Goal: Information Seeking & Learning: Learn about a topic

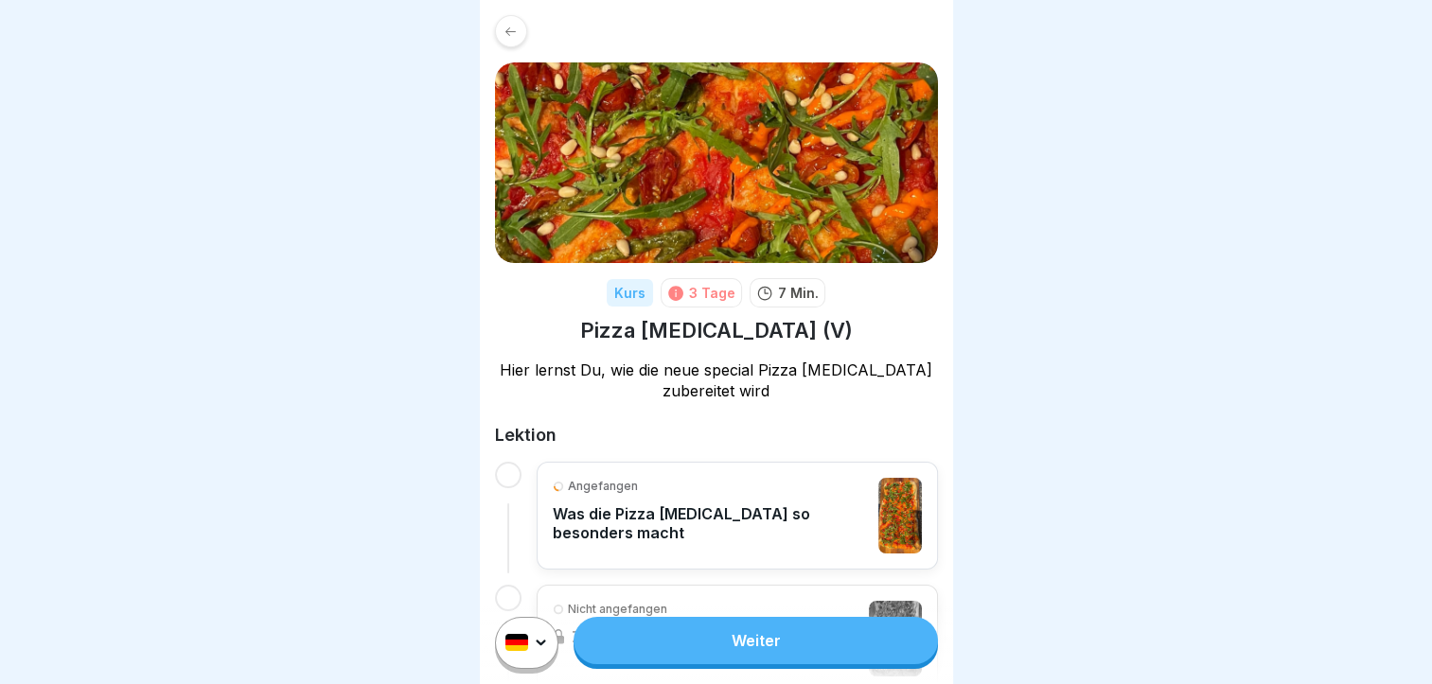
click at [860, 647] on link "Weiter" at bounding box center [755, 640] width 363 height 47
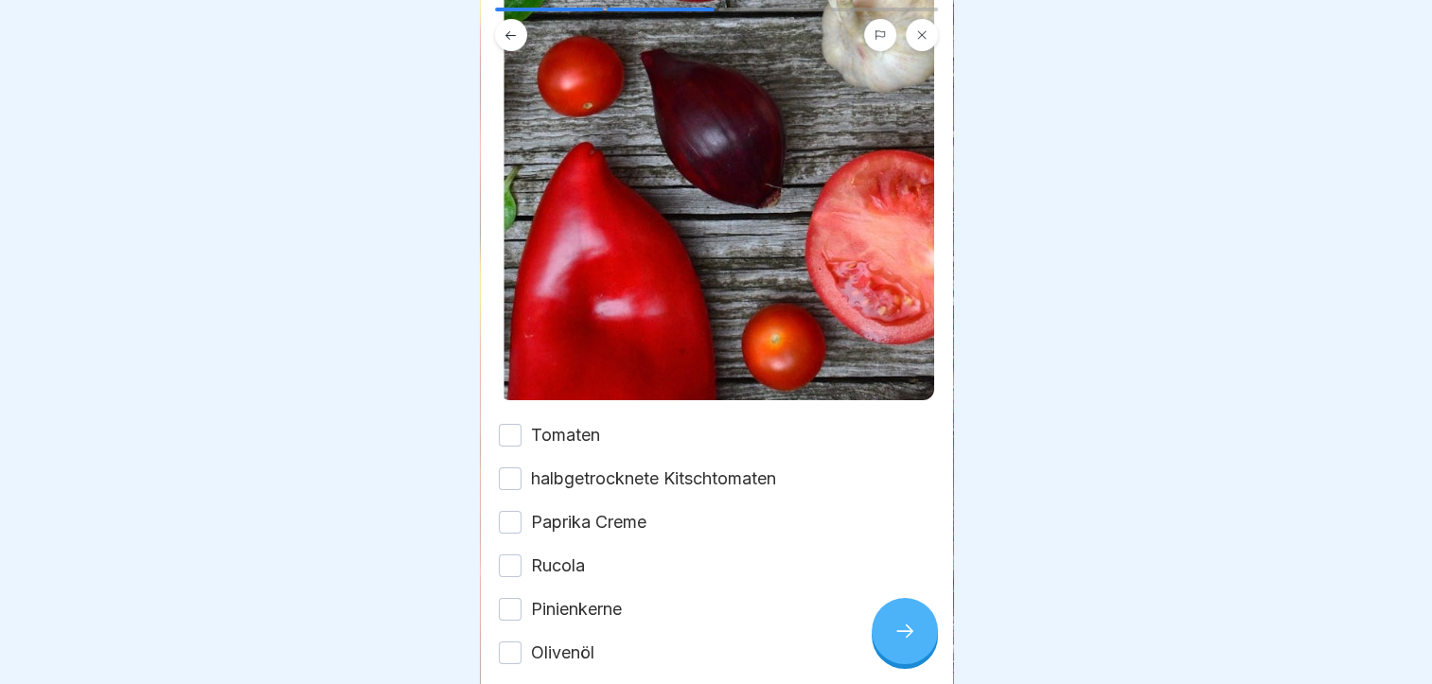
scroll to position [432, 0]
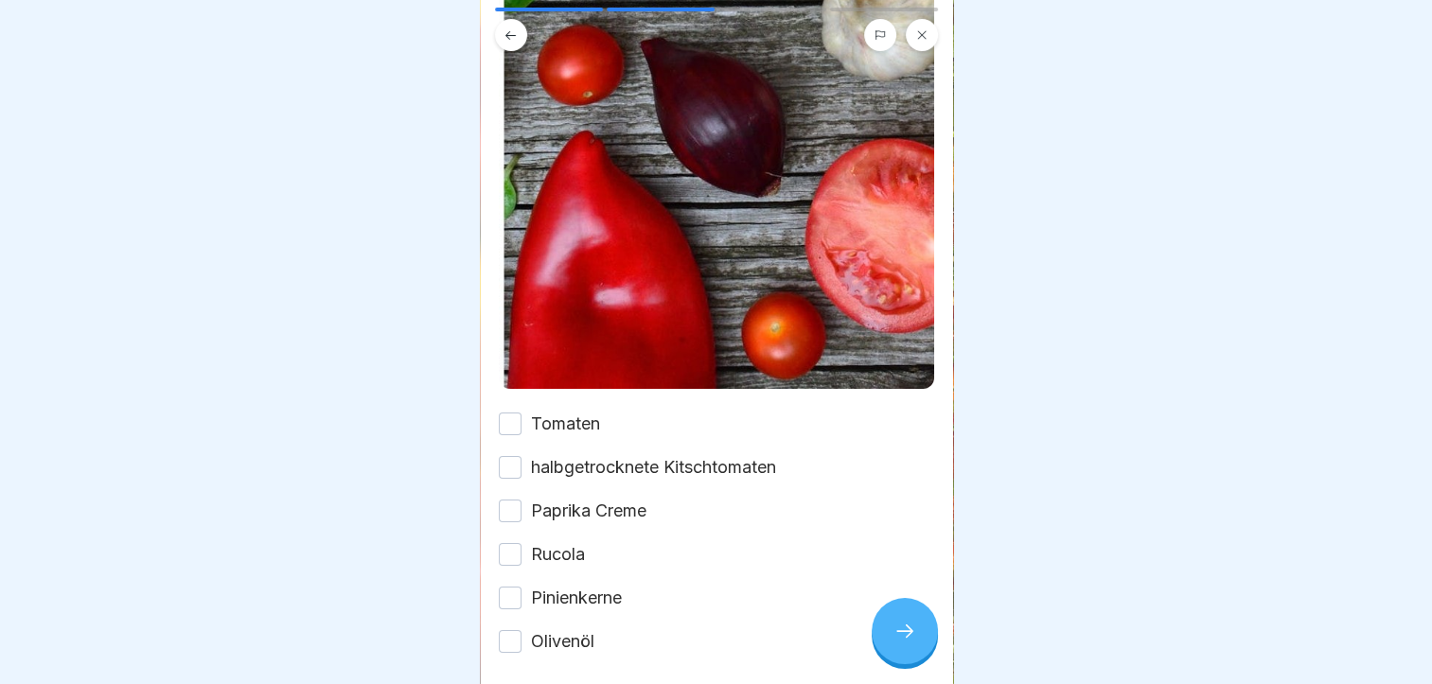
click at [510, 413] on button "Tomaten" at bounding box center [510, 424] width 23 height 23
click at [507, 456] on button "halbgetrocknete Kitschtomaten" at bounding box center [510, 467] width 23 height 23
click at [510, 500] on button "Paprika Creme" at bounding box center [510, 511] width 23 height 23
click at [511, 543] on button "Rucola" at bounding box center [510, 554] width 23 height 23
click at [513, 587] on button "Pinienkerne" at bounding box center [510, 598] width 23 height 23
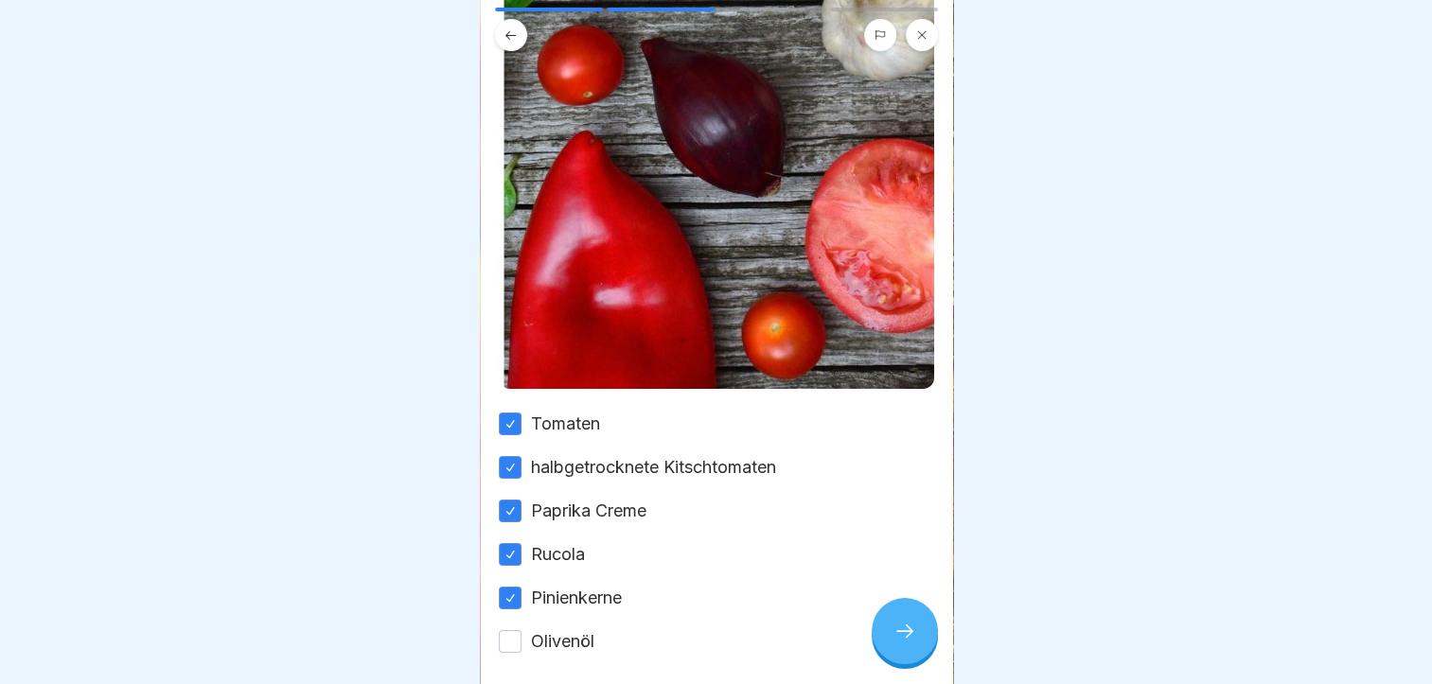
click at [513, 630] on button "Olivenöl" at bounding box center [510, 641] width 23 height 23
click at [921, 640] on div at bounding box center [905, 631] width 66 height 66
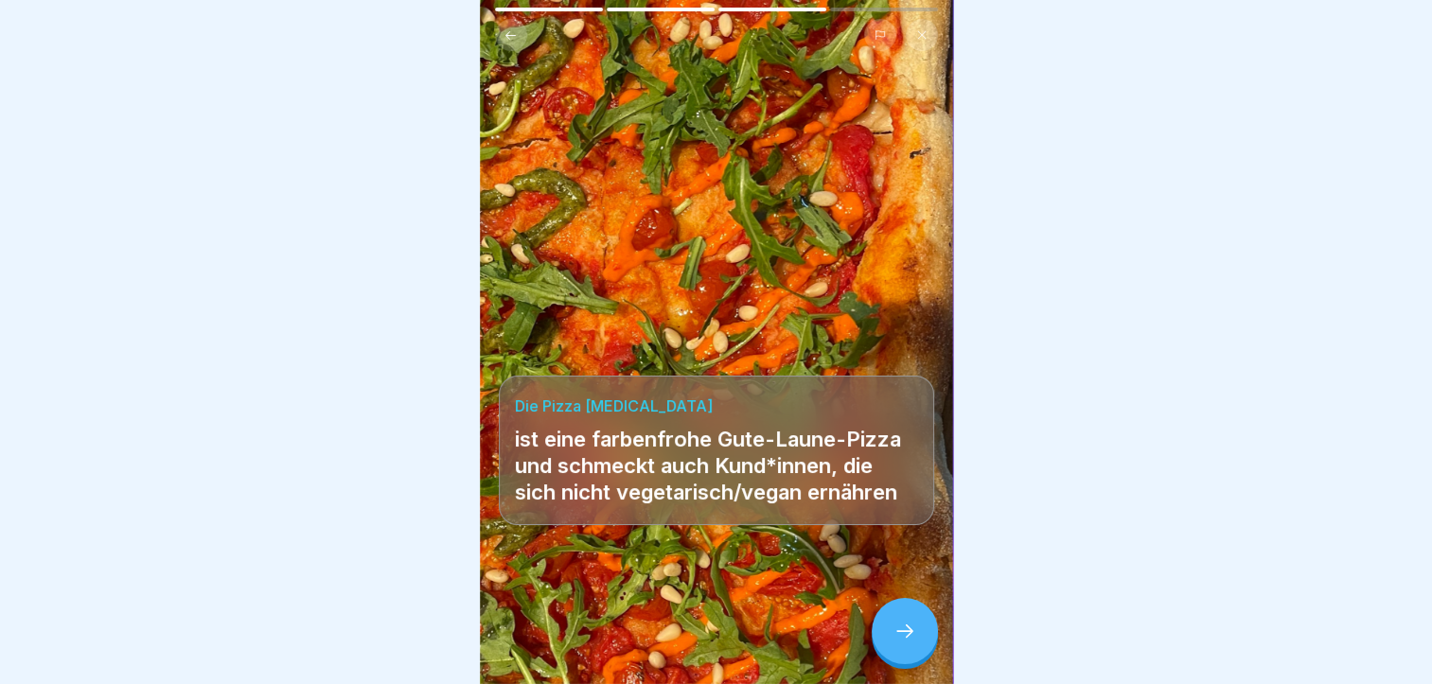
click at [895, 643] on icon at bounding box center [905, 631] width 23 height 23
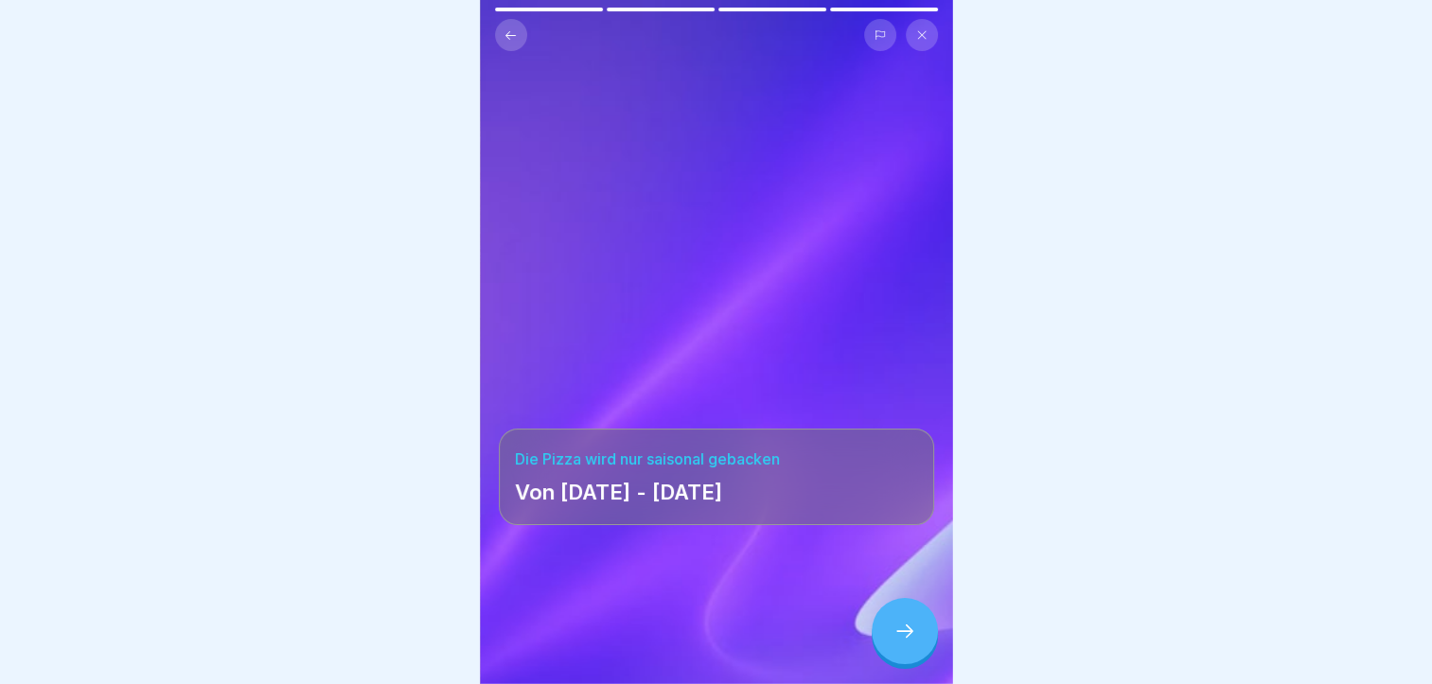
click at [895, 643] on icon at bounding box center [905, 631] width 23 height 23
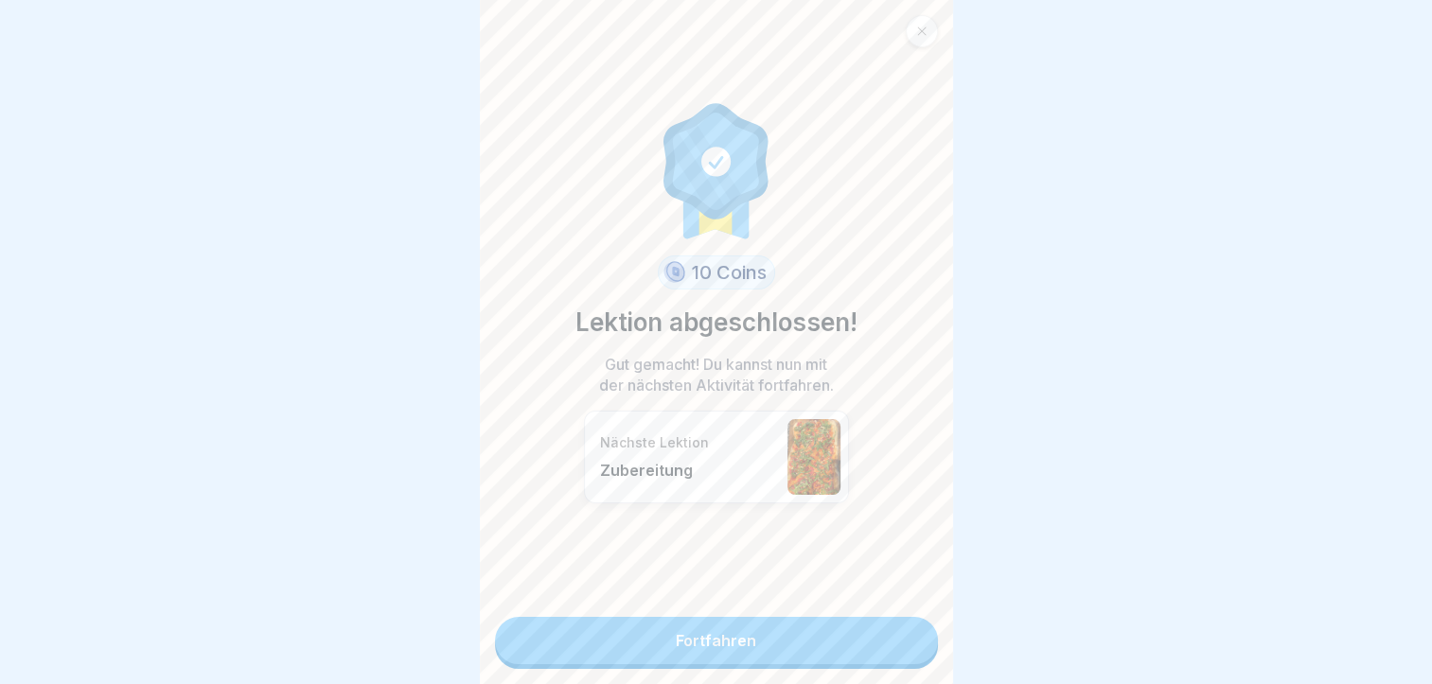
click at [766, 646] on link "Fortfahren" at bounding box center [716, 640] width 443 height 47
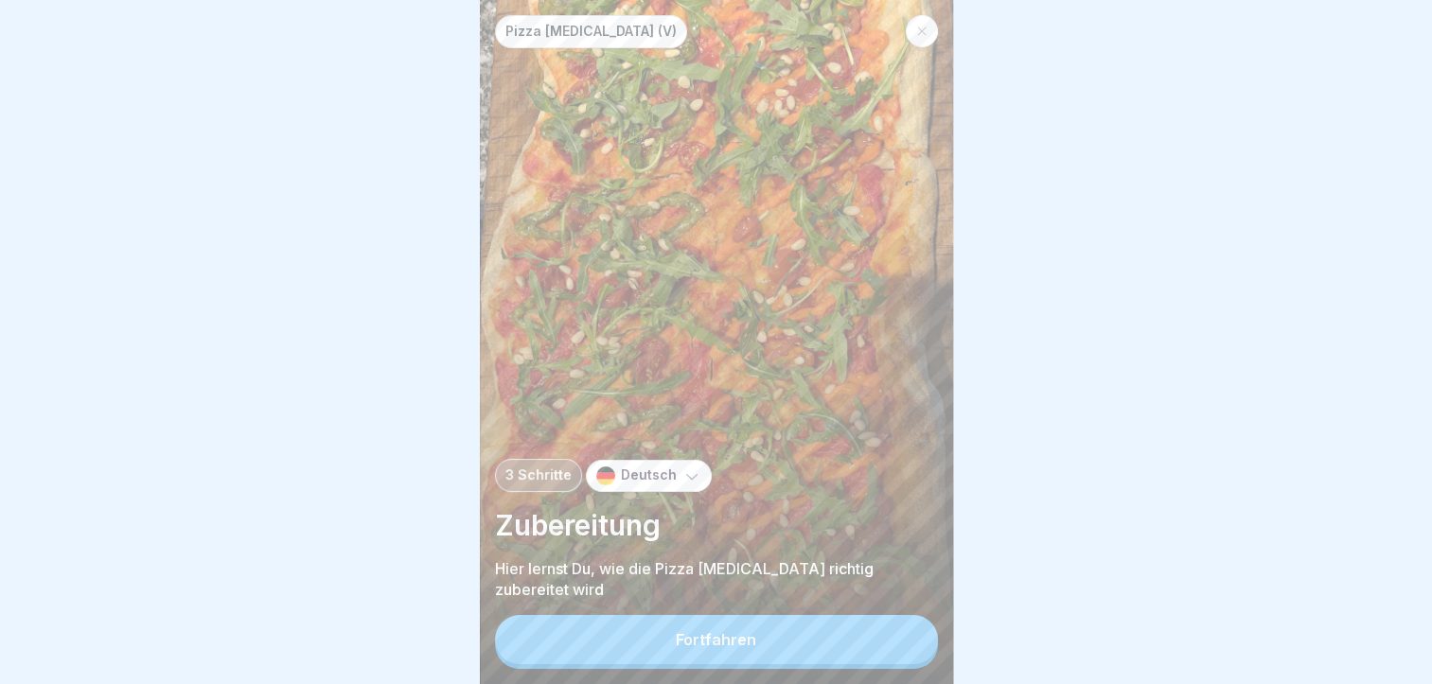
click at [766, 646] on button "Fortfahren" at bounding box center [716, 639] width 443 height 49
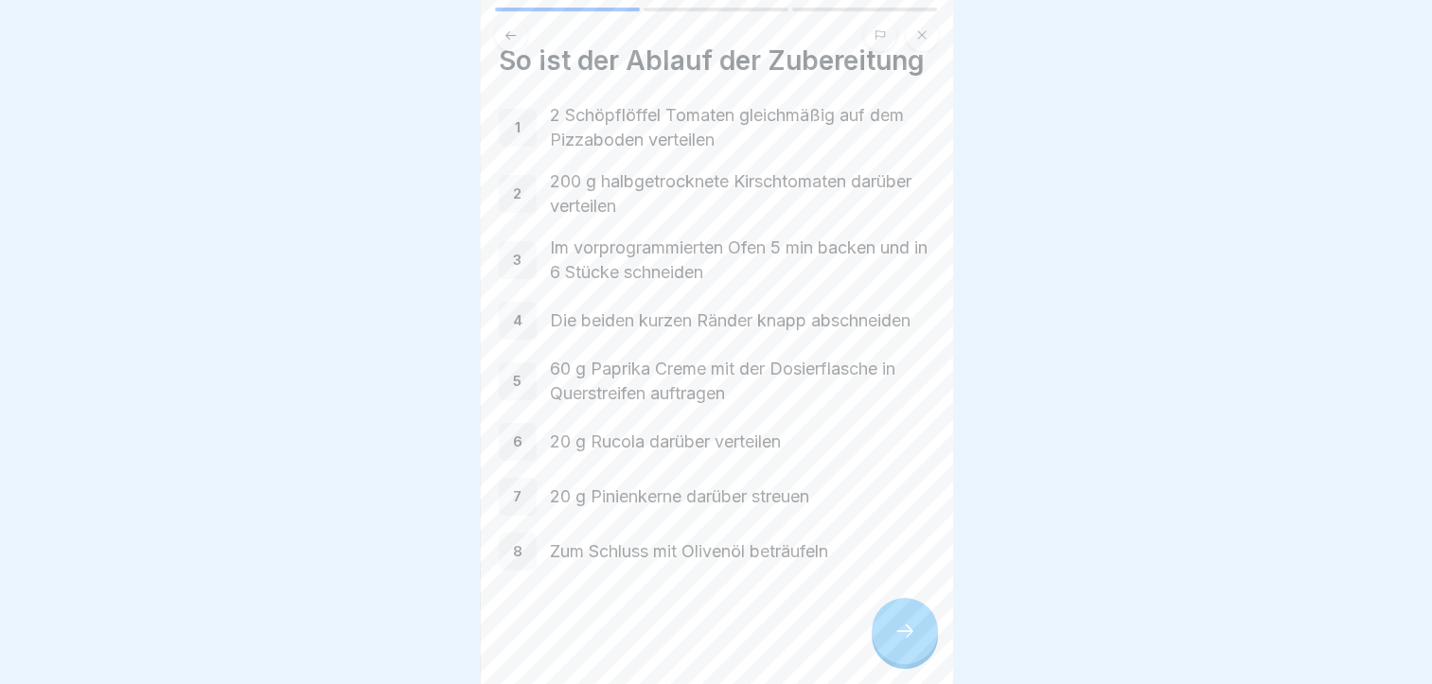
scroll to position [64, 0]
click at [901, 643] on icon at bounding box center [905, 631] width 23 height 23
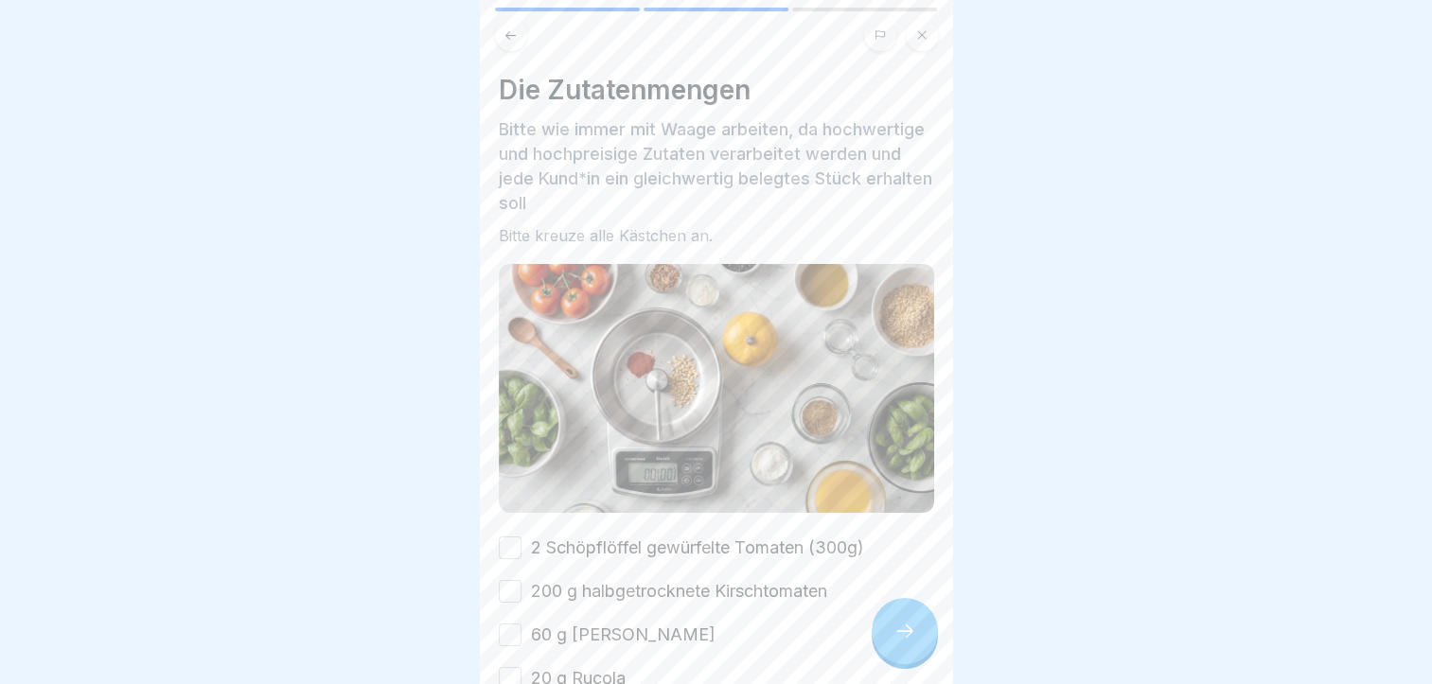
drag, startPoint x: 954, startPoint y: 430, endPoint x: 968, endPoint y: 502, distance: 73.3
click at [968, 502] on div at bounding box center [716, 342] width 1432 height 684
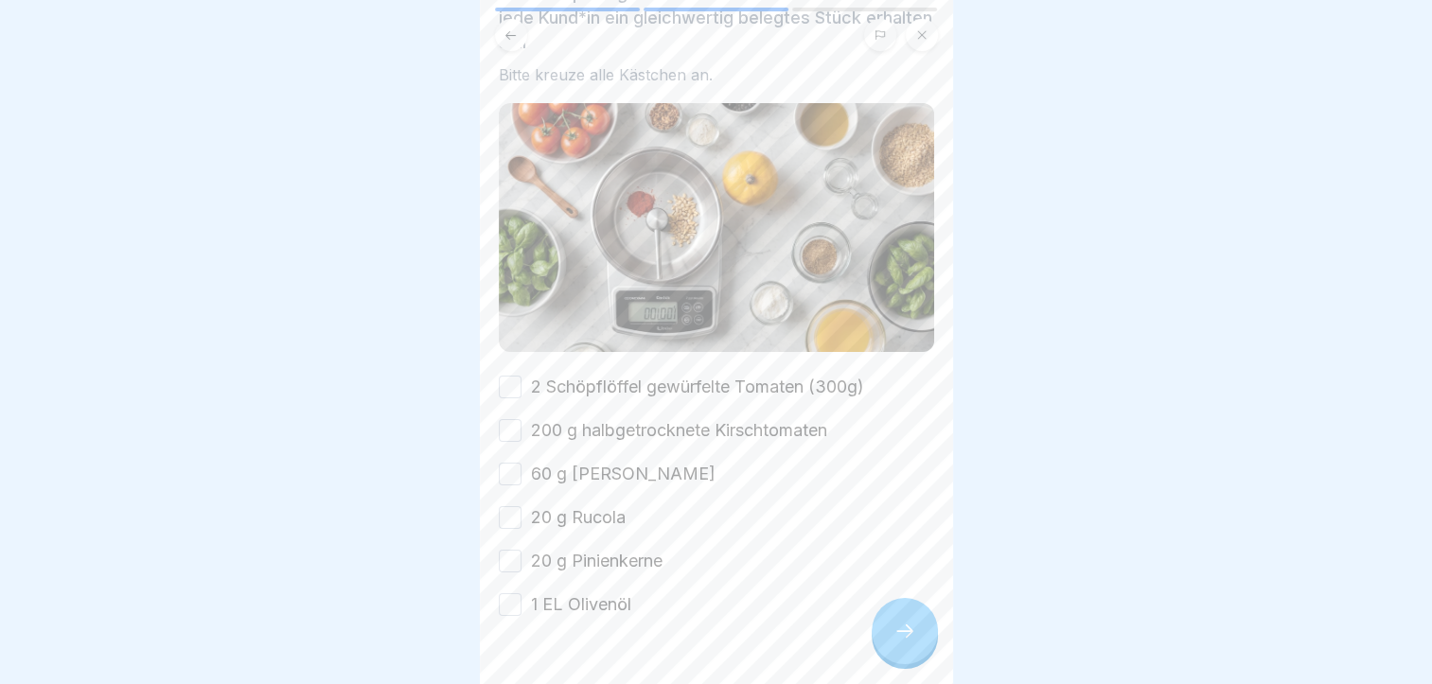
scroll to position [198, 0]
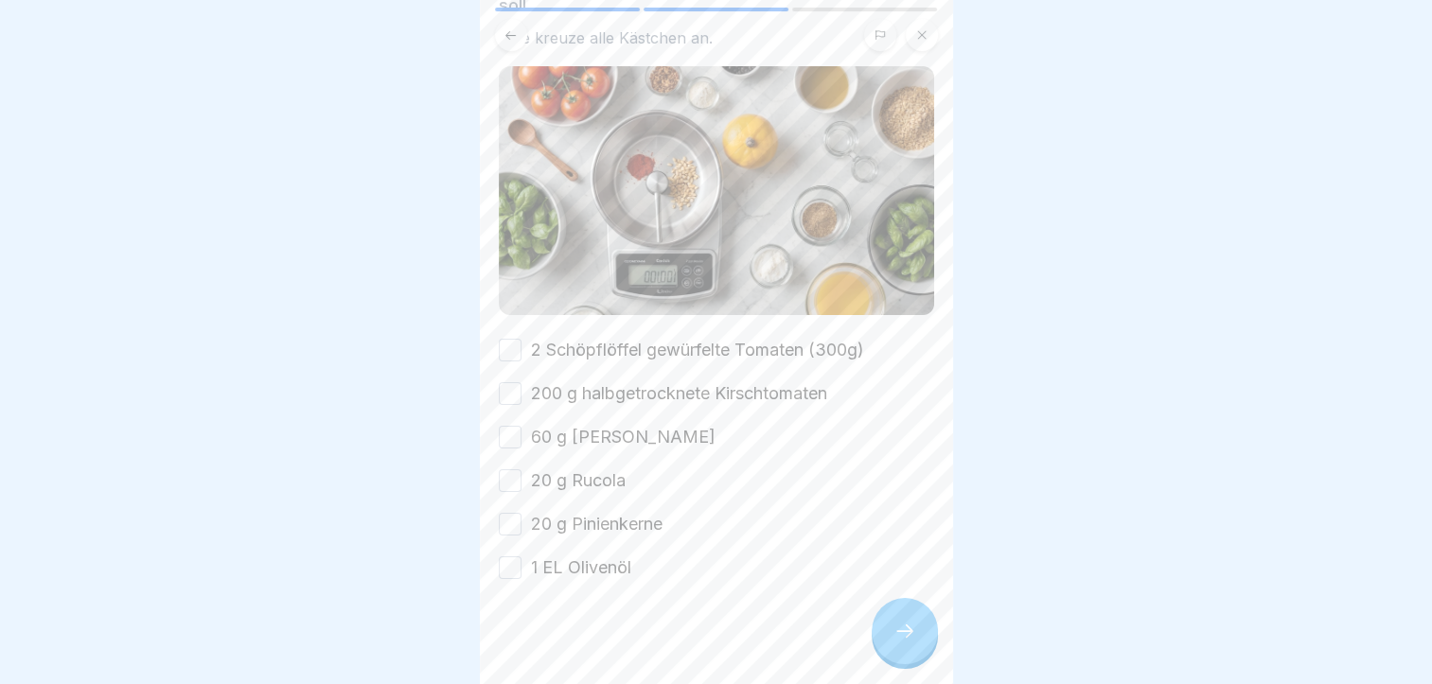
click at [511, 346] on button "2 Schöpflöffel gewürfelte Tomaten (300g)" at bounding box center [510, 350] width 23 height 23
click at [517, 385] on button "200 g halbgetrocknete Kirschtomaten" at bounding box center [510, 393] width 23 height 23
click at [515, 426] on button "60 g Paprika Creme" at bounding box center [510, 437] width 23 height 23
click at [511, 470] on button "20 g Rucola" at bounding box center [510, 481] width 23 height 23
click at [512, 519] on button "20 g Pinienkerne" at bounding box center [510, 524] width 23 height 23
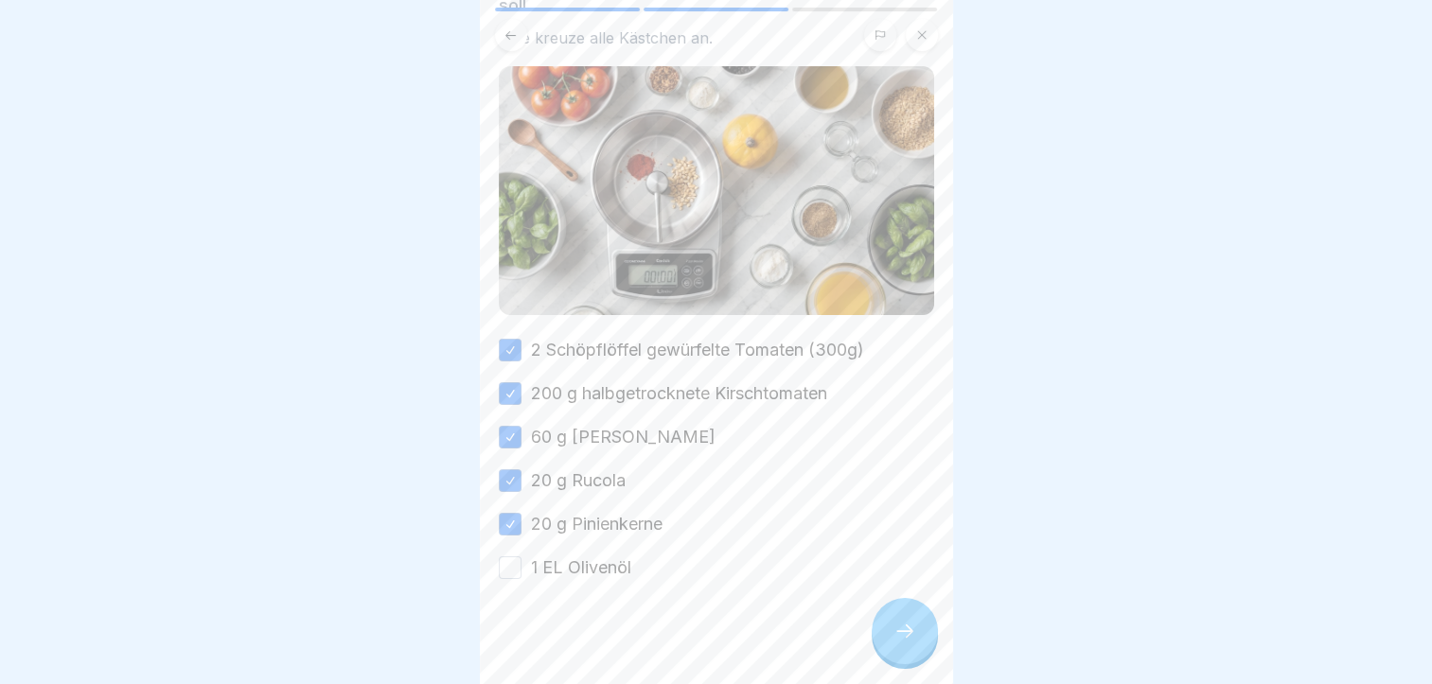
click at [514, 560] on button "1 EL Olivenöl" at bounding box center [510, 568] width 23 height 23
click at [907, 643] on icon at bounding box center [905, 631] width 23 height 23
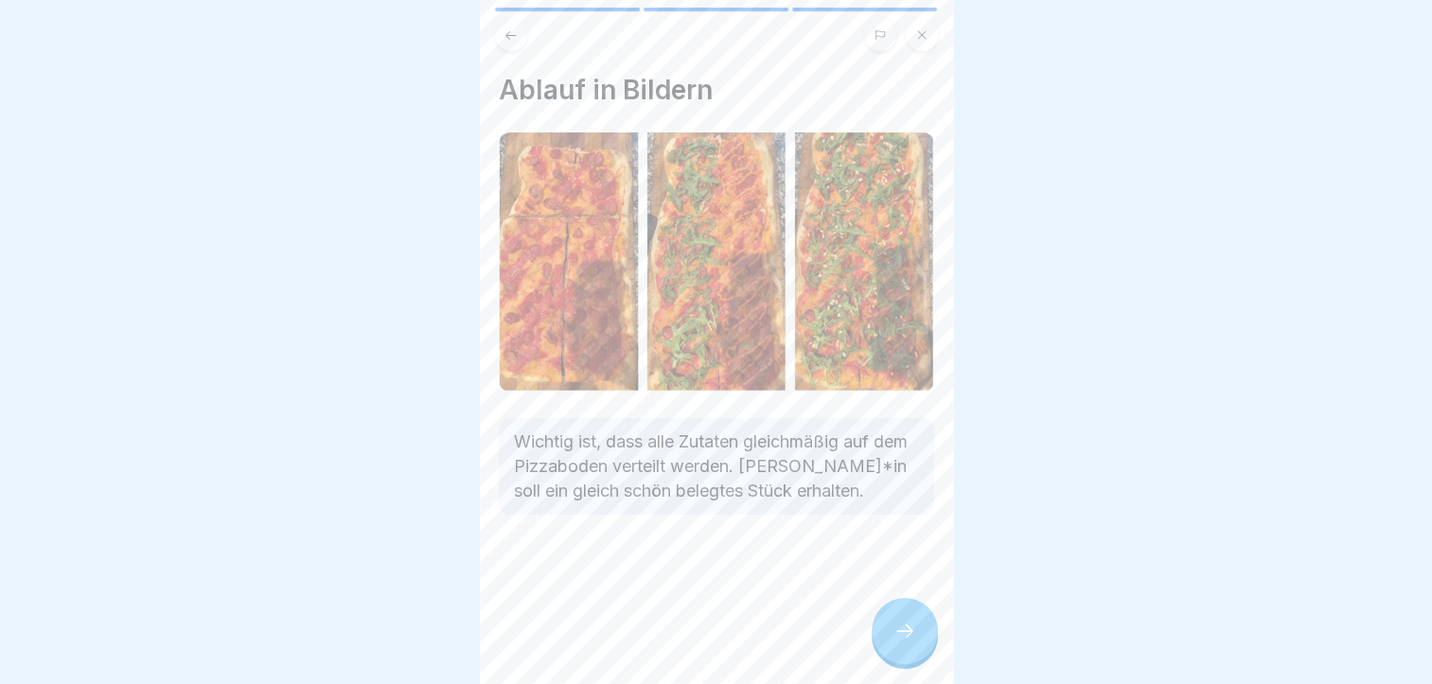
click at [907, 643] on icon at bounding box center [905, 631] width 23 height 23
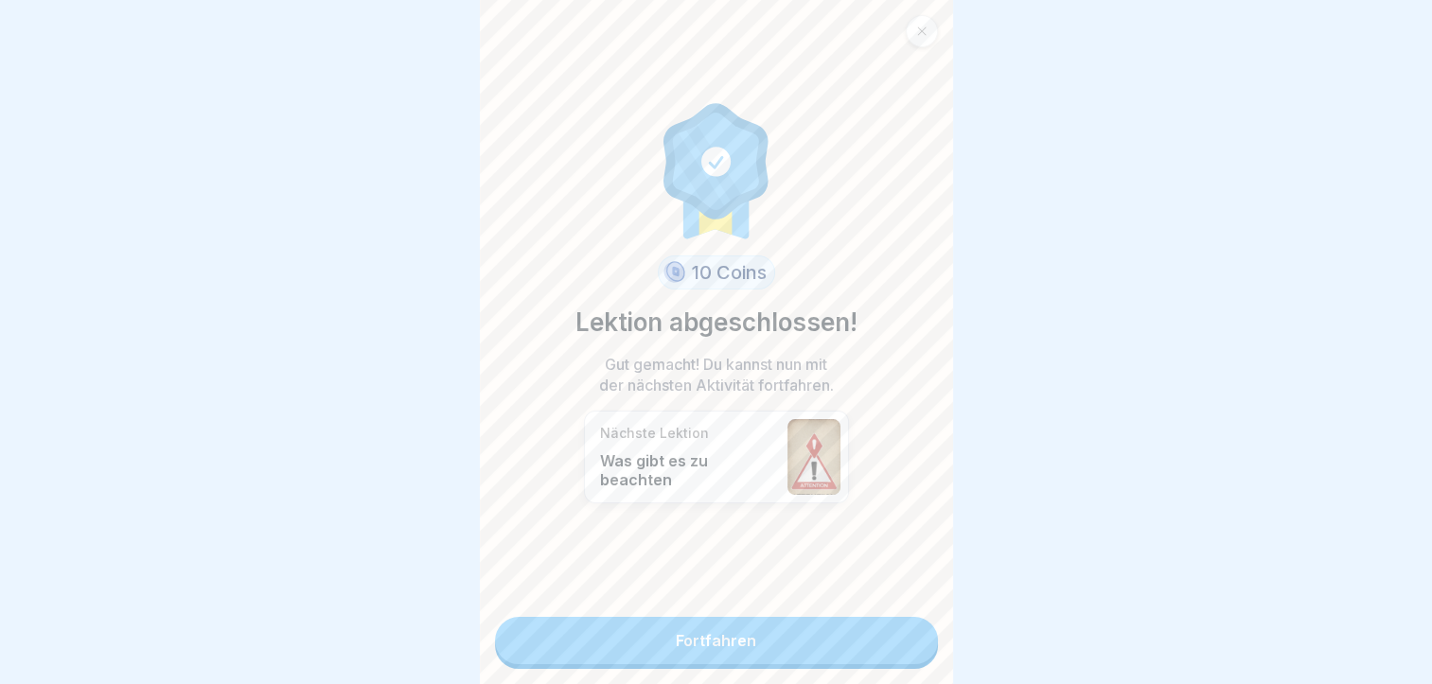
click at [875, 647] on link "Fortfahren" at bounding box center [716, 640] width 443 height 47
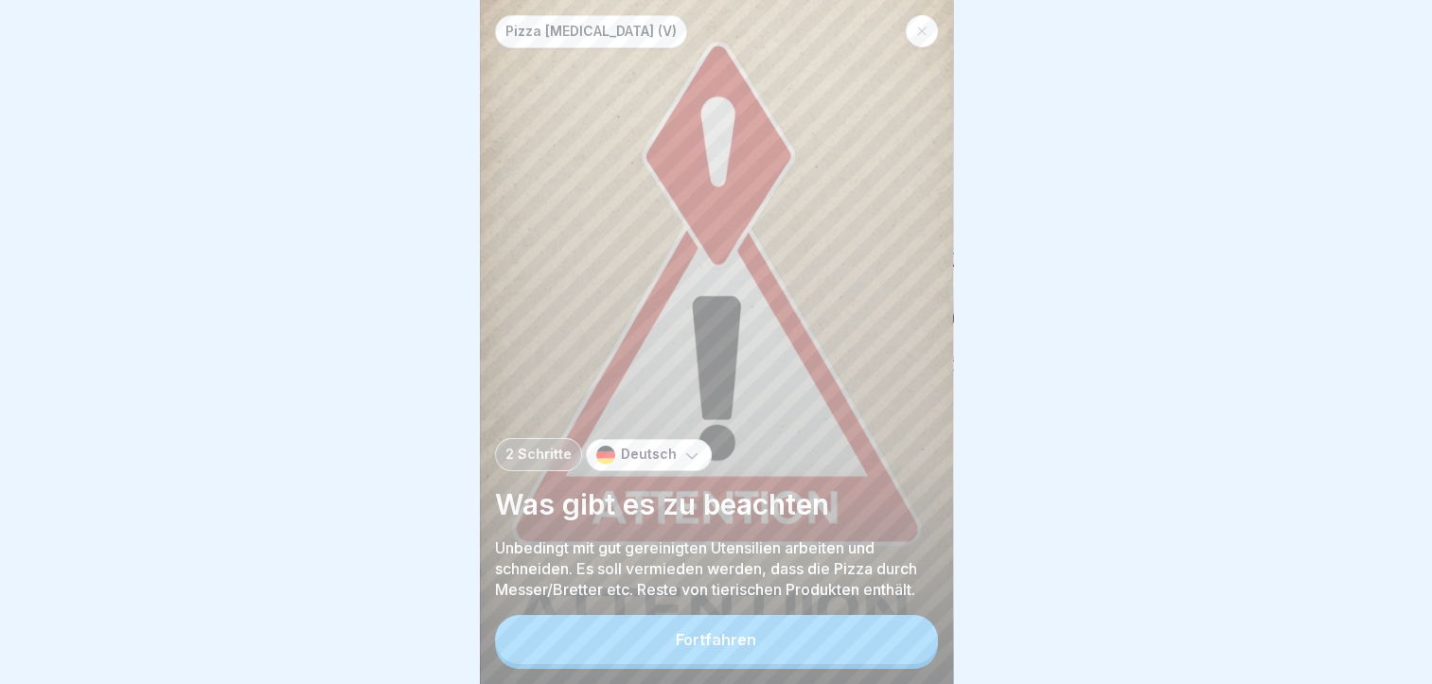
click at [704, 648] on div "Fortfahren" at bounding box center [716, 639] width 80 height 17
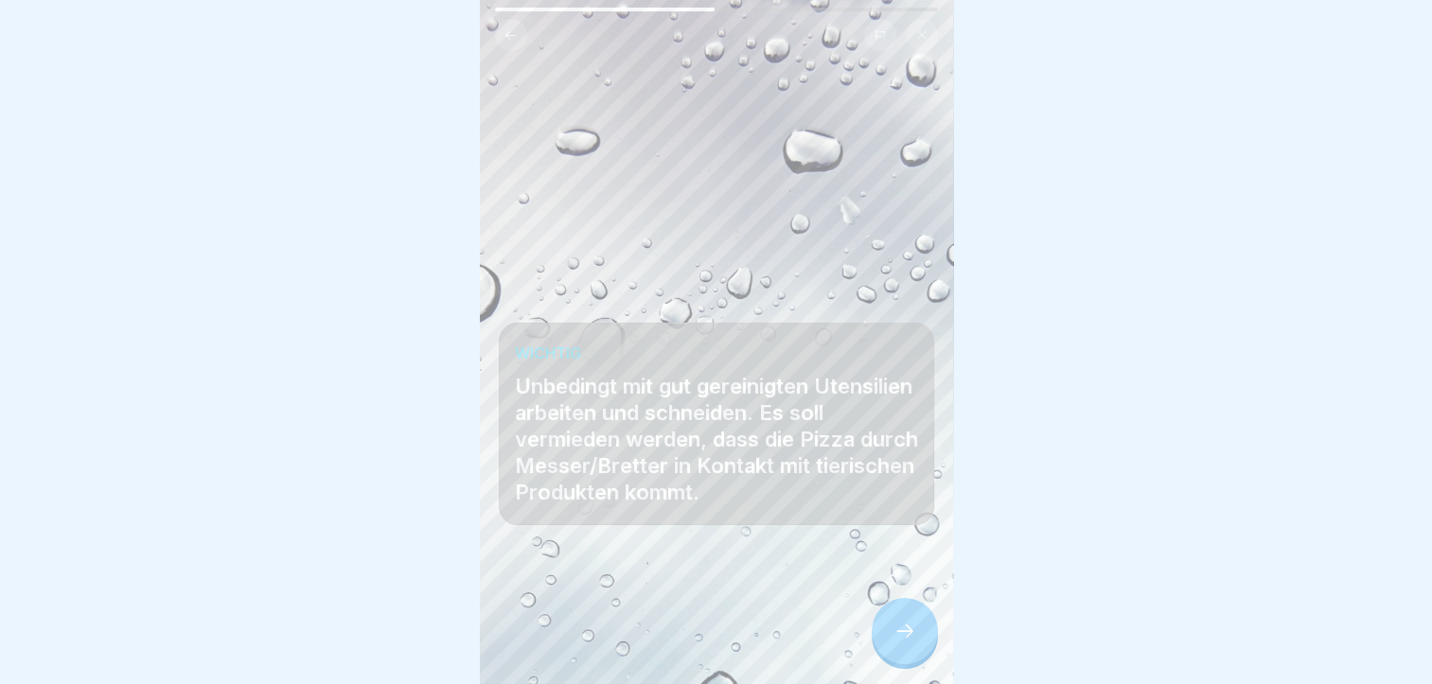
click at [880, 638] on div at bounding box center [905, 631] width 66 height 66
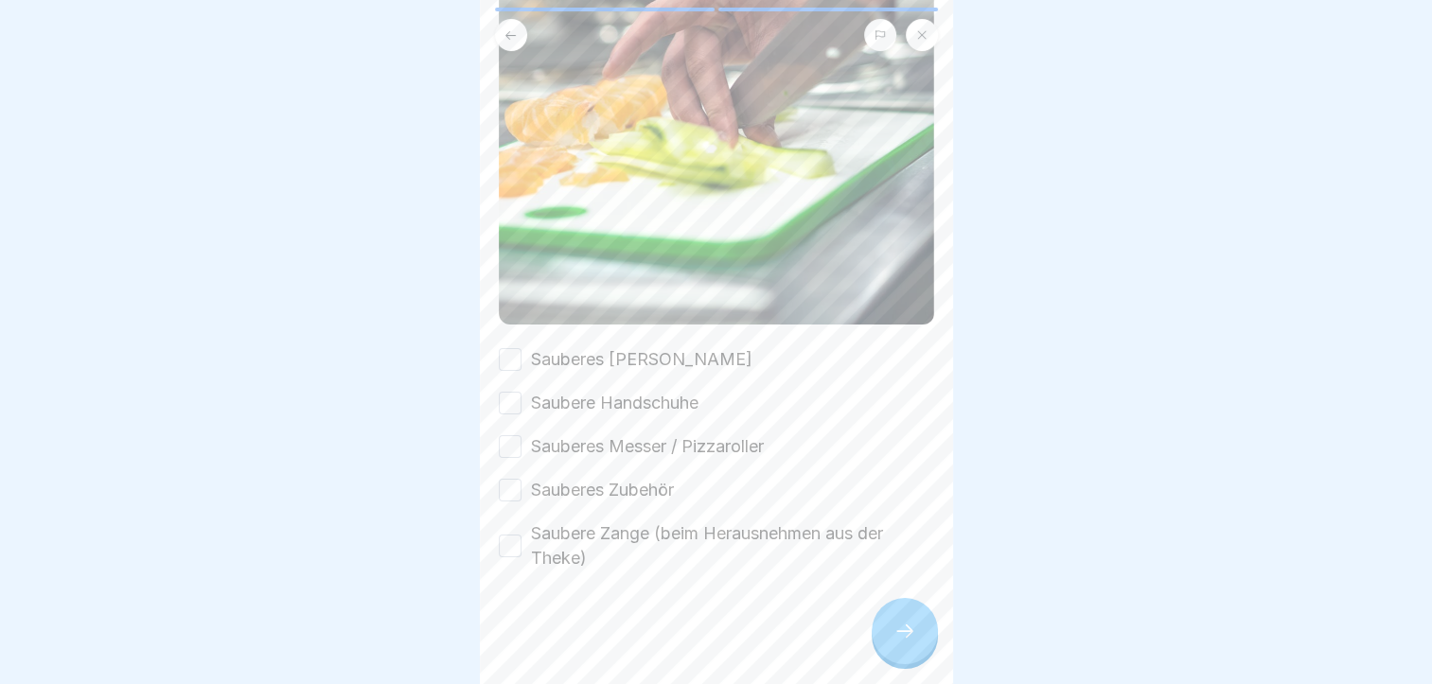
scroll to position [586, 0]
click at [496, 540] on div "Was gibt es neben der Einhaltung der Rezeptur zu beachten Es dürfen keinerlei K…" at bounding box center [716, 342] width 473 height 684
click at [505, 540] on button "Saubere Zange (beim Herausnehmen aus der Theke)" at bounding box center [510, 546] width 23 height 23
click at [501, 493] on button "Sauberes Zubehör" at bounding box center [510, 490] width 23 height 23
click at [507, 452] on button "Sauberes Messer / Pizzaroller" at bounding box center [510, 446] width 23 height 23
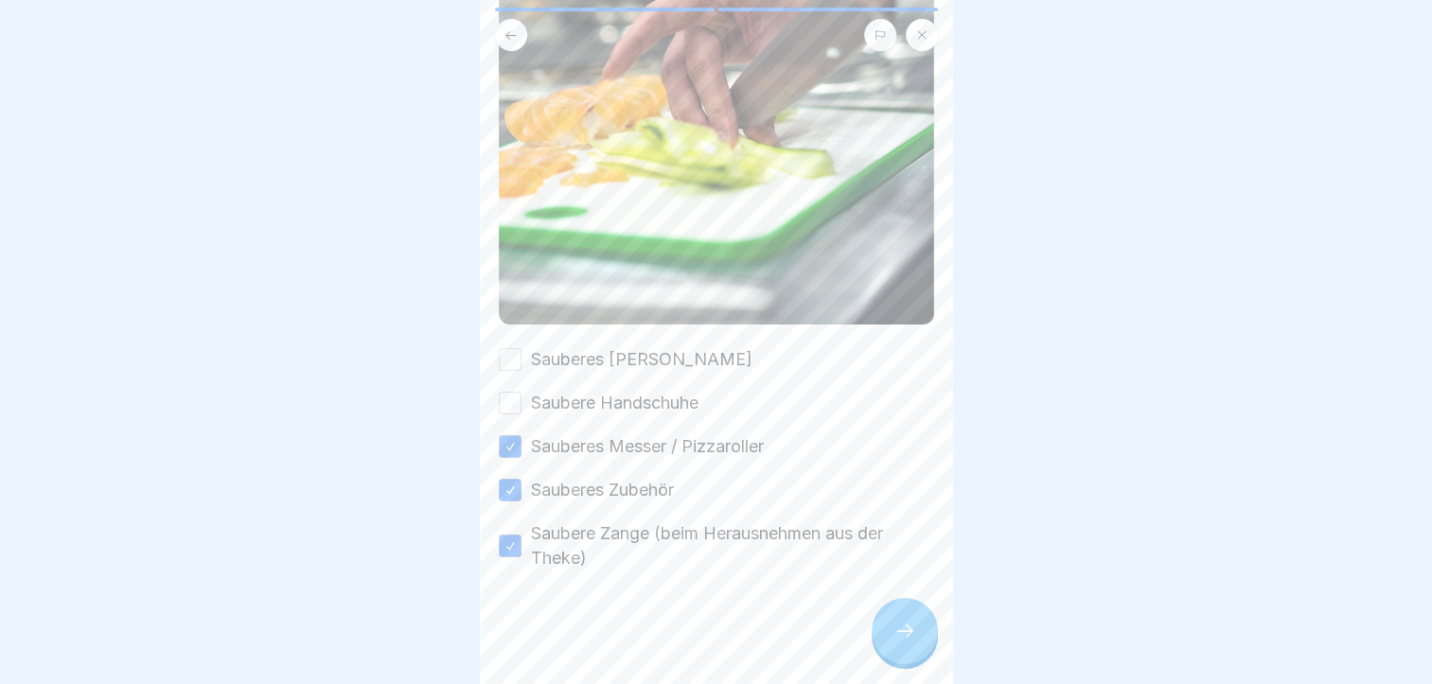
click at [515, 403] on button "Saubere Handschuhe" at bounding box center [510, 403] width 23 height 23
click at [507, 352] on button "Sauberes Brett" at bounding box center [510, 359] width 23 height 23
click at [913, 643] on icon at bounding box center [905, 631] width 23 height 23
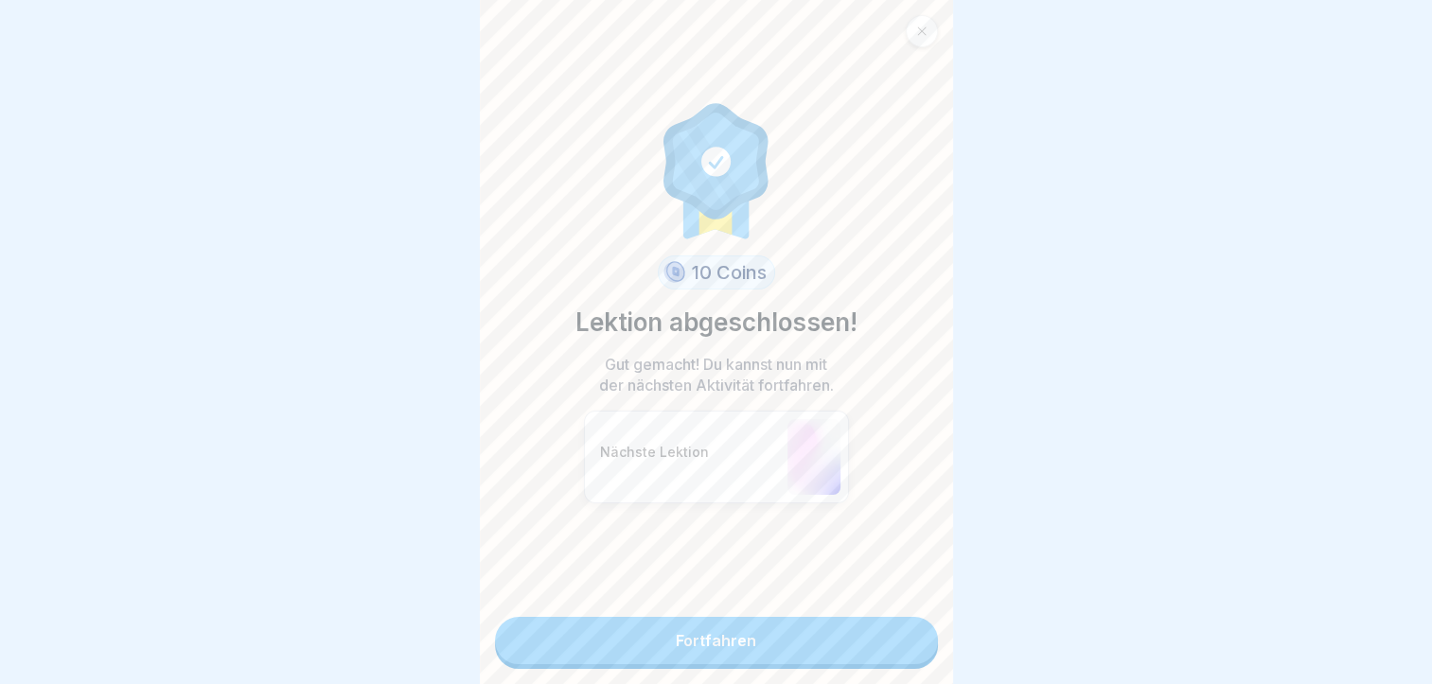
click at [871, 647] on link "Fortfahren" at bounding box center [716, 640] width 443 height 47
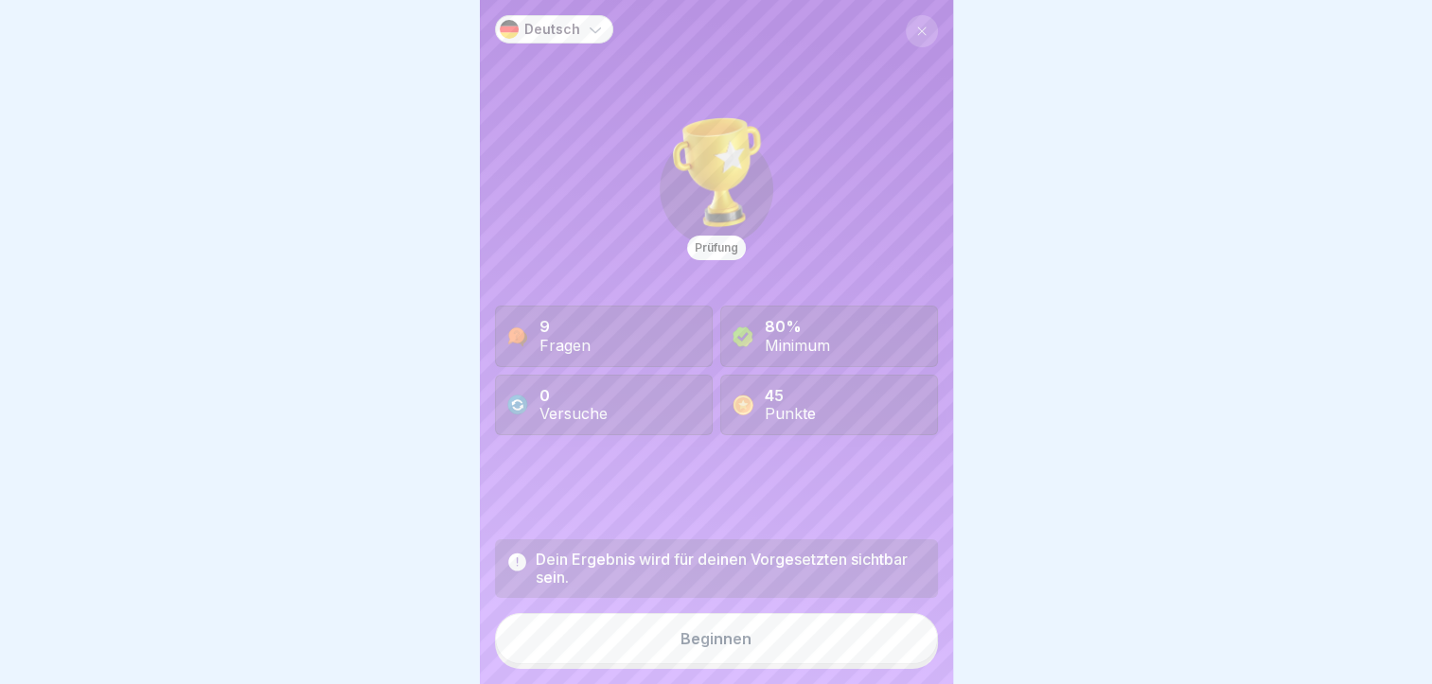
click at [843, 643] on button "Beginnen" at bounding box center [716, 638] width 443 height 51
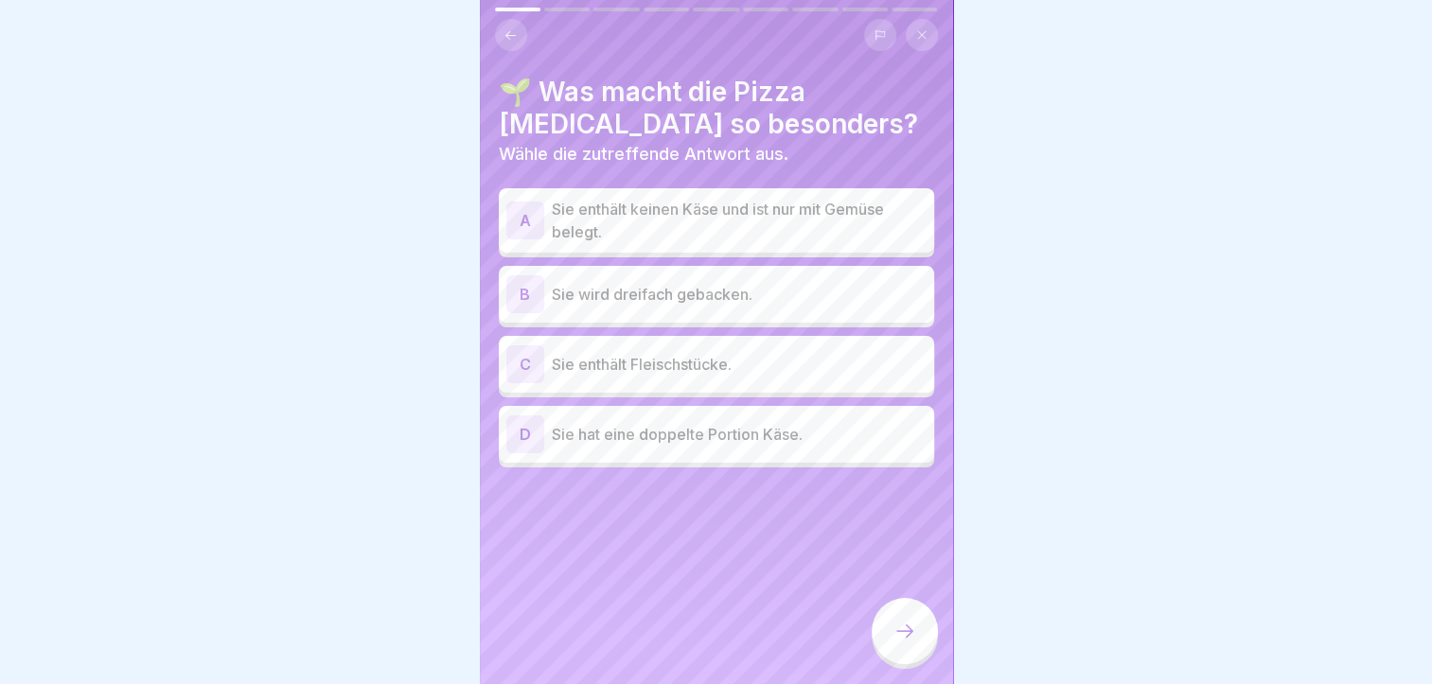
click at [647, 212] on p "Sie enthält keinen Käse und ist nur mit Gemüse belegt." at bounding box center [739, 220] width 375 height 45
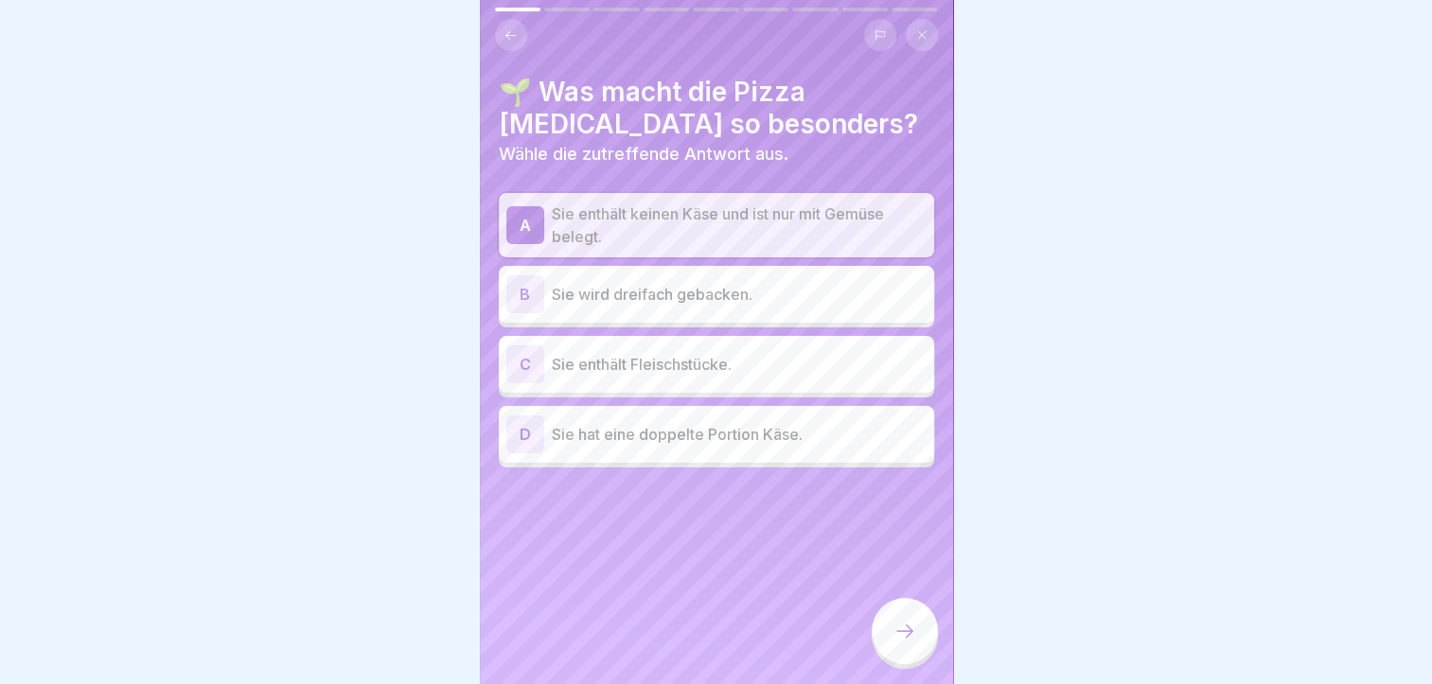
click at [897, 643] on icon at bounding box center [905, 631] width 23 height 23
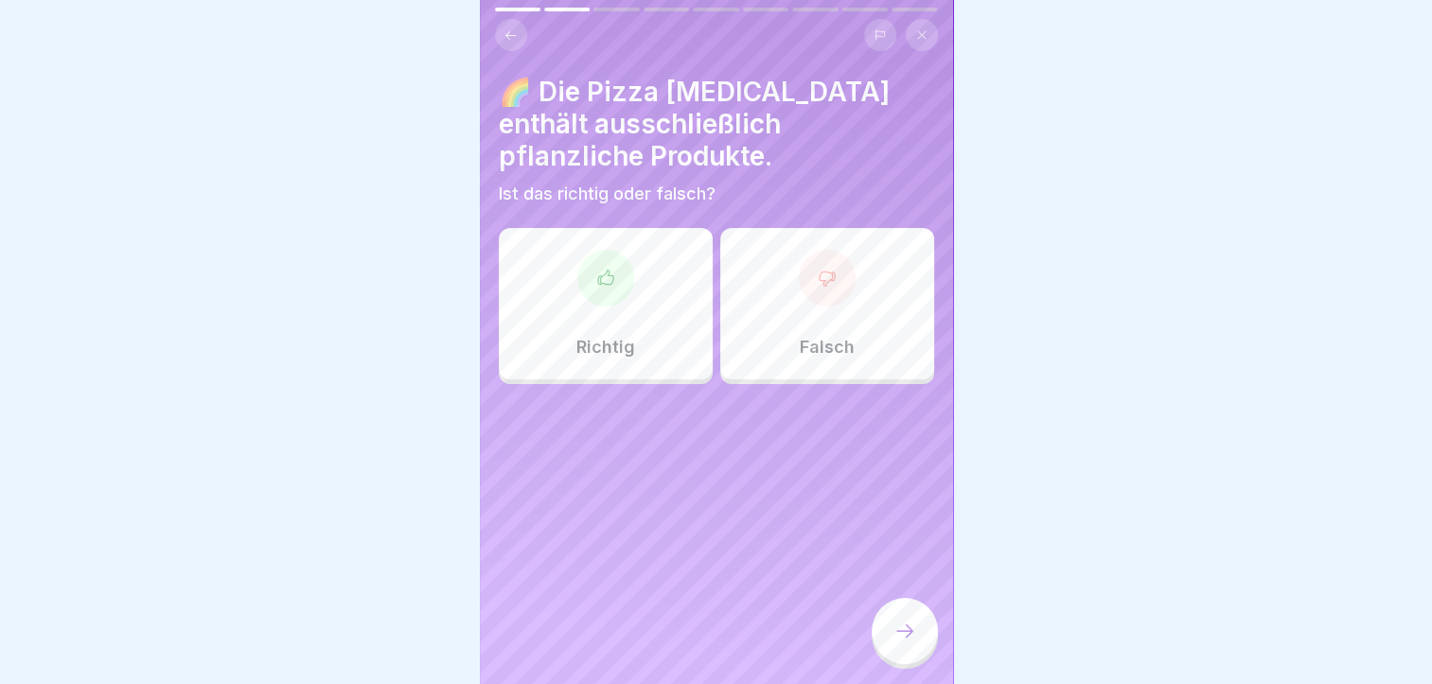
click at [608, 269] on icon at bounding box center [605, 278] width 19 height 19
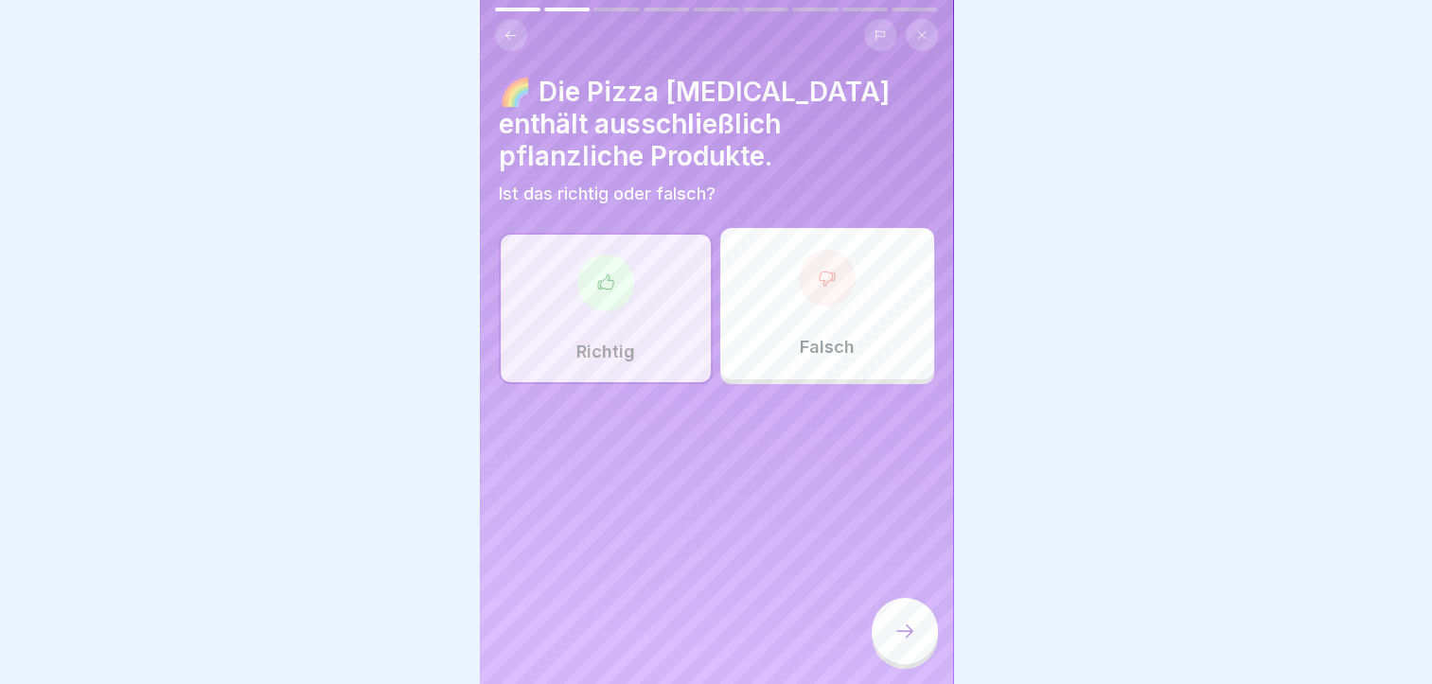
click at [905, 643] on icon at bounding box center [905, 631] width 23 height 23
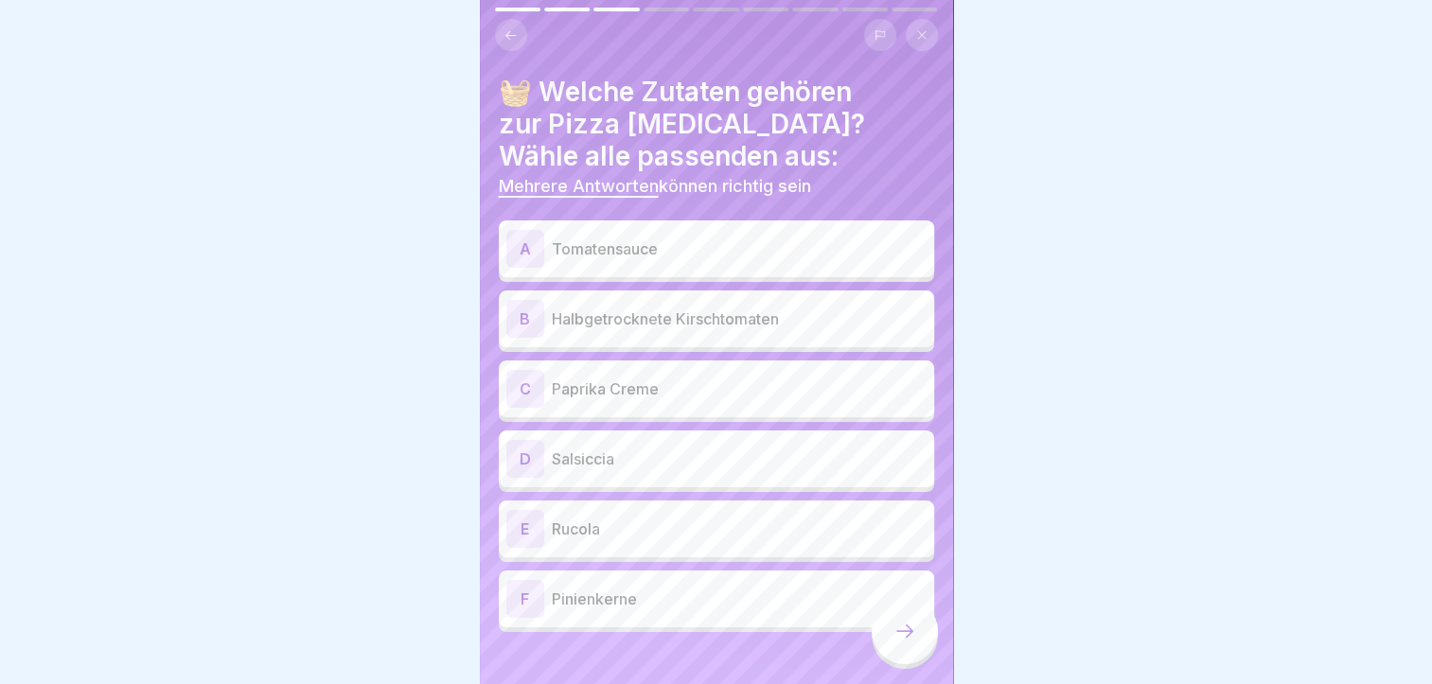
click at [695, 252] on p "Tomatensauce" at bounding box center [739, 249] width 375 height 23
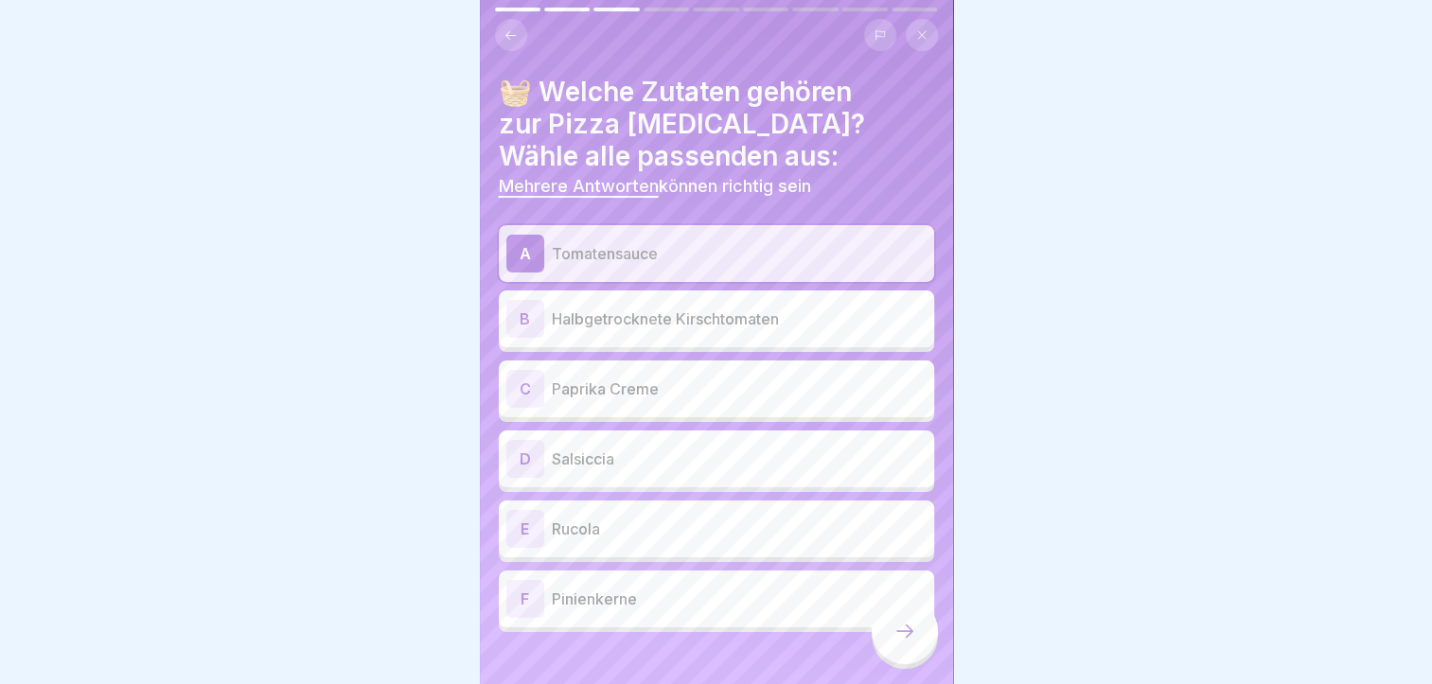
click at [735, 329] on p "Halbgetrocknete Kirschtomaten" at bounding box center [739, 319] width 375 height 23
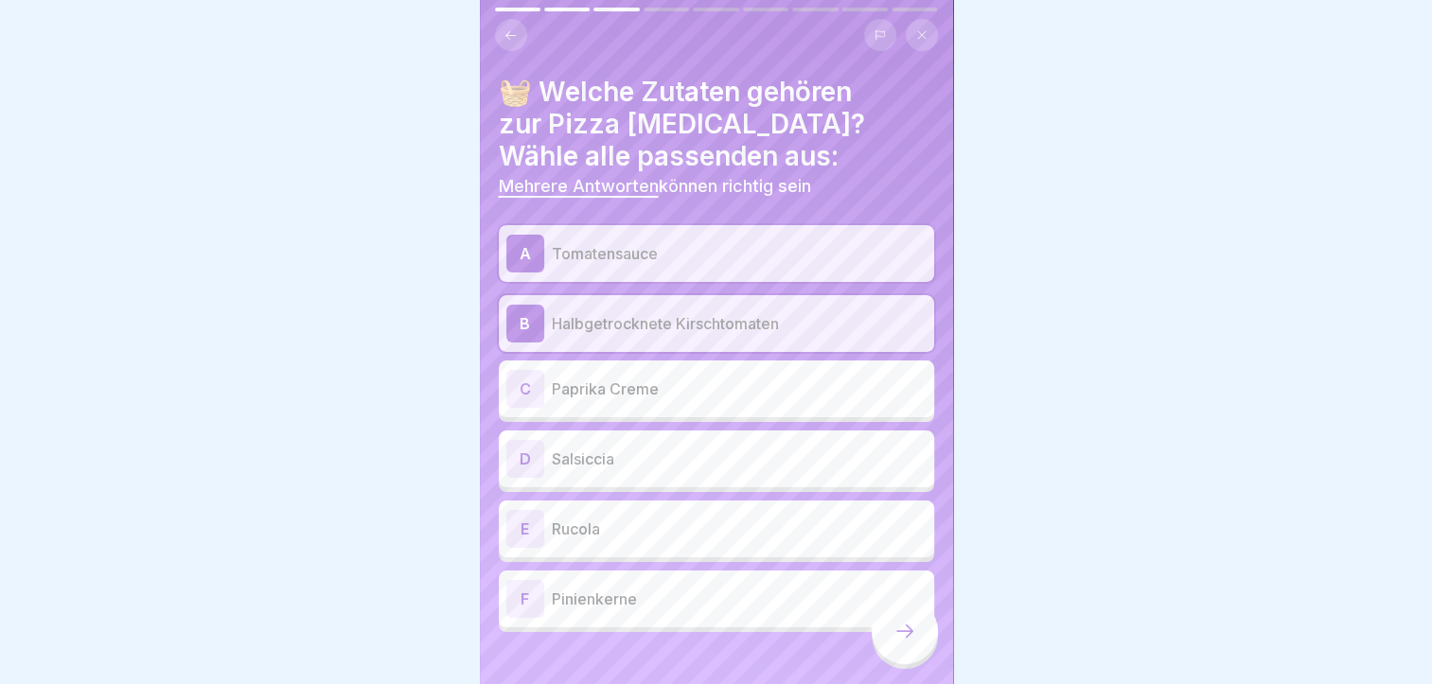
click at [731, 392] on p "Paprika Creme" at bounding box center [739, 389] width 375 height 23
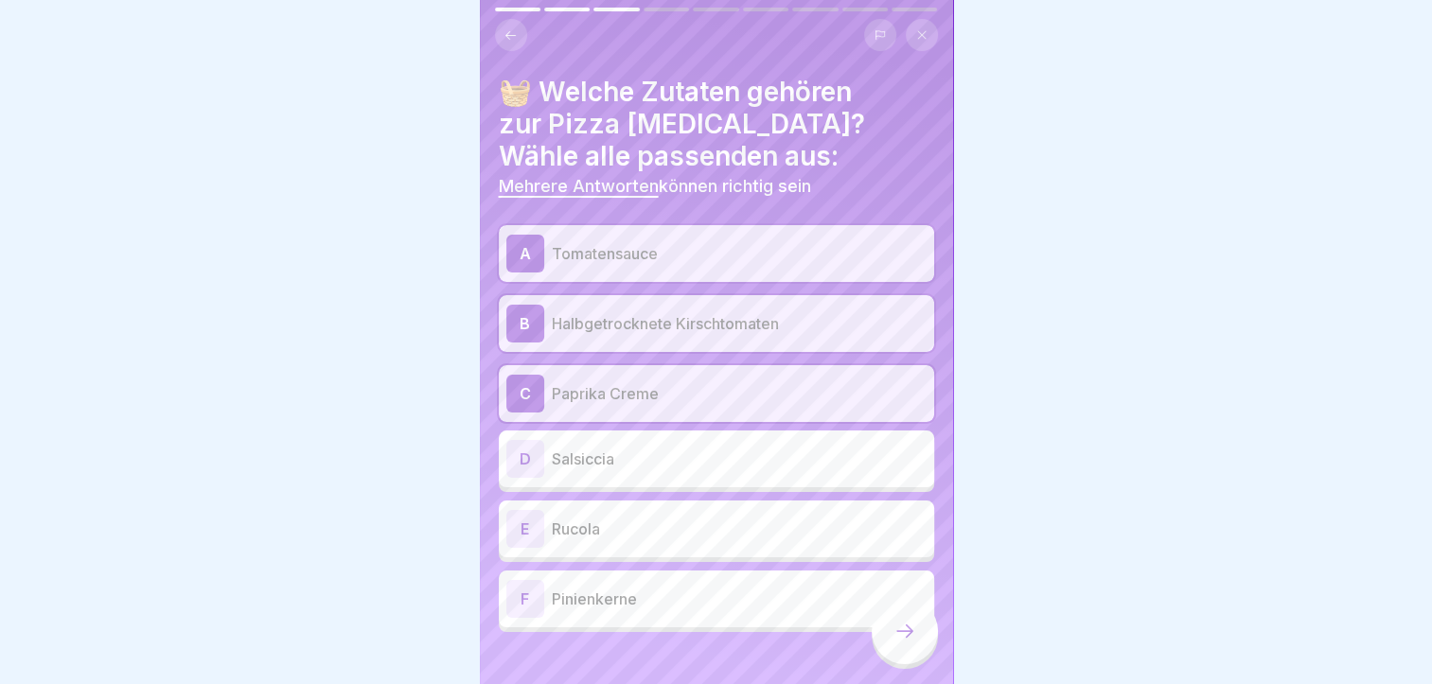
click at [708, 535] on p "Rucola" at bounding box center [739, 529] width 375 height 23
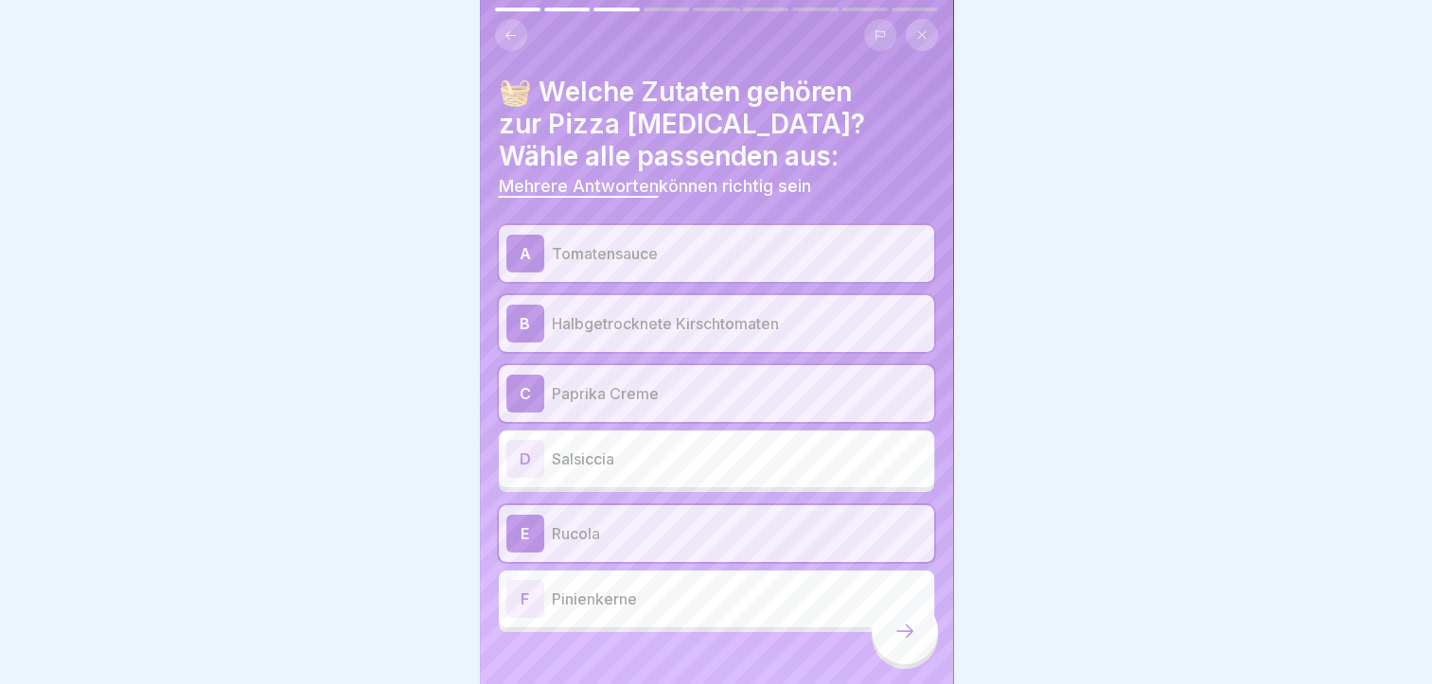
click at [719, 593] on p "Pinienkerne" at bounding box center [739, 599] width 375 height 23
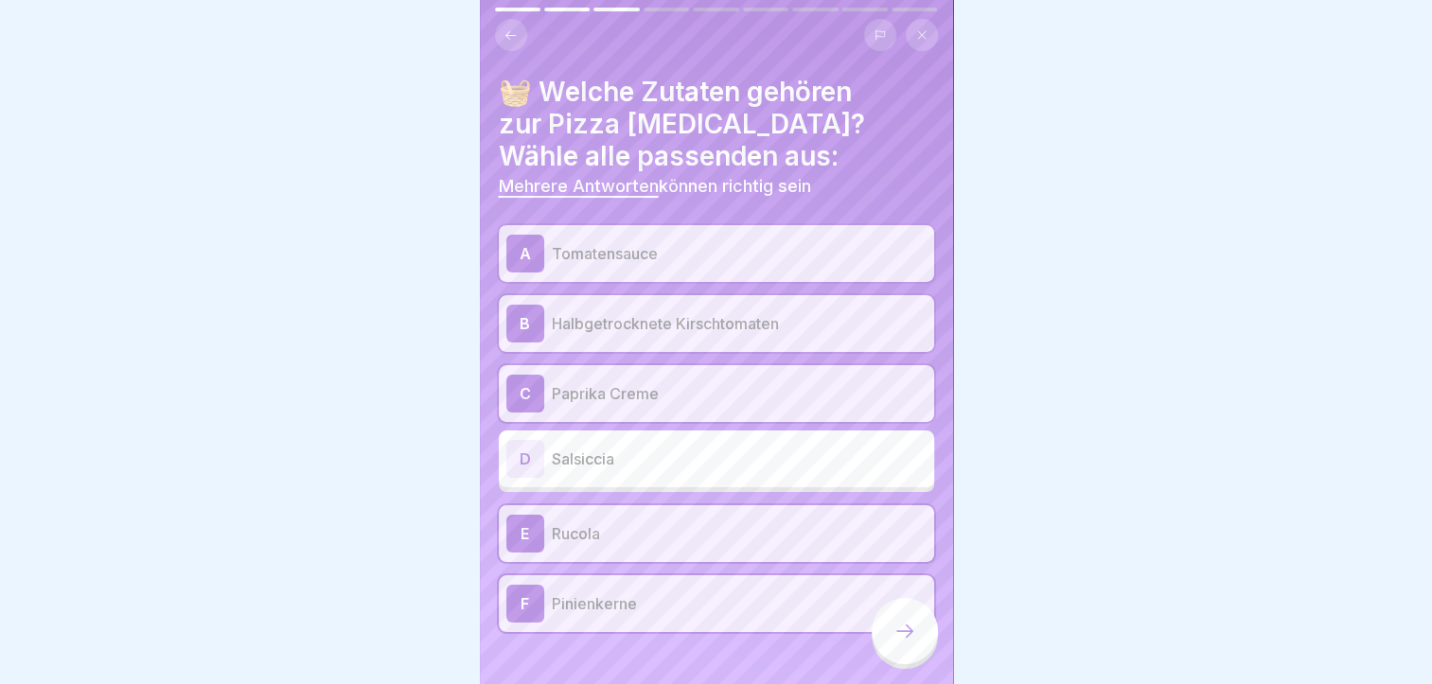
click at [925, 665] on div at bounding box center [905, 631] width 66 height 66
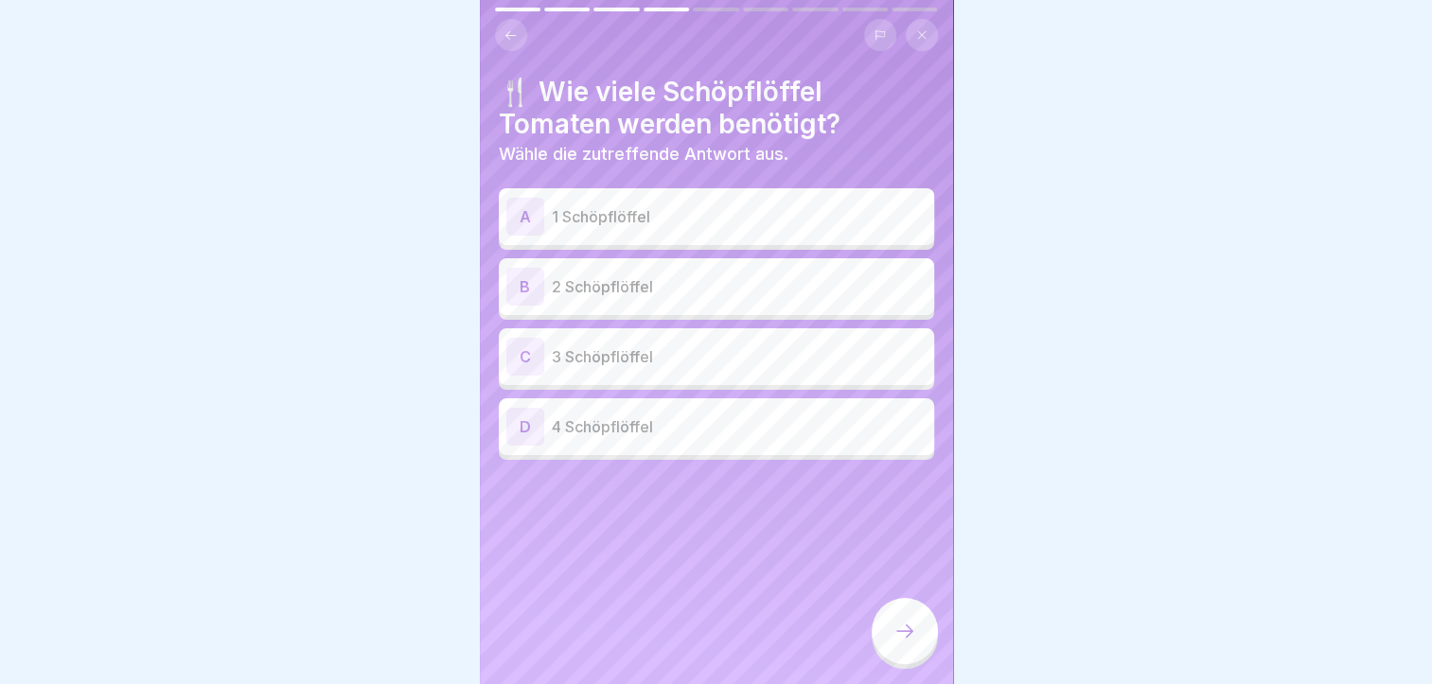
click at [611, 297] on p "2 Schöpflöffel" at bounding box center [739, 286] width 375 height 23
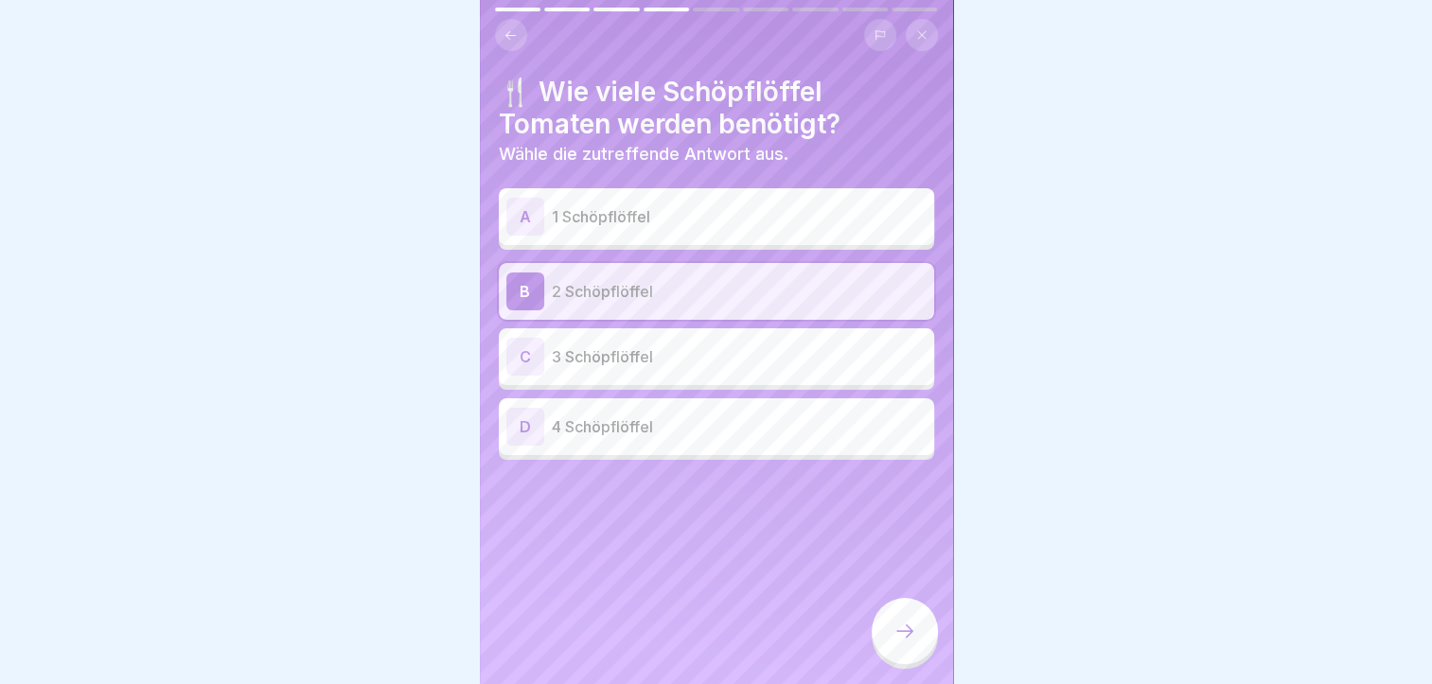
click at [909, 639] on icon at bounding box center [905, 631] width 23 height 23
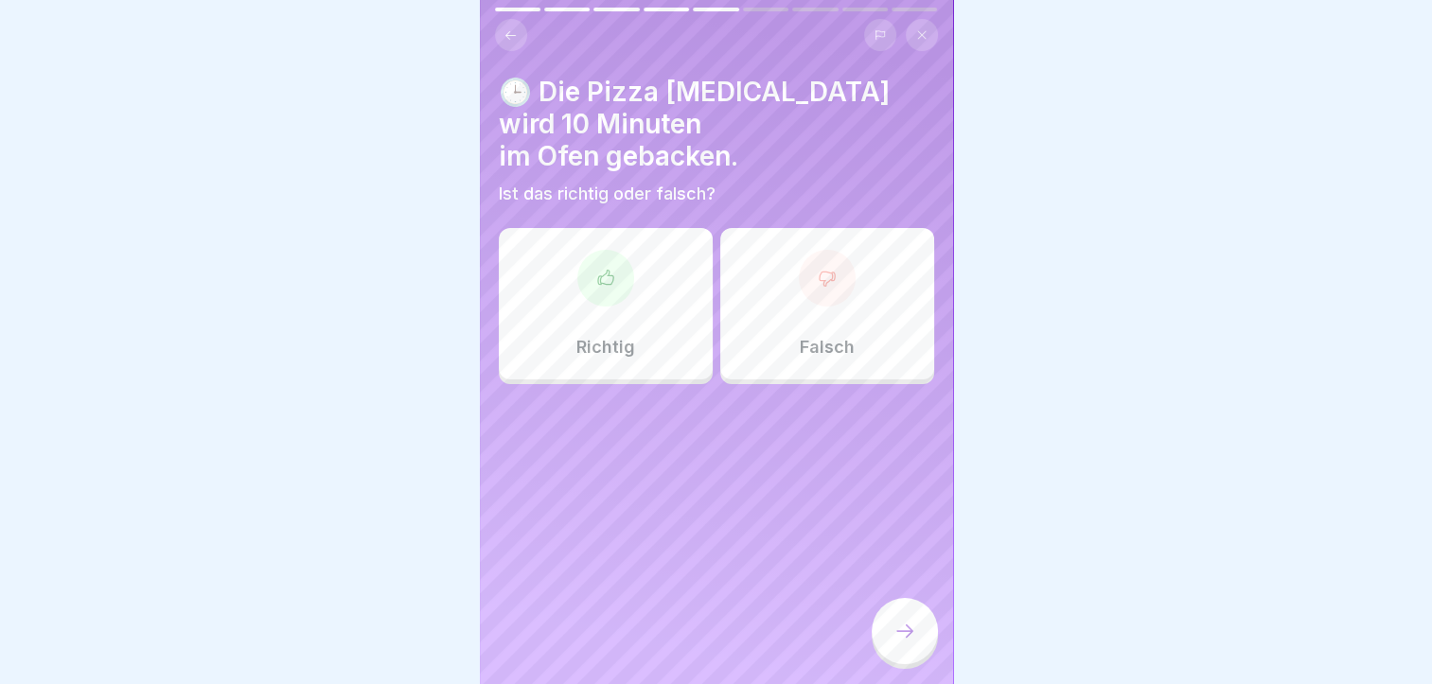
click at [802, 228] on div "Falsch" at bounding box center [827, 303] width 214 height 151
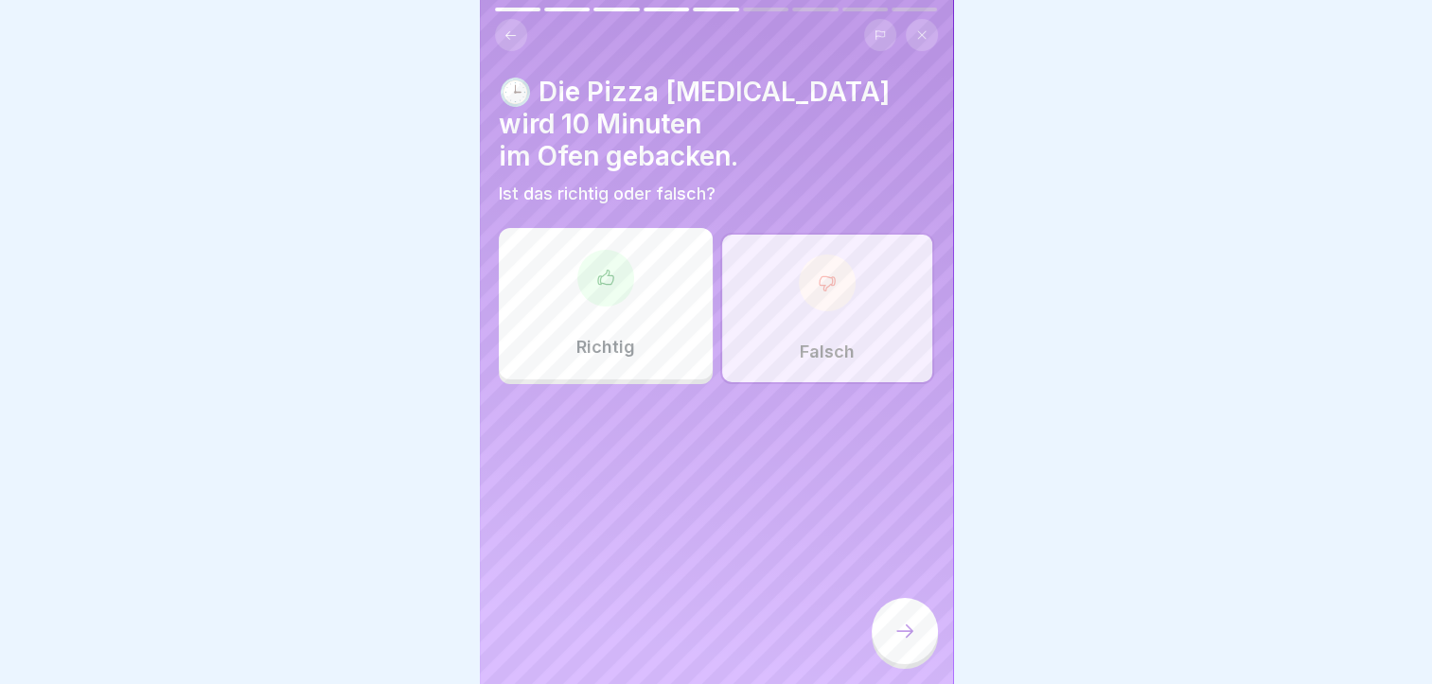
click at [911, 642] on icon at bounding box center [905, 631] width 23 height 23
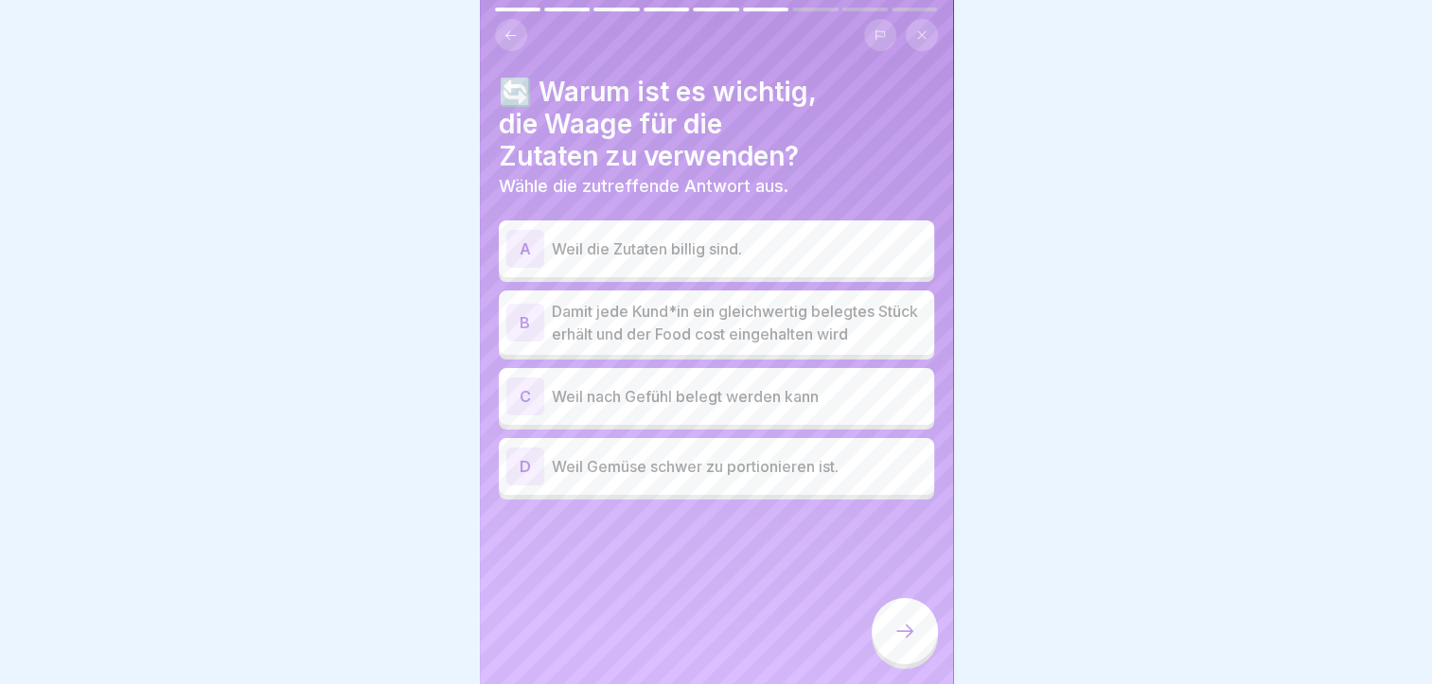
click at [666, 324] on p "Damit jede Kund*in ein gleichwertig belegtes Stück erhält und der Food cost ein…" at bounding box center [739, 322] width 375 height 45
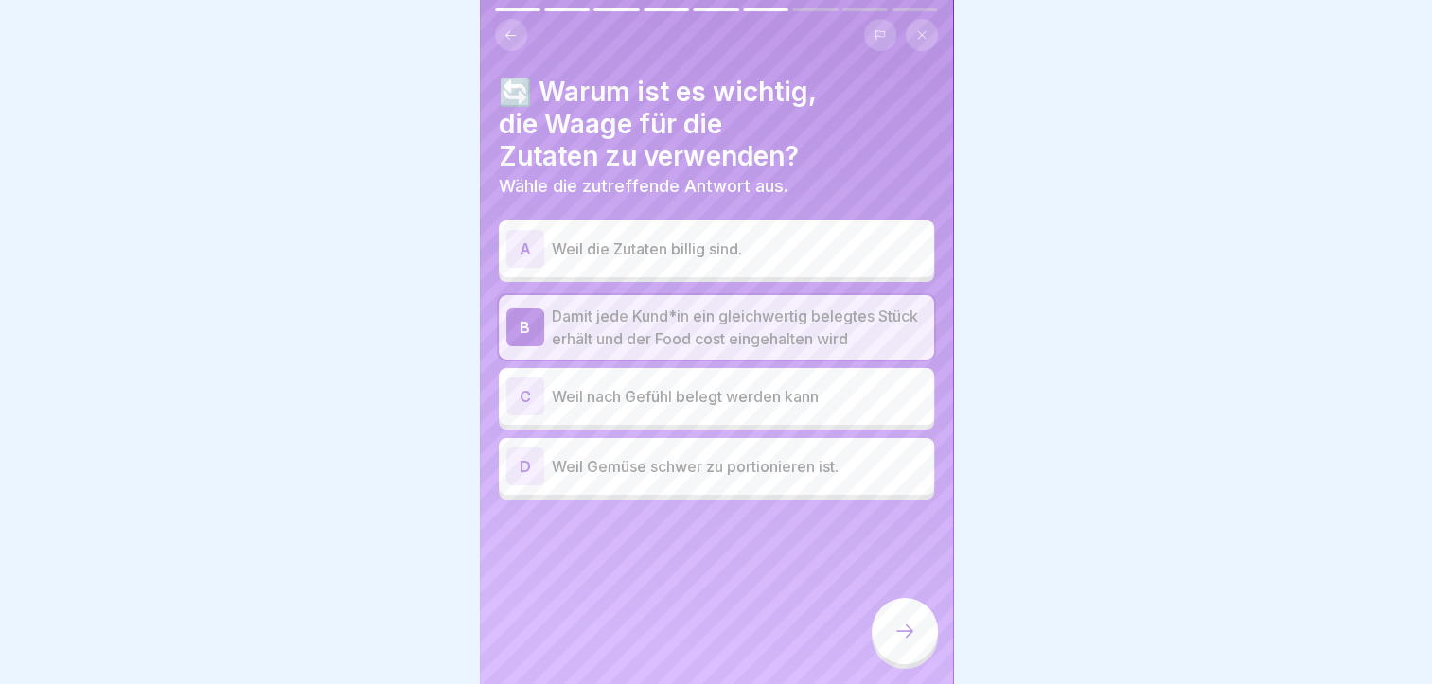
click at [899, 627] on div at bounding box center [905, 631] width 66 height 66
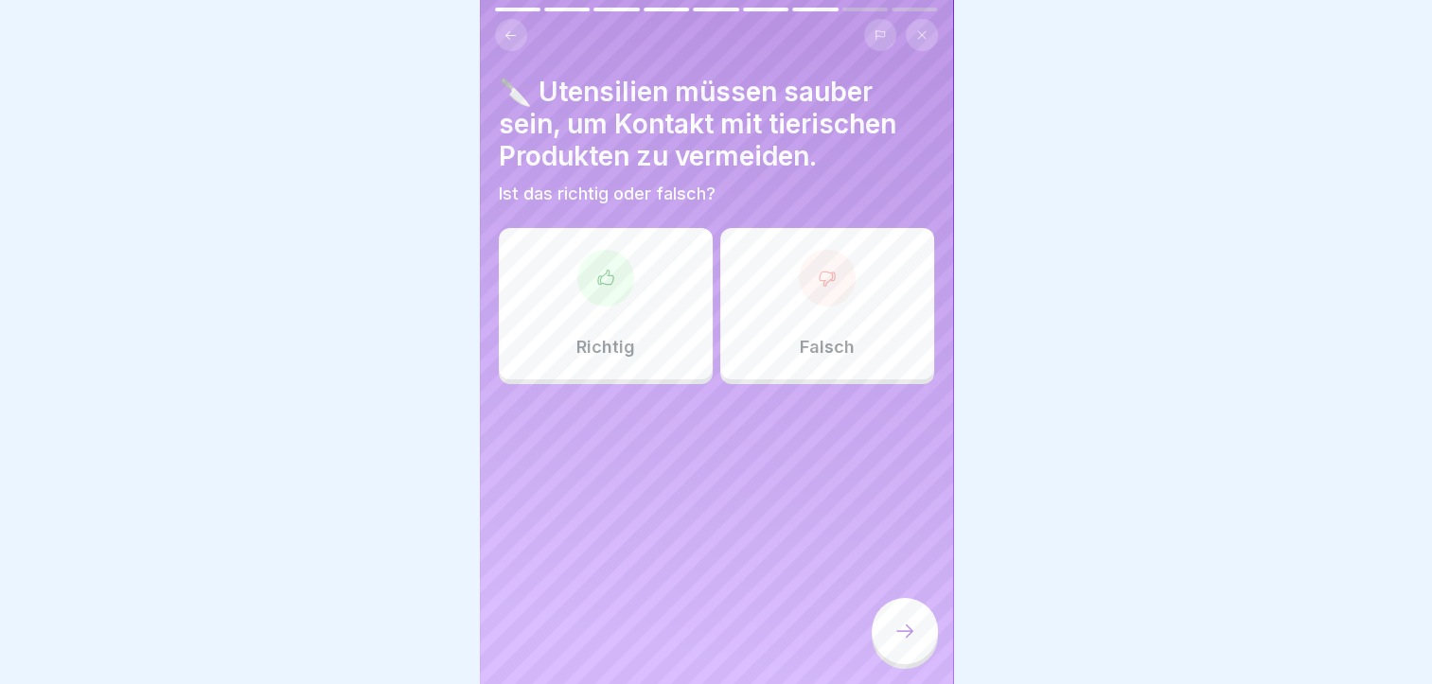
click at [583, 277] on div at bounding box center [605, 278] width 57 height 57
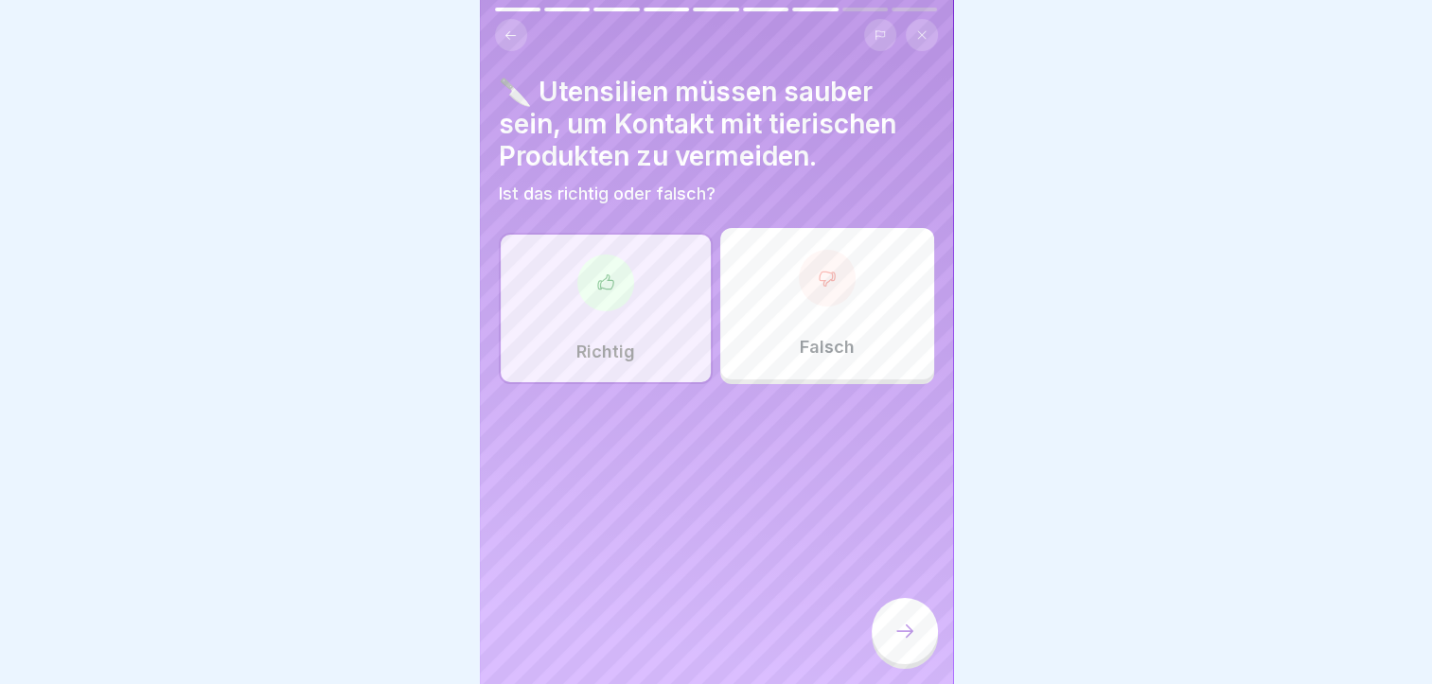
click at [898, 625] on div at bounding box center [905, 631] width 66 height 66
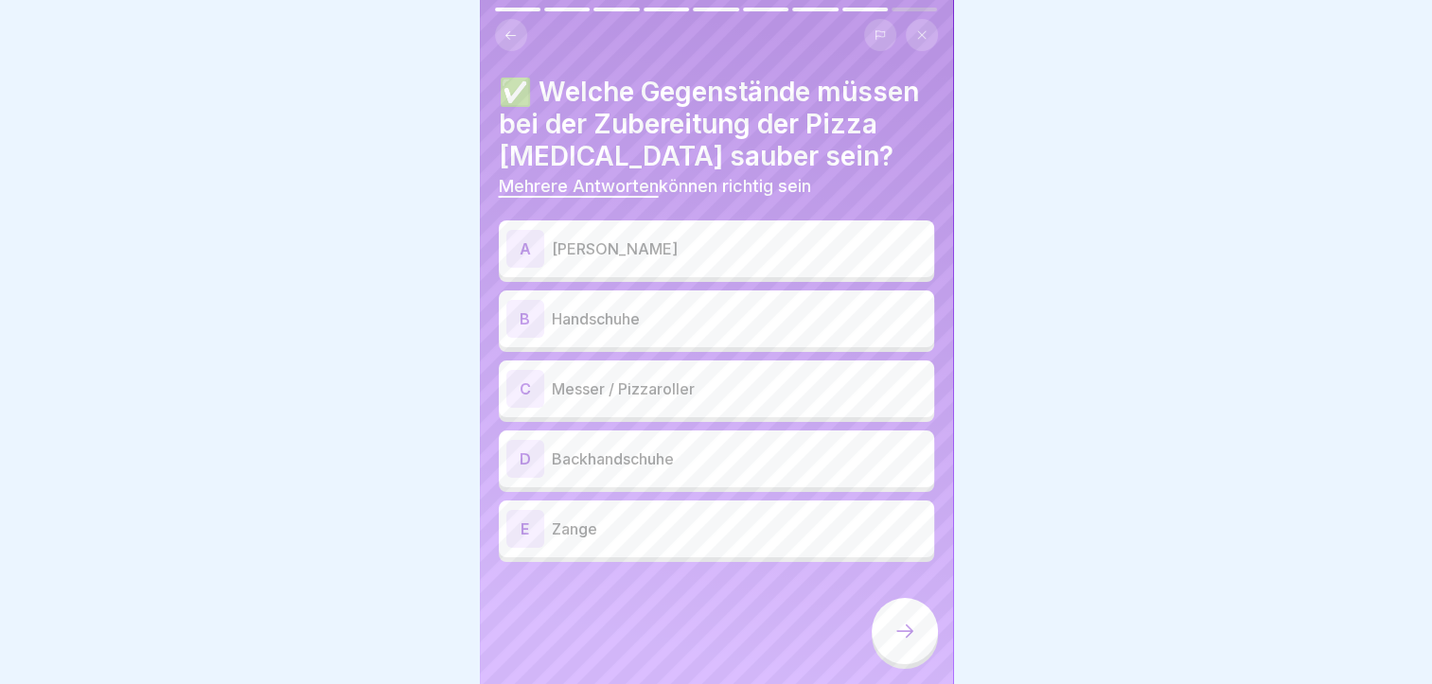
click at [603, 240] on p "Brett" at bounding box center [739, 249] width 375 height 23
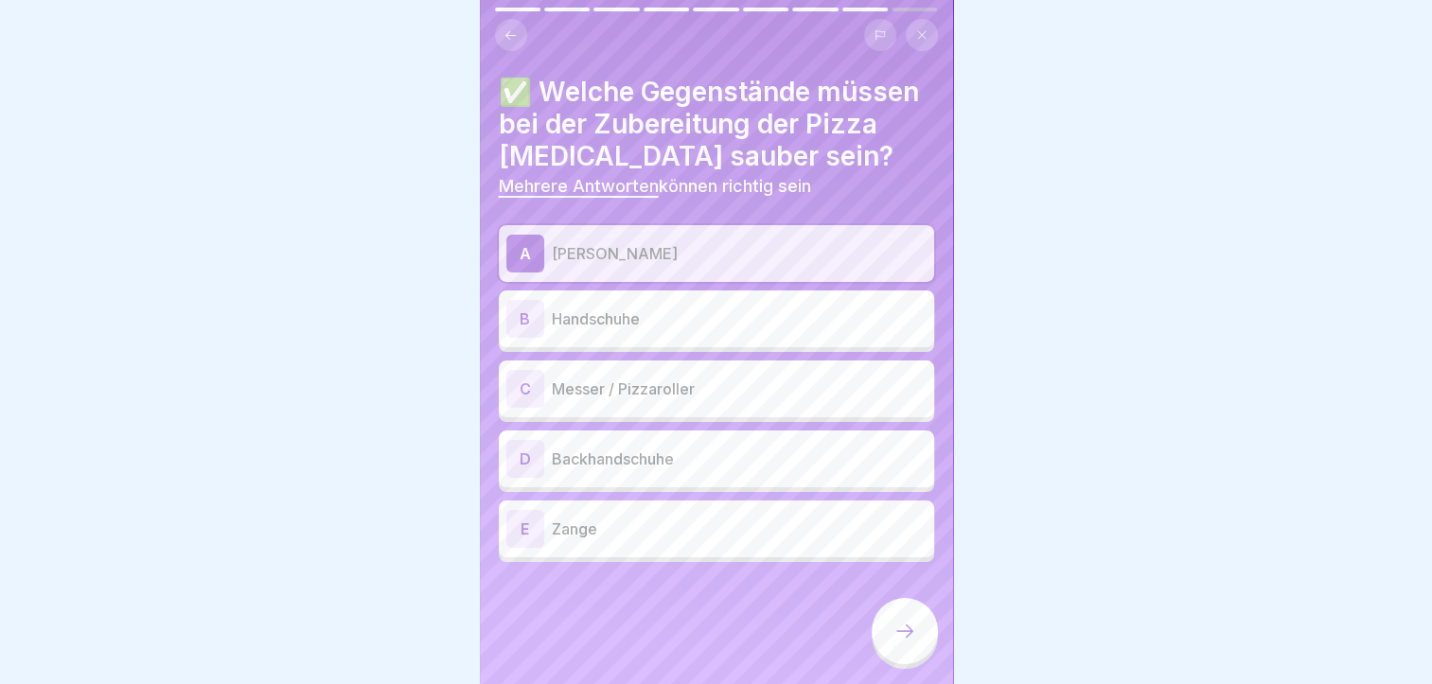
click at [647, 320] on p "Handschuhe" at bounding box center [739, 319] width 375 height 23
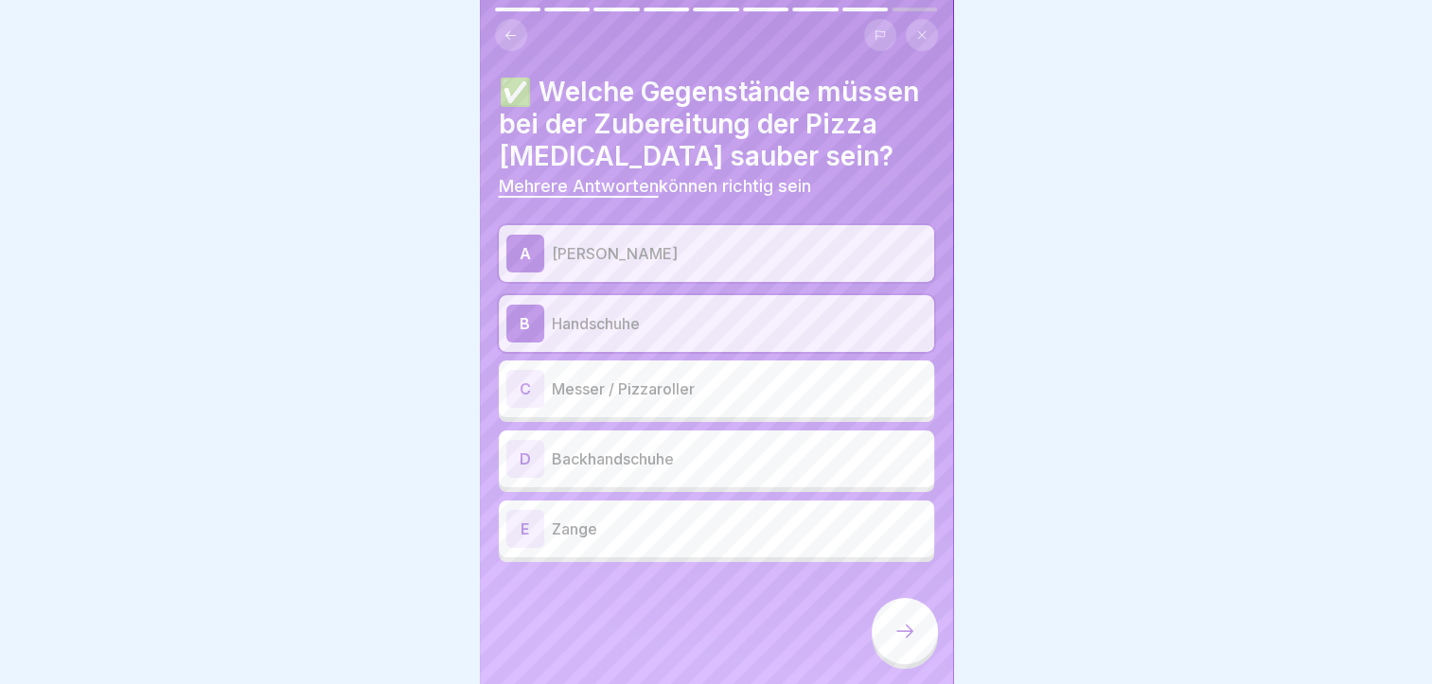
click at [674, 393] on p "Messer / Pizzaroller" at bounding box center [739, 389] width 375 height 23
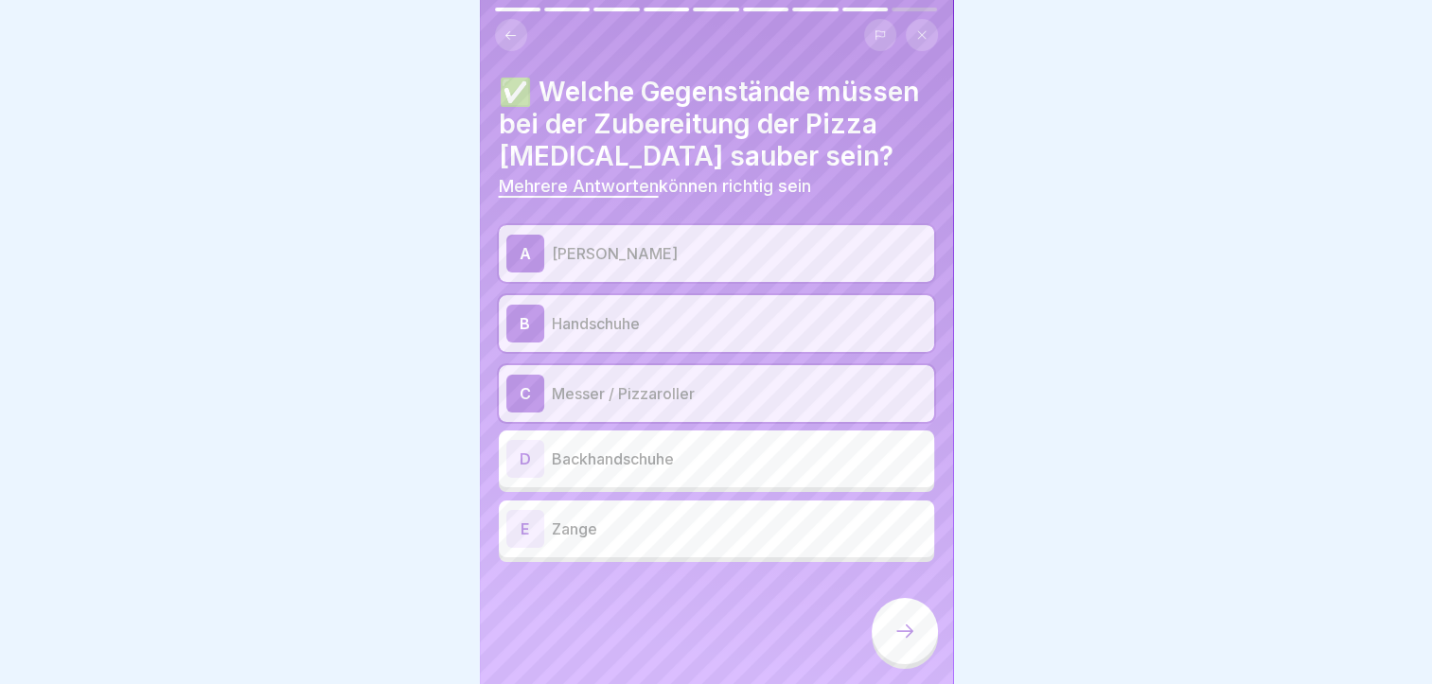
click at [901, 636] on div at bounding box center [905, 631] width 66 height 66
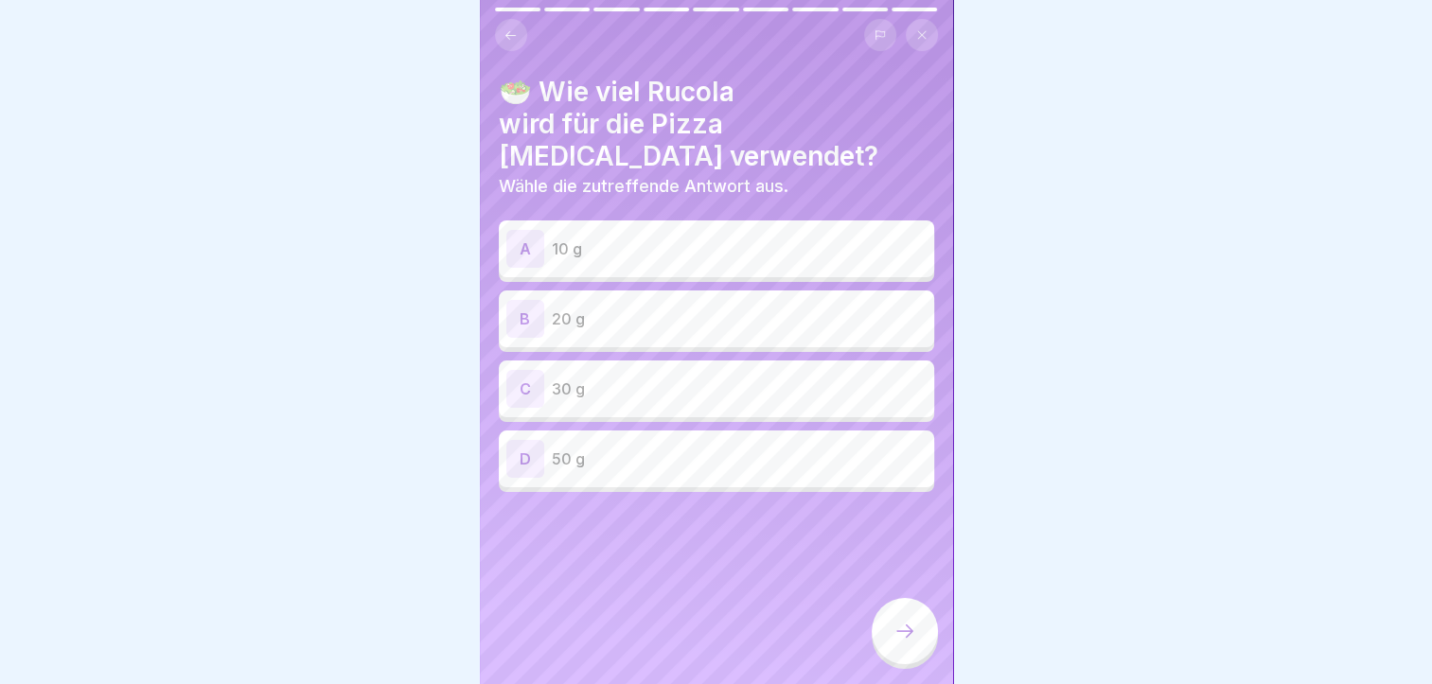
click at [610, 308] on p "20 g" at bounding box center [739, 319] width 375 height 23
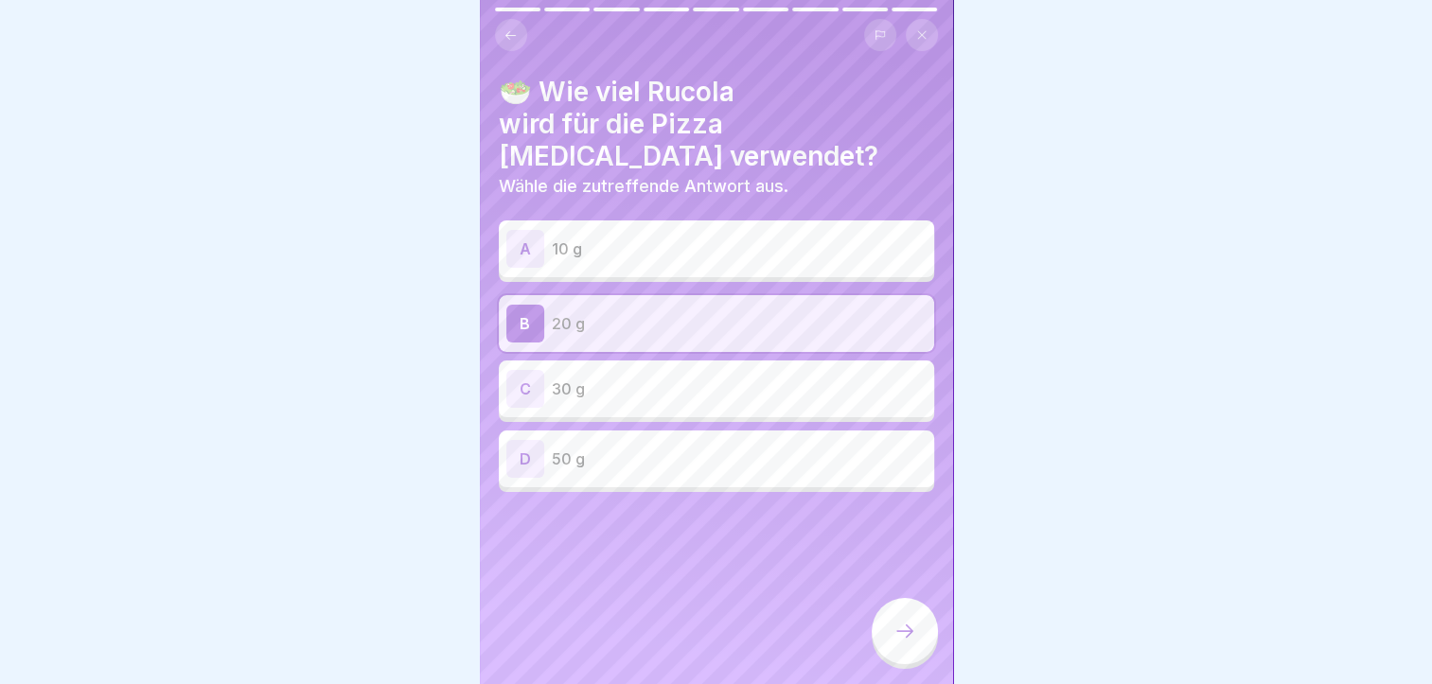
click at [899, 643] on icon at bounding box center [905, 631] width 23 height 23
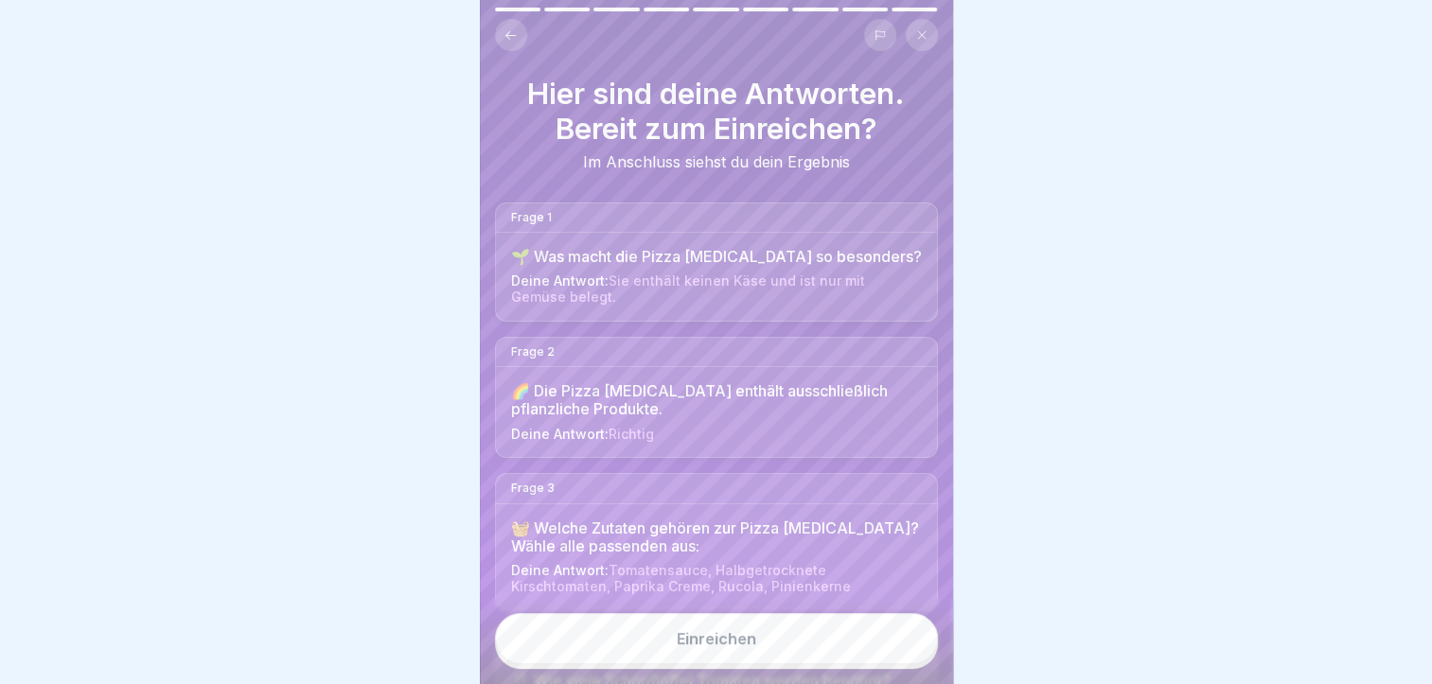
click at [848, 628] on div "Einreichen" at bounding box center [716, 641] width 473 height 86
click at [847, 647] on button "Einreichen" at bounding box center [716, 638] width 443 height 51
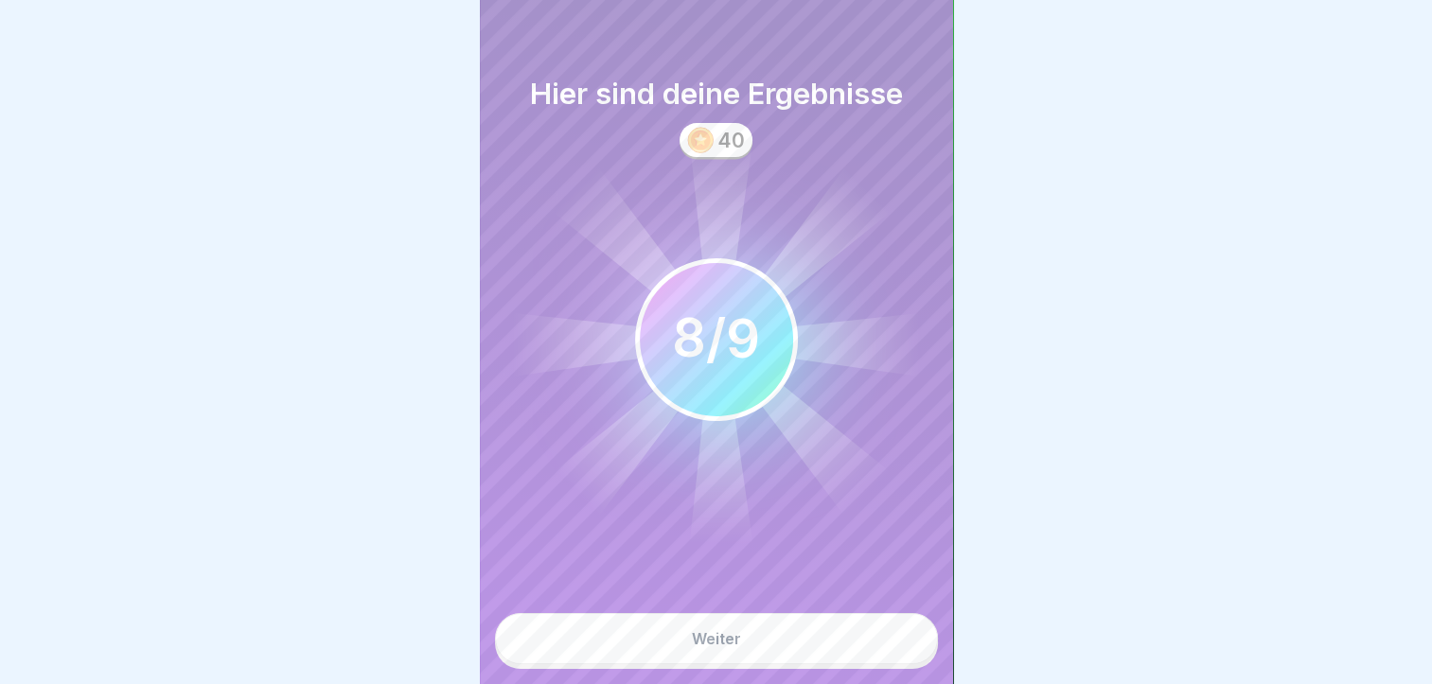
click at [737, 647] on div "Weiter" at bounding box center [716, 638] width 49 height 17
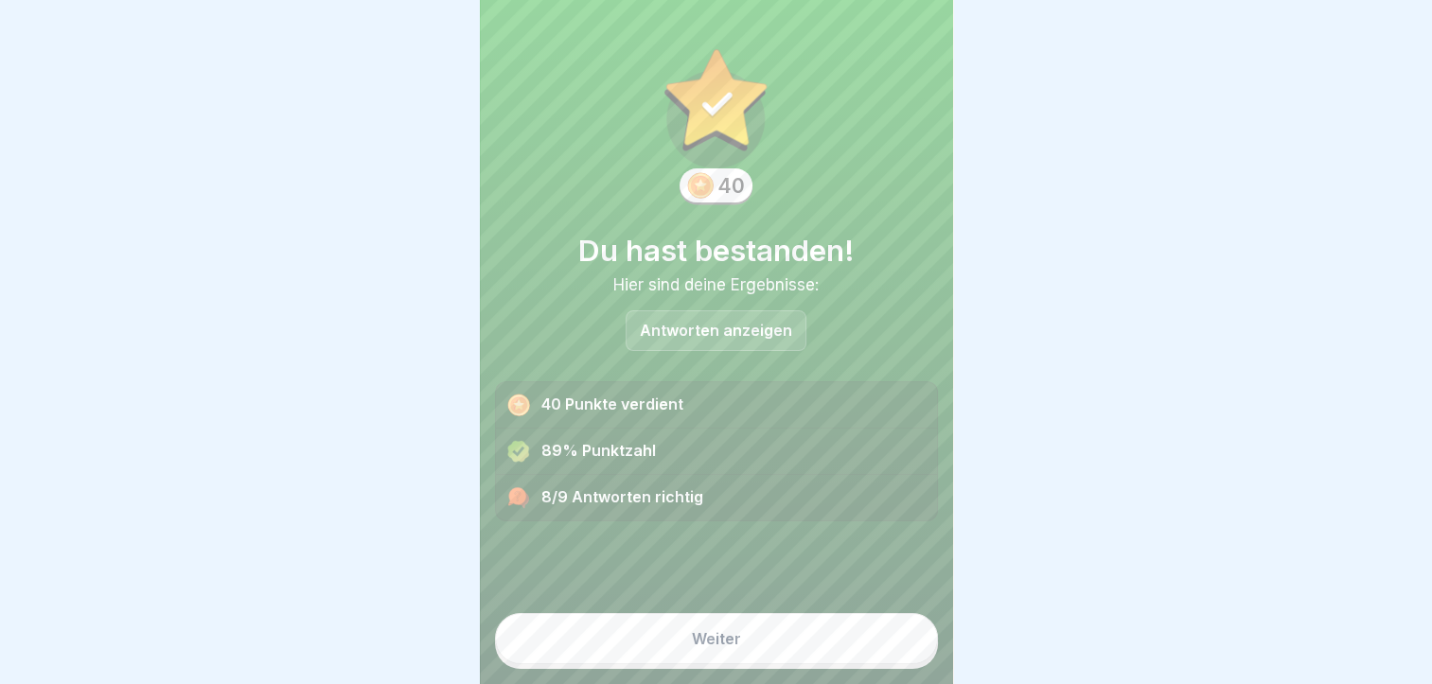
click at [734, 647] on button "Weiter" at bounding box center [716, 638] width 443 height 51
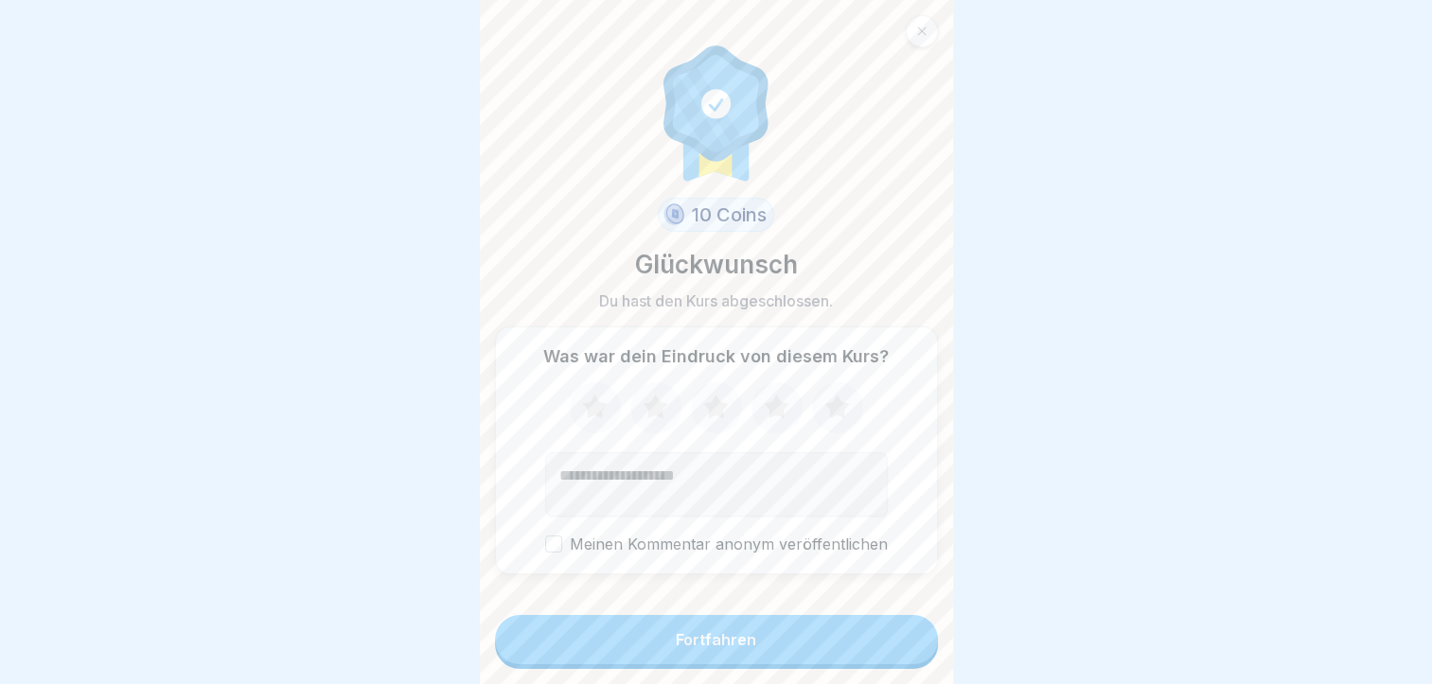
click at [734, 647] on div "Fortfahren" at bounding box center [716, 639] width 80 height 17
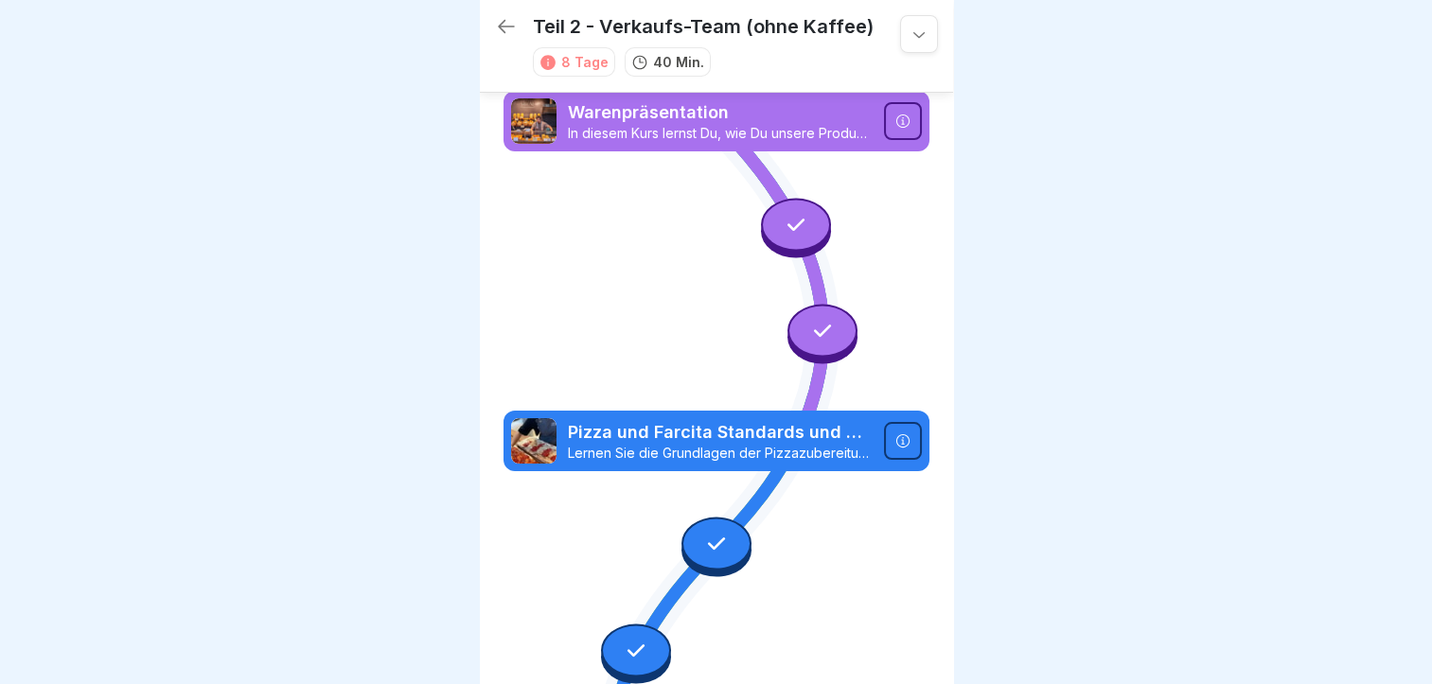
click at [693, 149] on div "Warenpräsentation In diesem Kurs lernst Du, wie Du unsere Produkte im Schaufens…" at bounding box center [717, 121] width 426 height 61
click at [718, 136] on p "In diesem Kurs lernst Du, wie Du unsere Produkte im Schaufenster richtig präsen…" at bounding box center [720, 133] width 305 height 17
click at [784, 225] on icon at bounding box center [796, 224] width 25 height 25
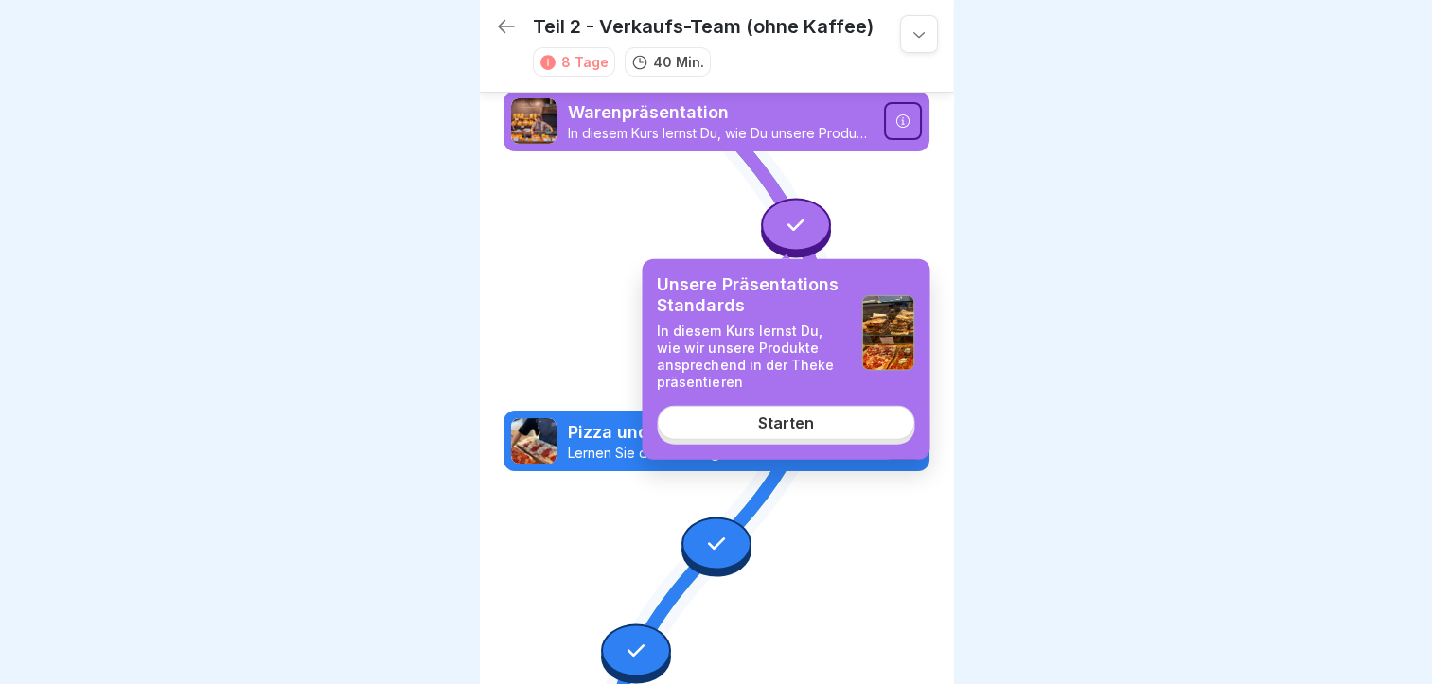
click at [784, 225] on icon at bounding box center [796, 224] width 25 height 25
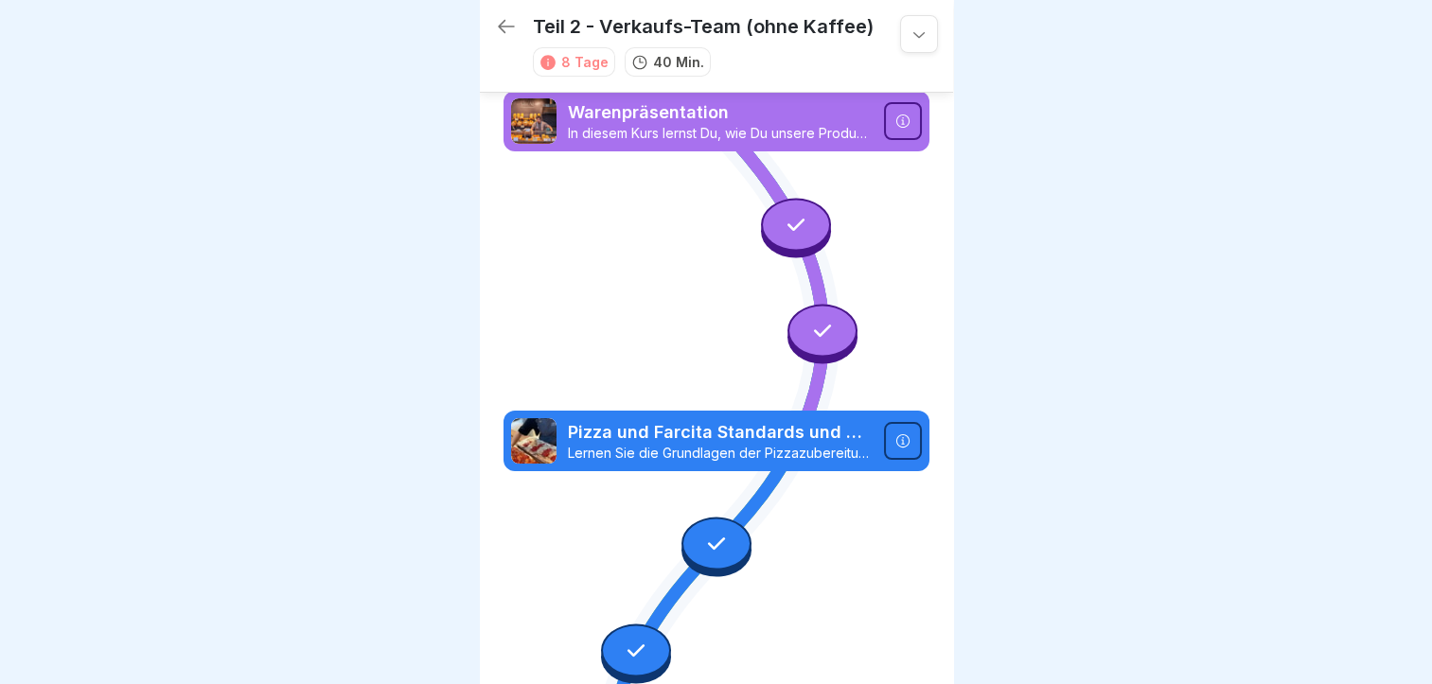
click at [784, 225] on icon at bounding box center [796, 224] width 25 height 25
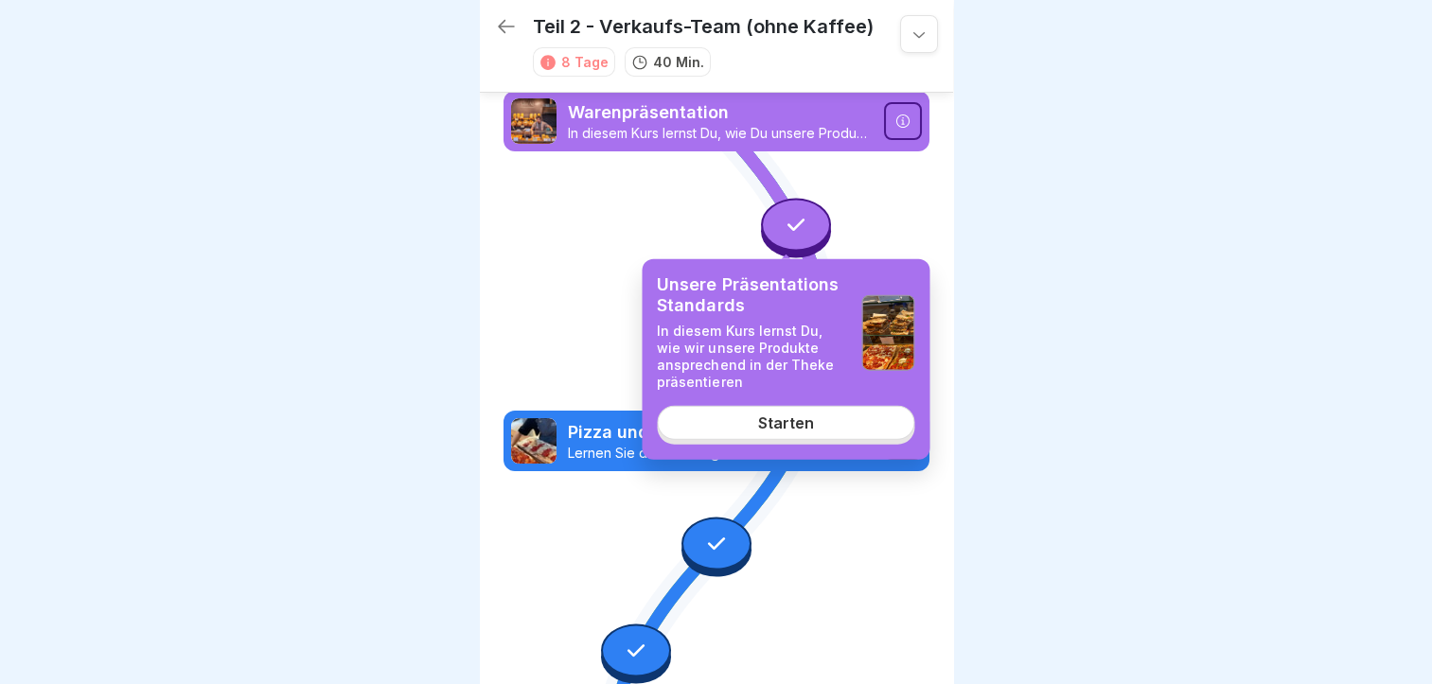
click at [833, 422] on link "Starten" at bounding box center [785, 423] width 257 height 34
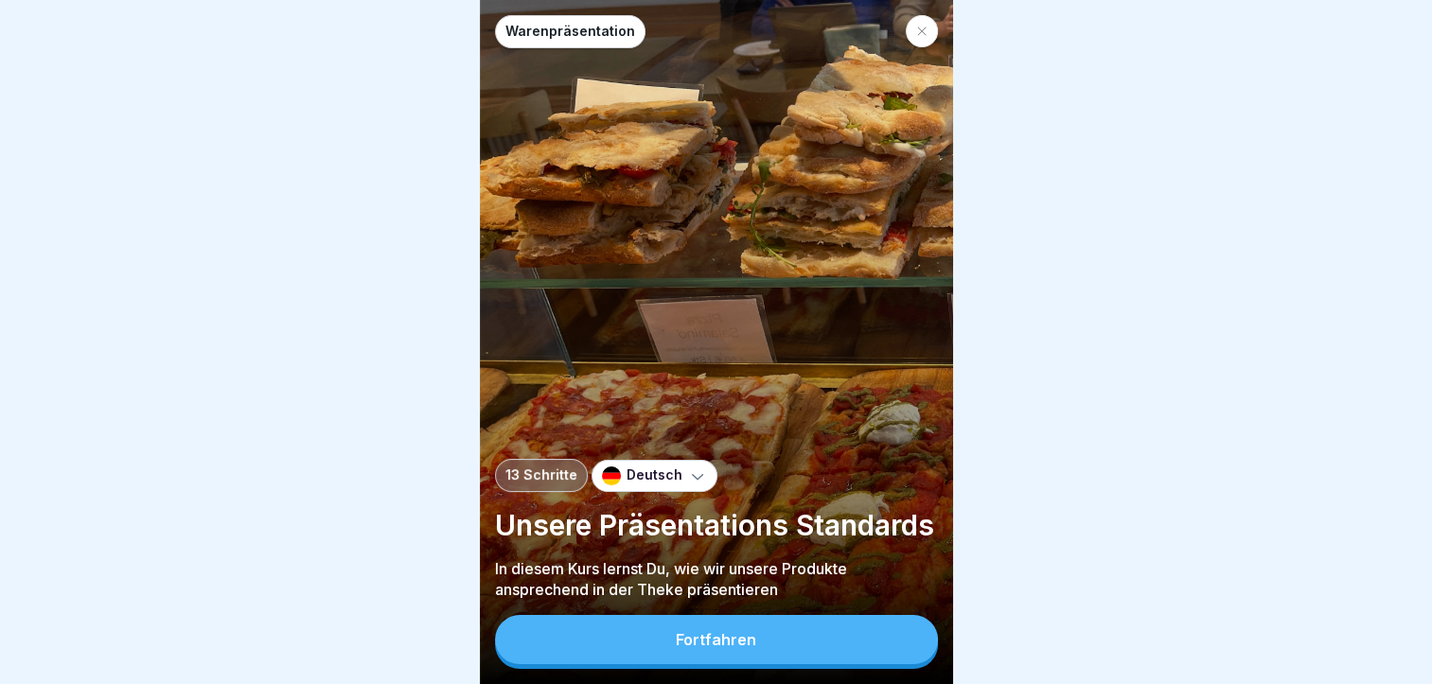
click at [840, 649] on button "Fortfahren" at bounding box center [716, 639] width 443 height 49
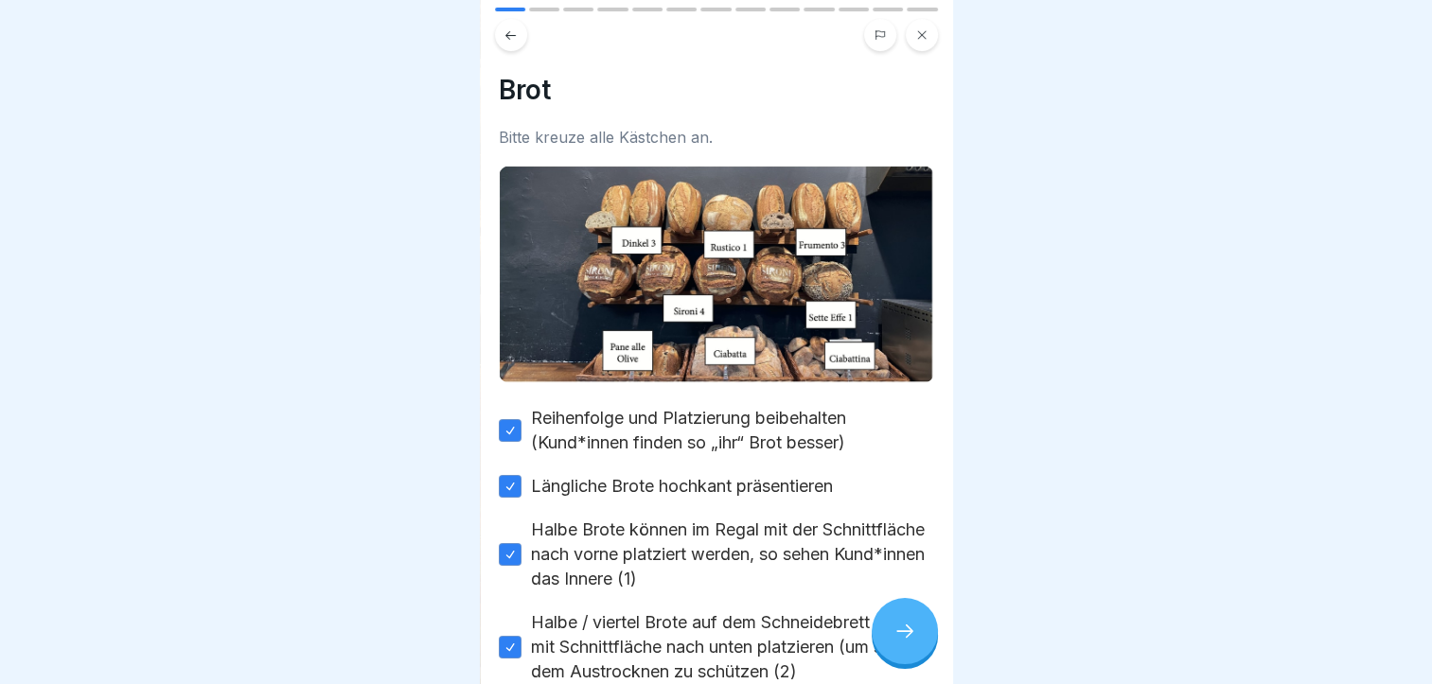
click at [916, 638] on div at bounding box center [905, 631] width 66 height 66
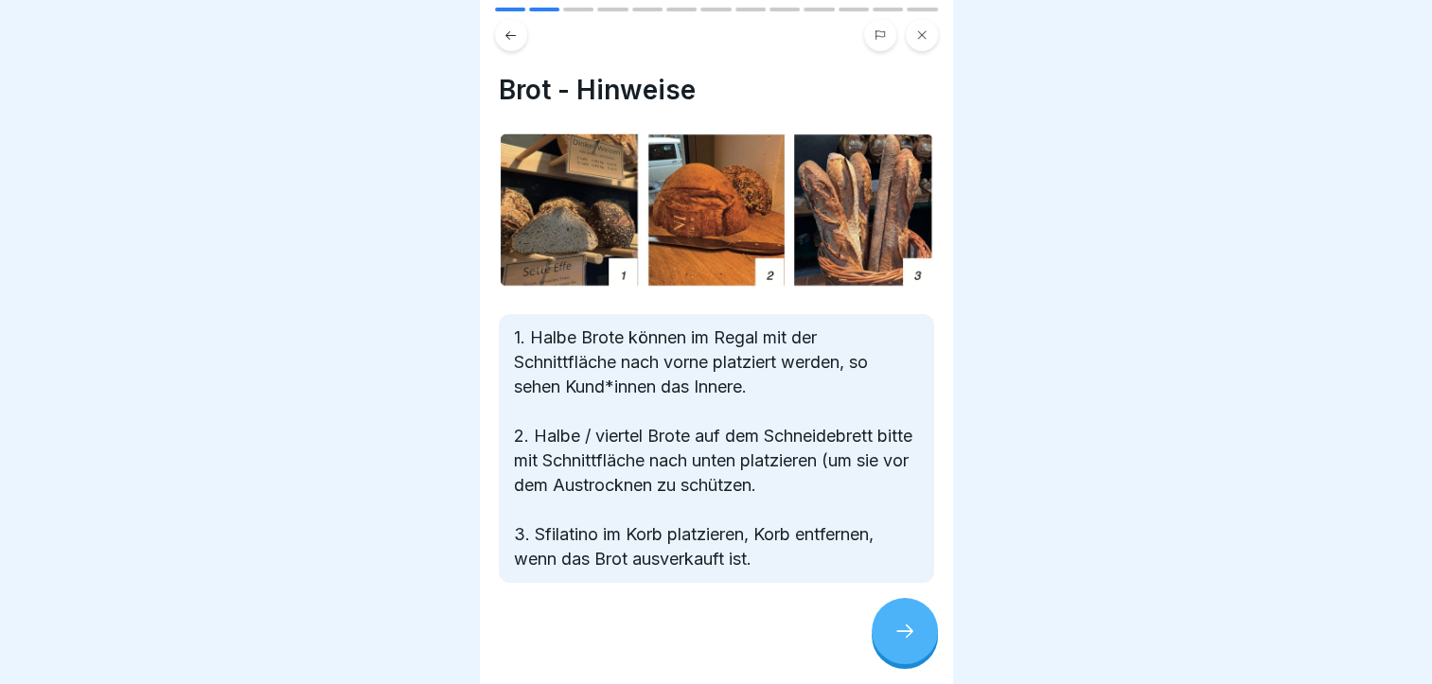
click at [916, 638] on div at bounding box center [905, 631] width 66 height 66
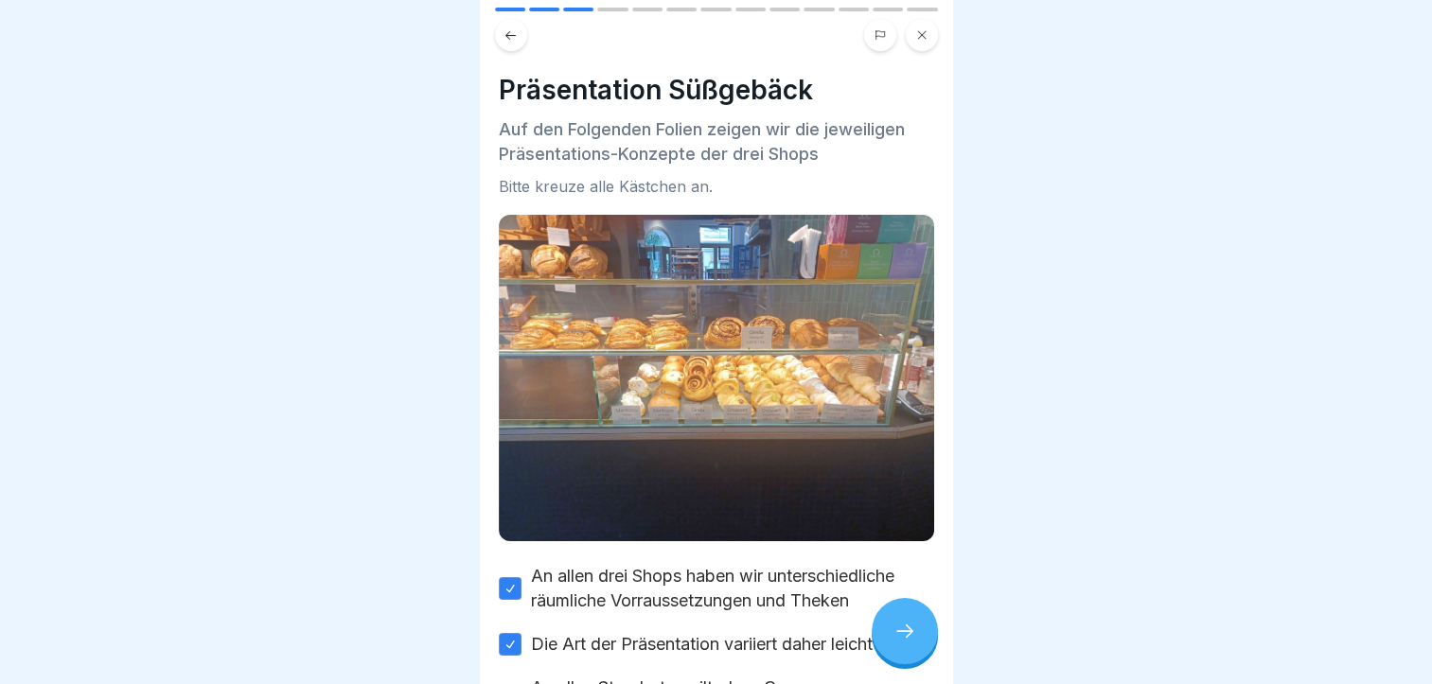
click at [506, 44] on button at bounding box center [511, 35] width 32 height 32
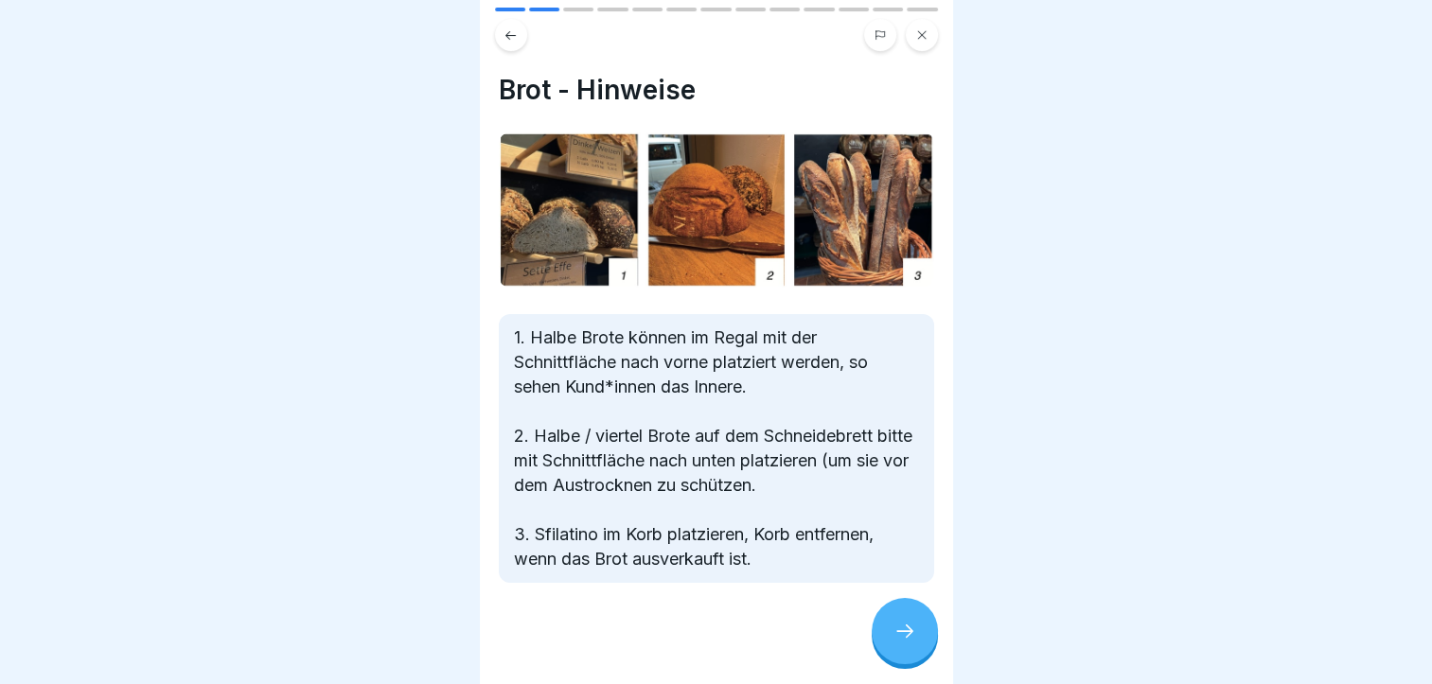
click at [506, 44] on button at bounding box center [511, 35] width 32 height 32
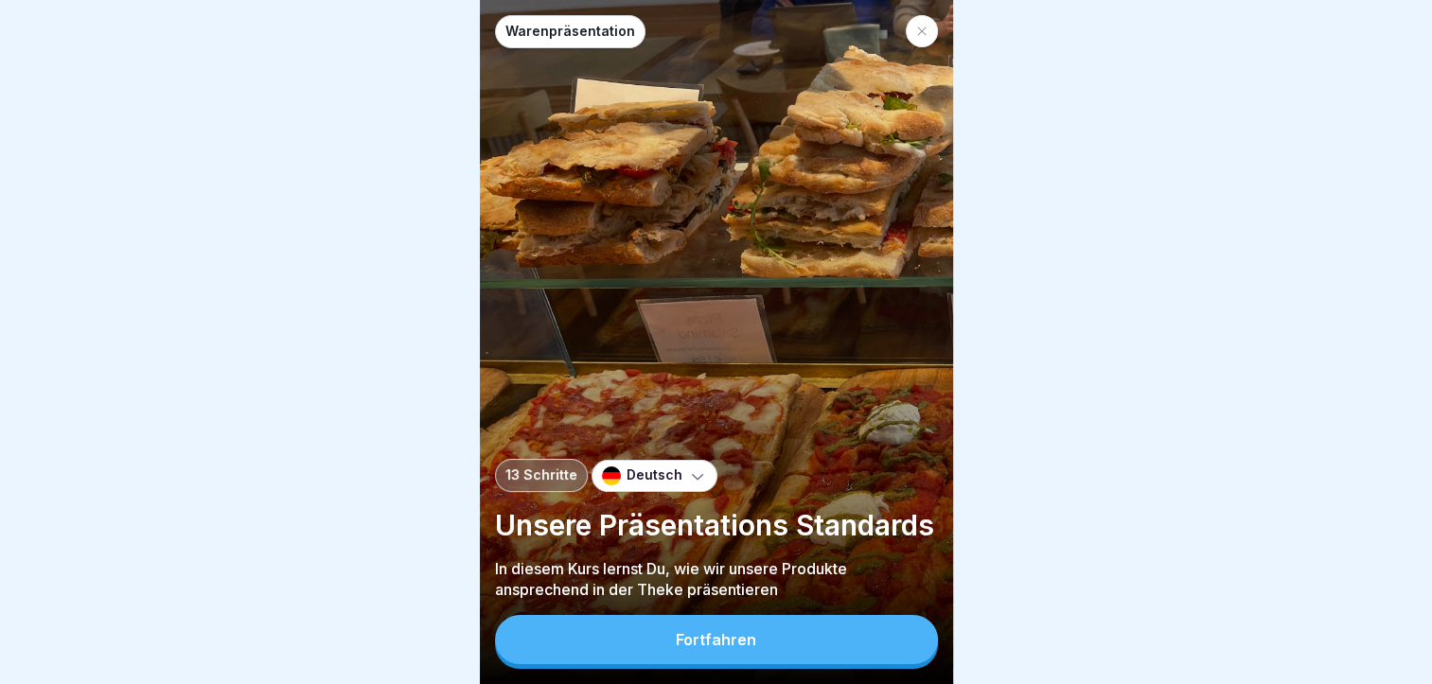
click at [928, 36] on div at bounding box center [922, 31] width 32 height 32
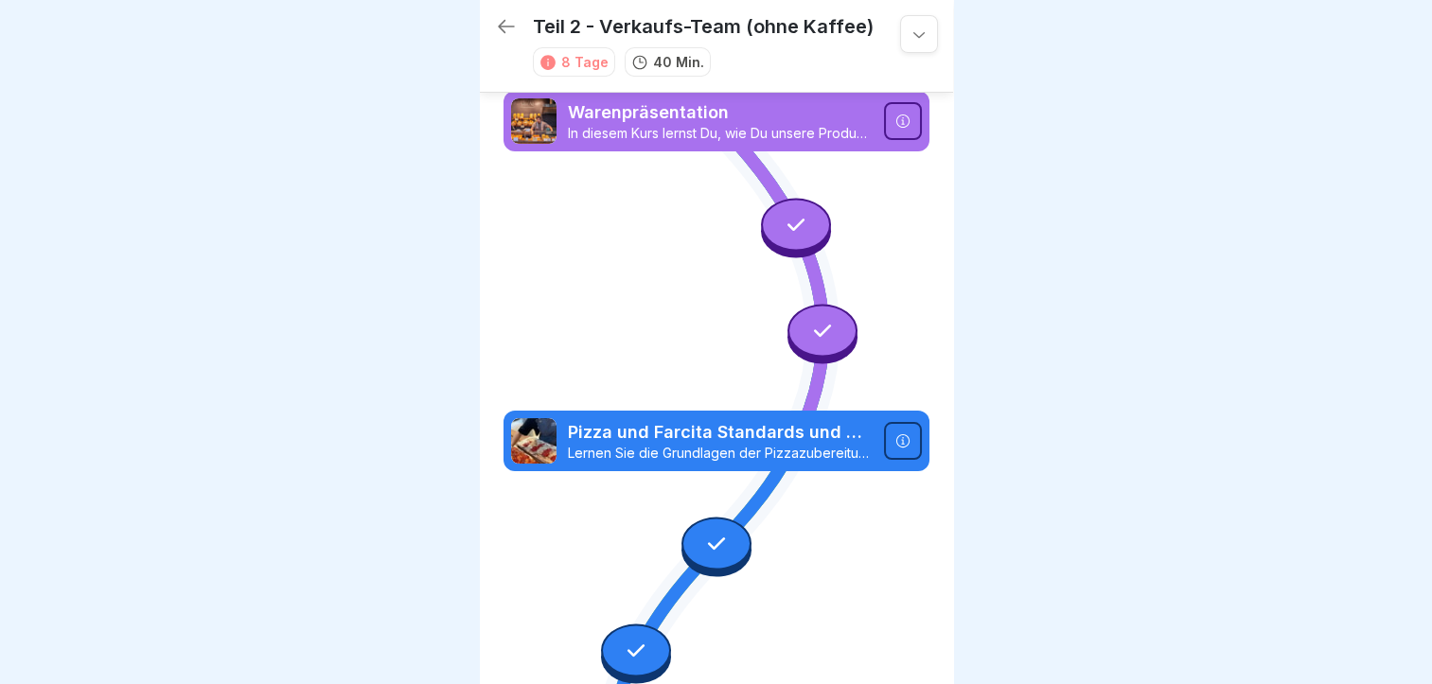
click at [913, 36] on icon at bounding box center [918, 35] width 11 height 6
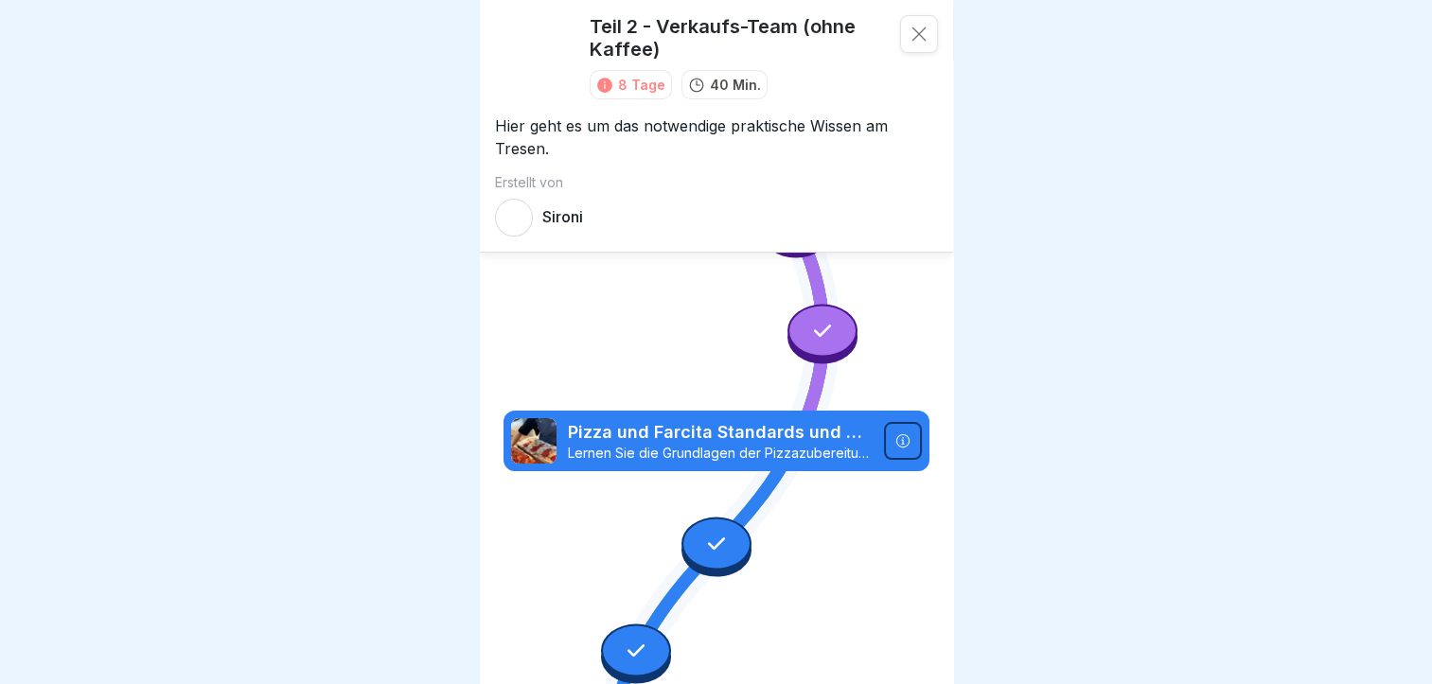
click at [327, 213] on div at bounding box center [716, 342] width 1432 height 684
click at [912, 37] on icon at bounding box center [919, 34] width 19 height 19
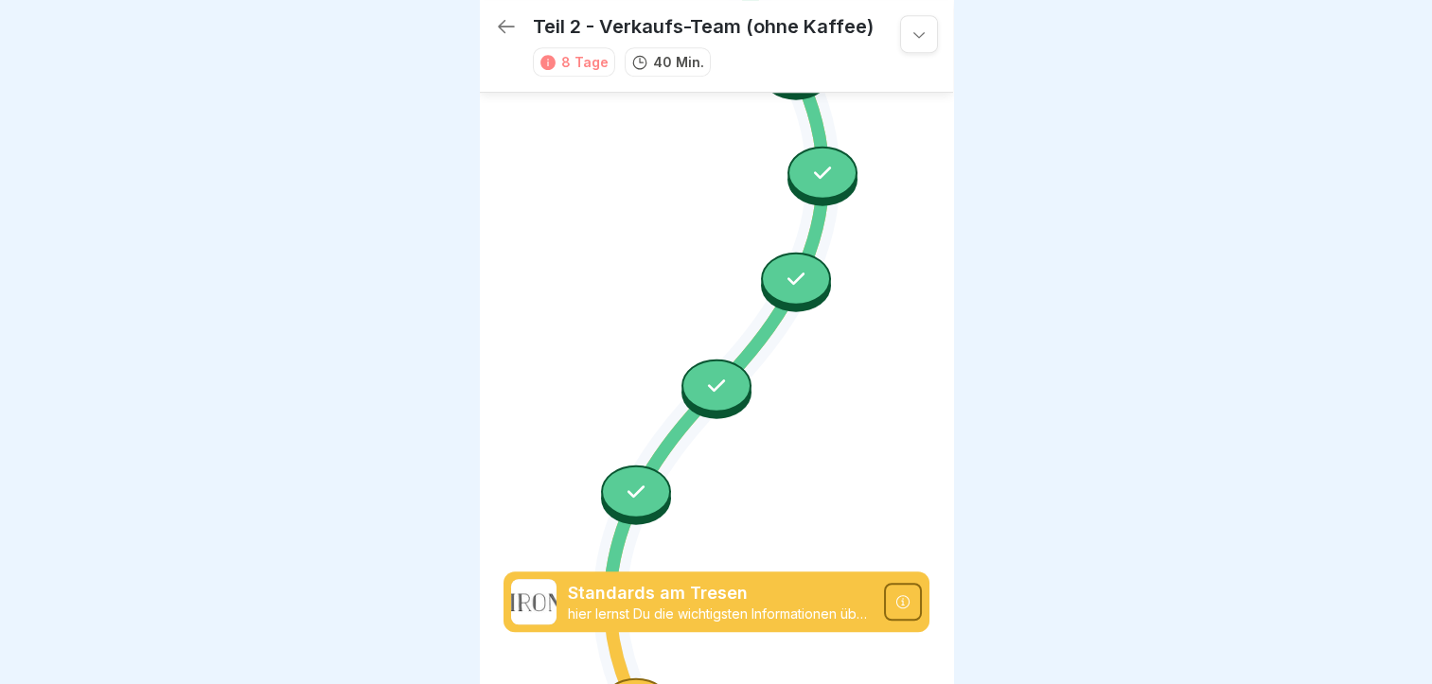
scroll to position [1340, 0]
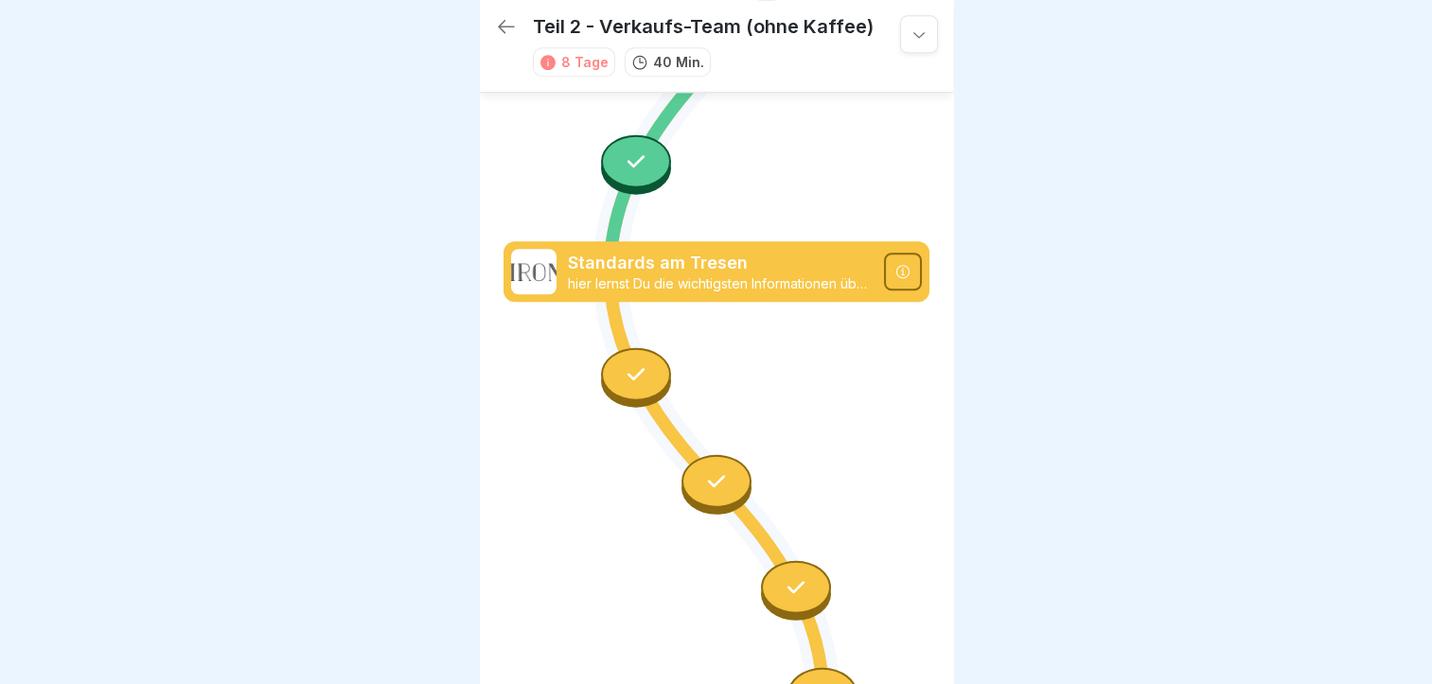
click at [810, 683] on icon at bounding box center [822, 695] width 25 height 25
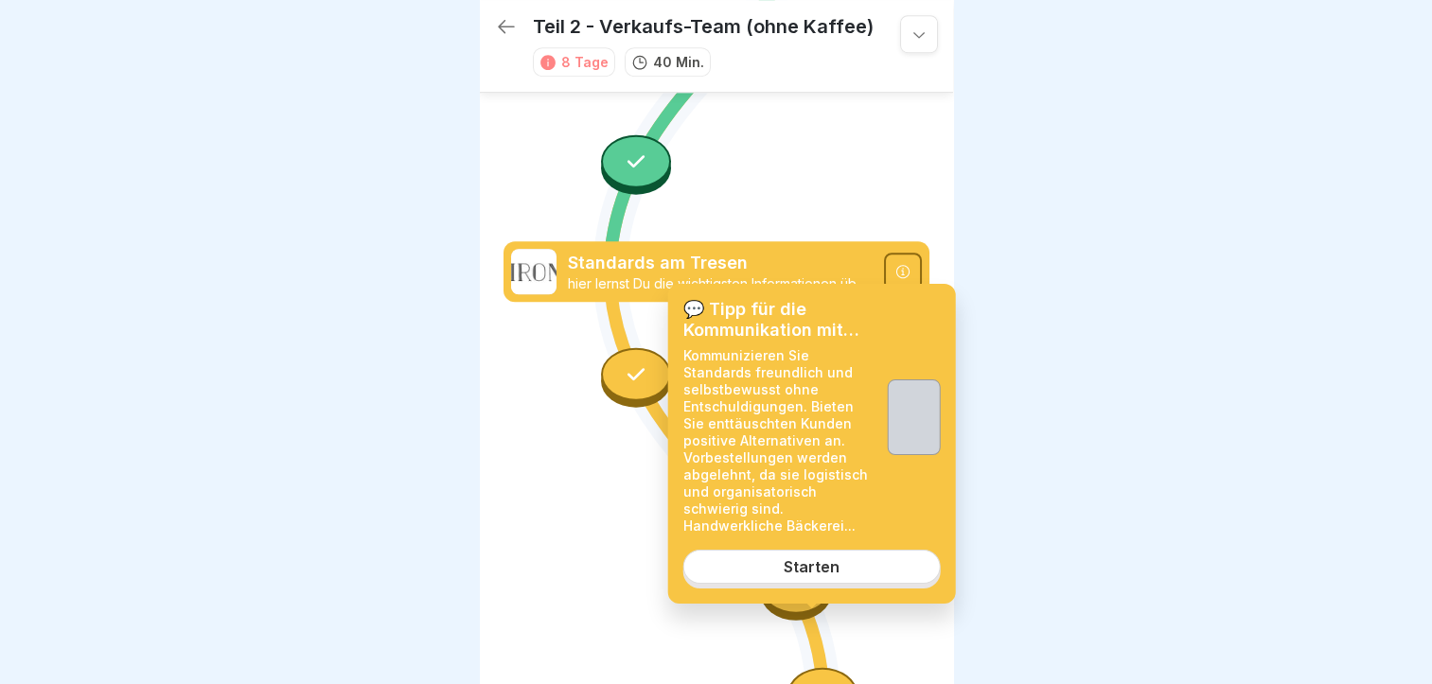
click at [1040, 561] on div at bounding box center [716, 342] width 1432 height 684
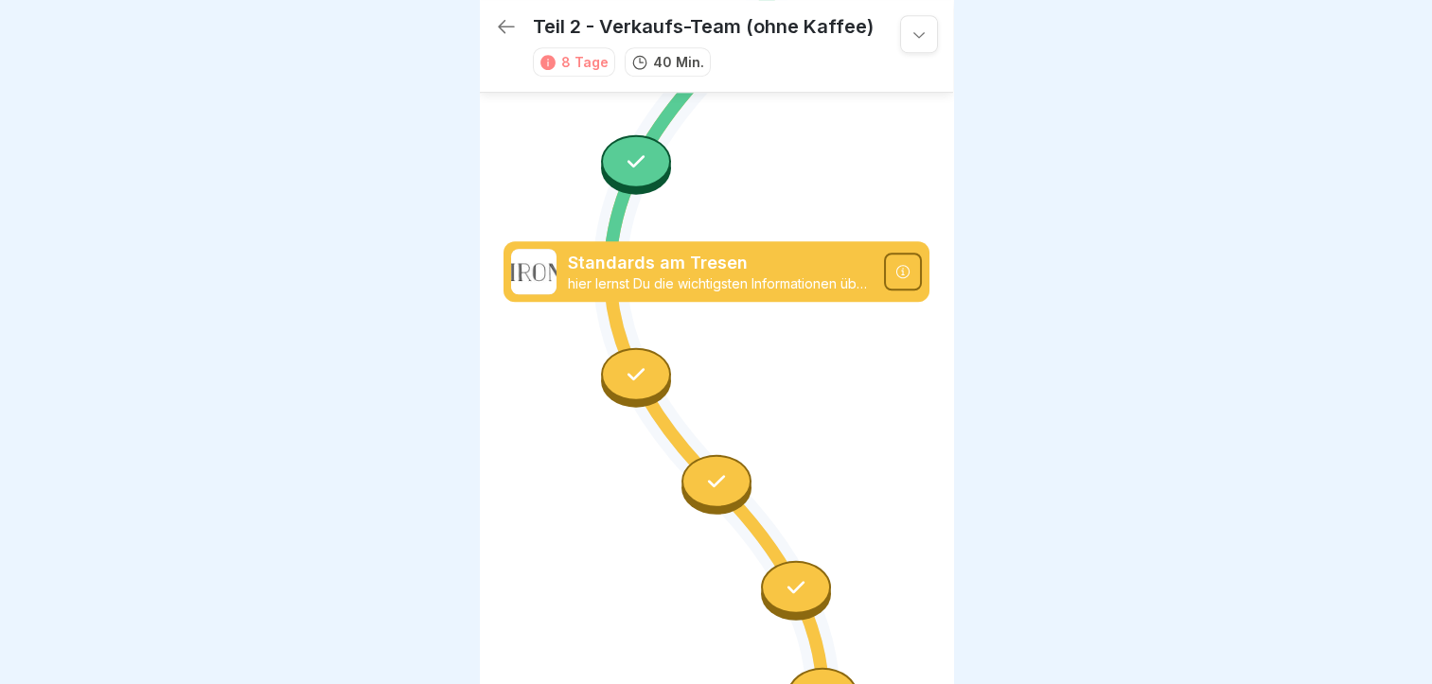
click at [516, 27] on icon at bounding box center [506, 26] width 23 height 23
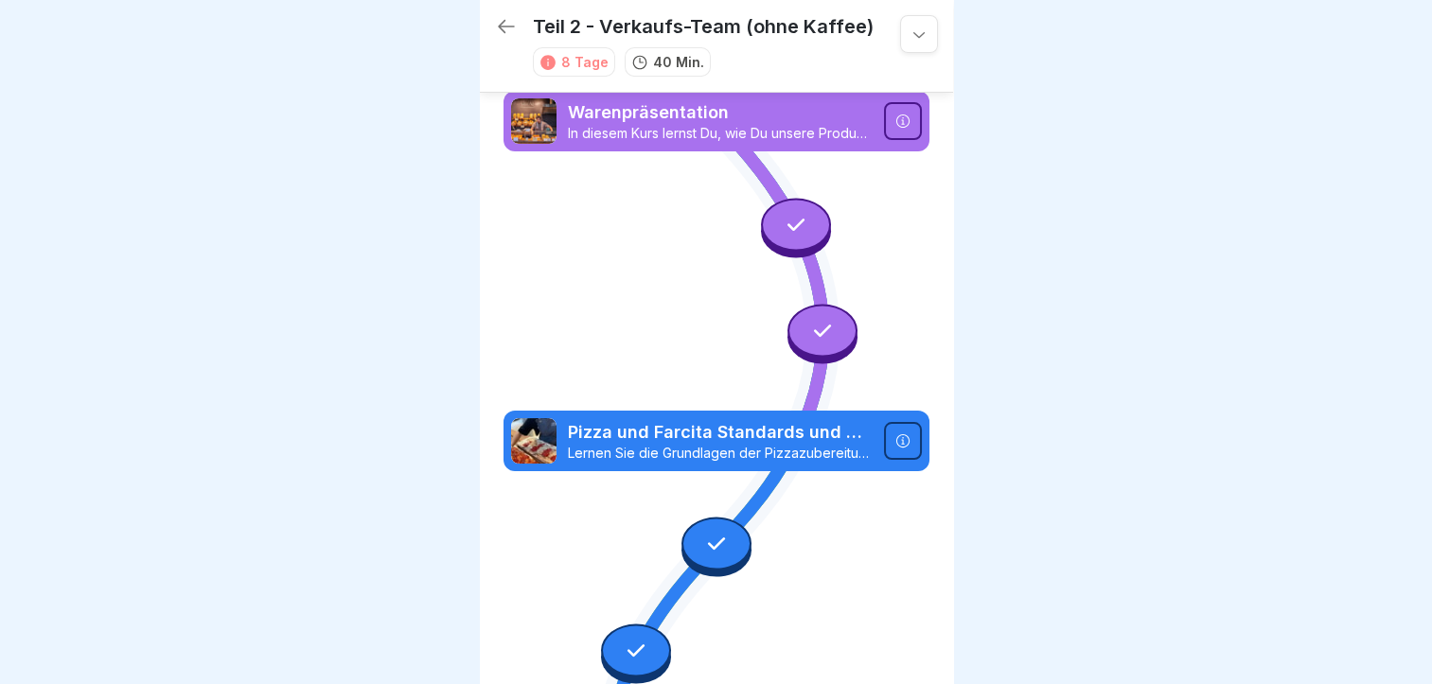
click at [795, 225] on icon at bounding box center [796, 224] width 25 height 25
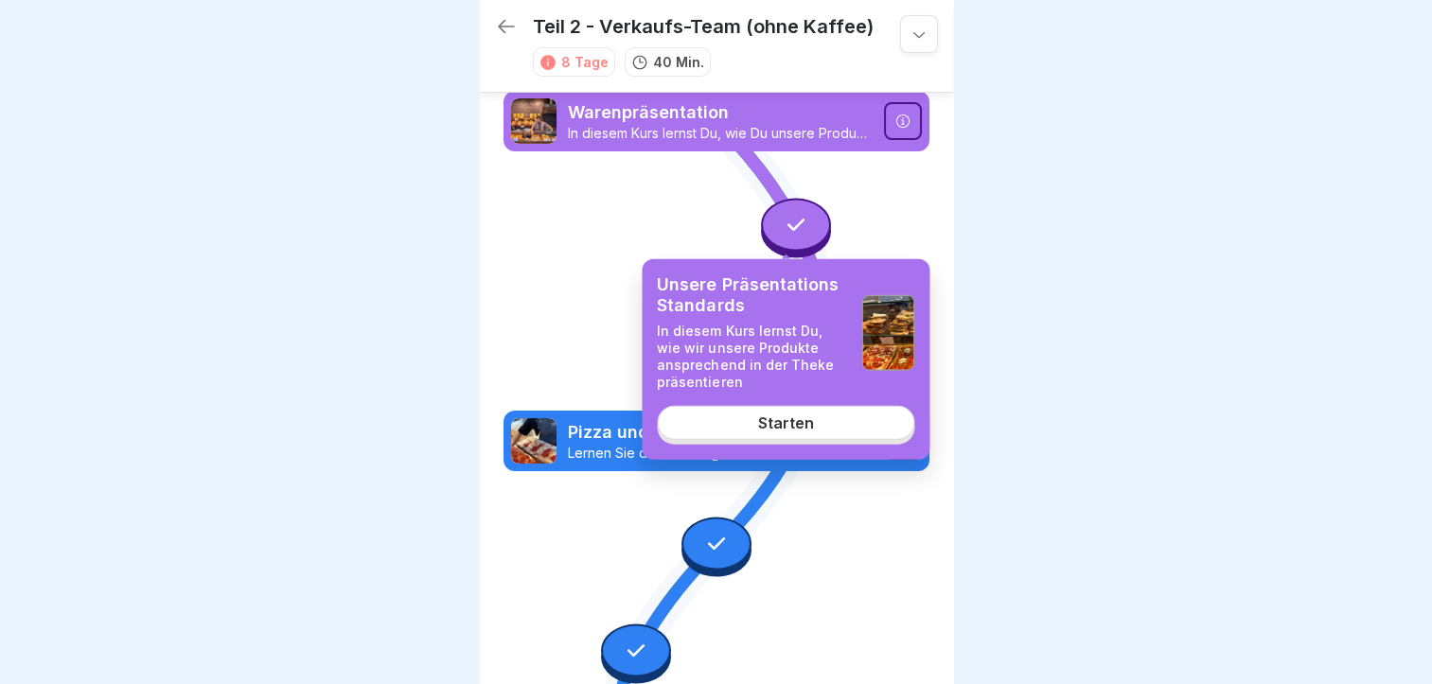
click at [811, 433] on link "Starten" at bounding box center [785, 423] width 257 height 34
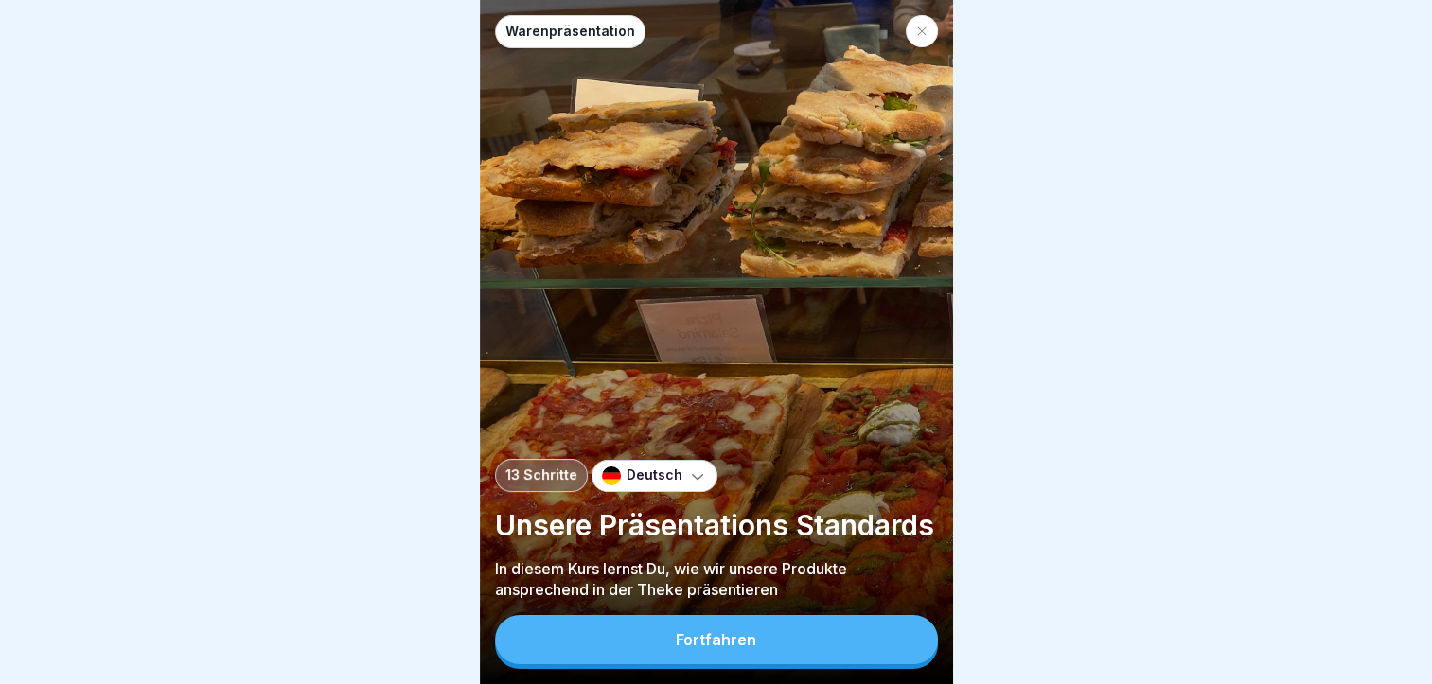
click at [750, 642] on button "Fortfahren" at bounding box center [716, 639] width 443 height 49
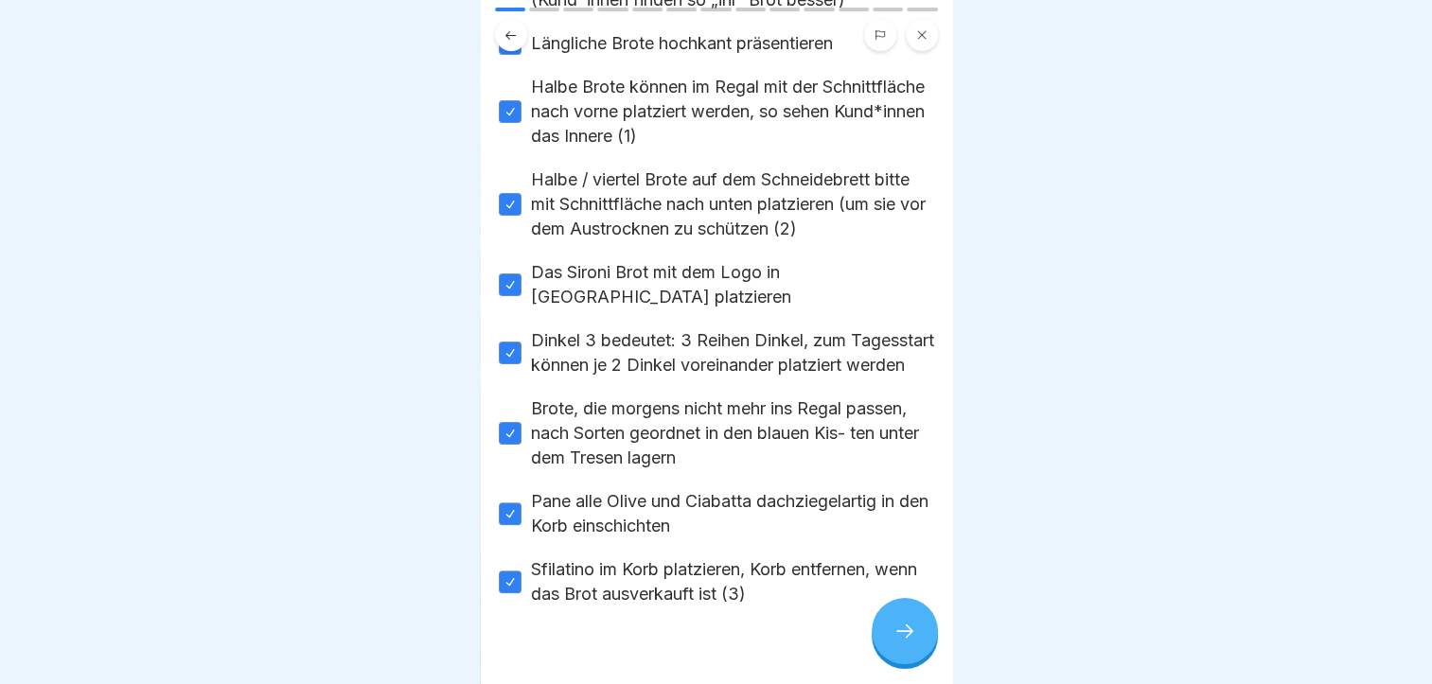
scroll to position [496, 0]
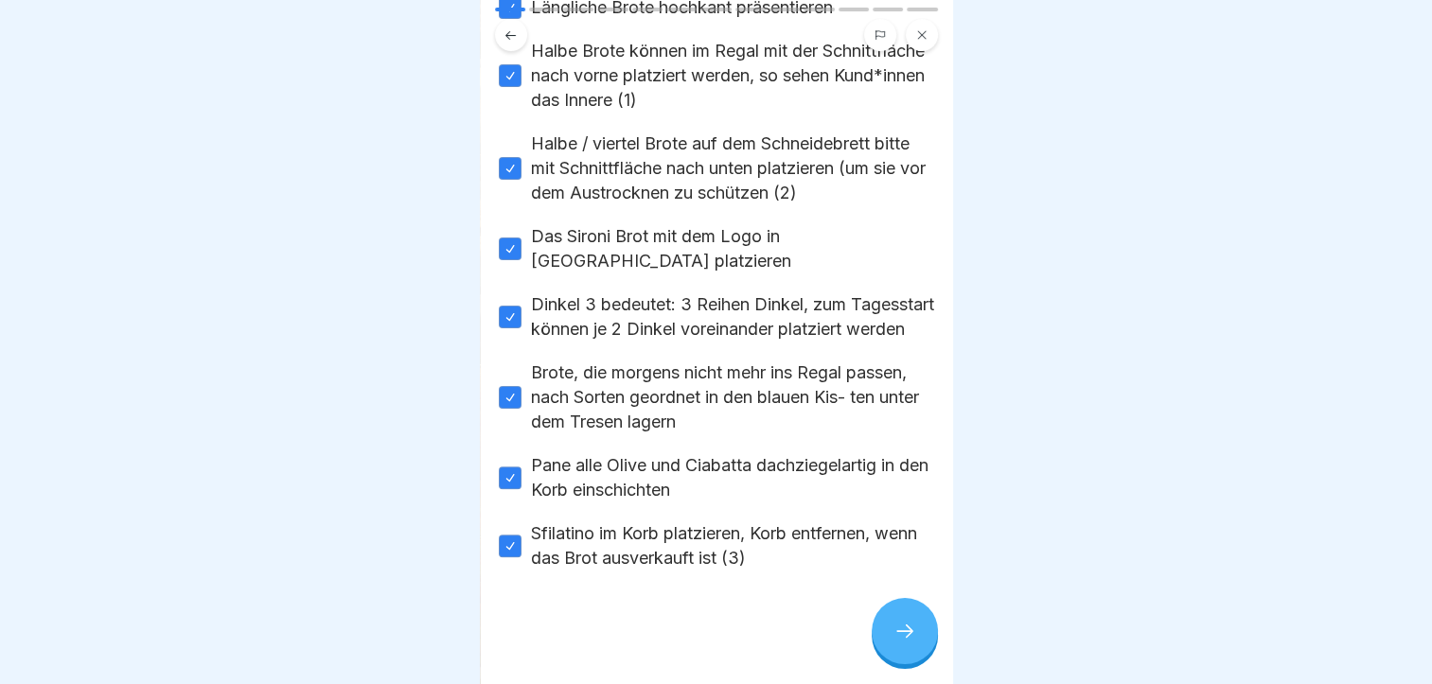
click at [888, 637] on div at bounding box center [905, 631] width 66 height 66
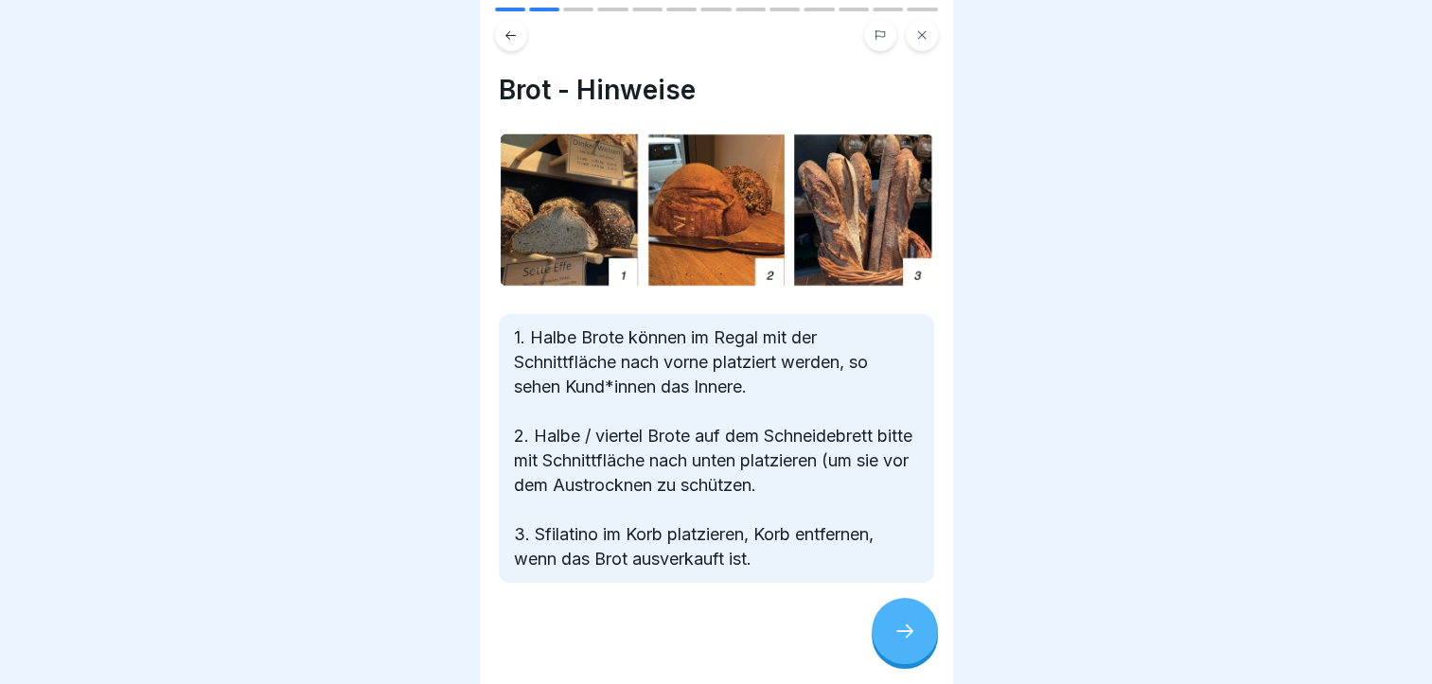
click at [888, 637] on div at bounding box center [905, 631] width 66 height 66
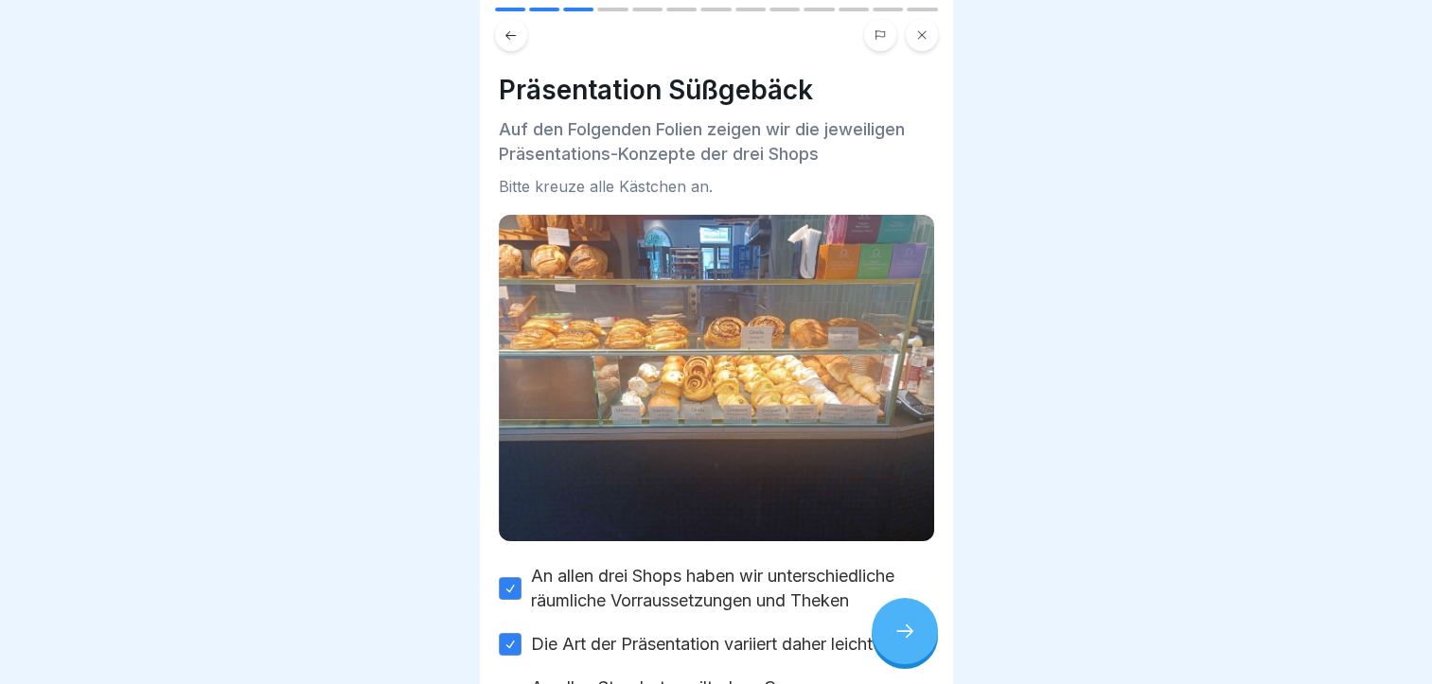
click at [888, 637] on div at bounding box center [905, 631] width 66 height 66
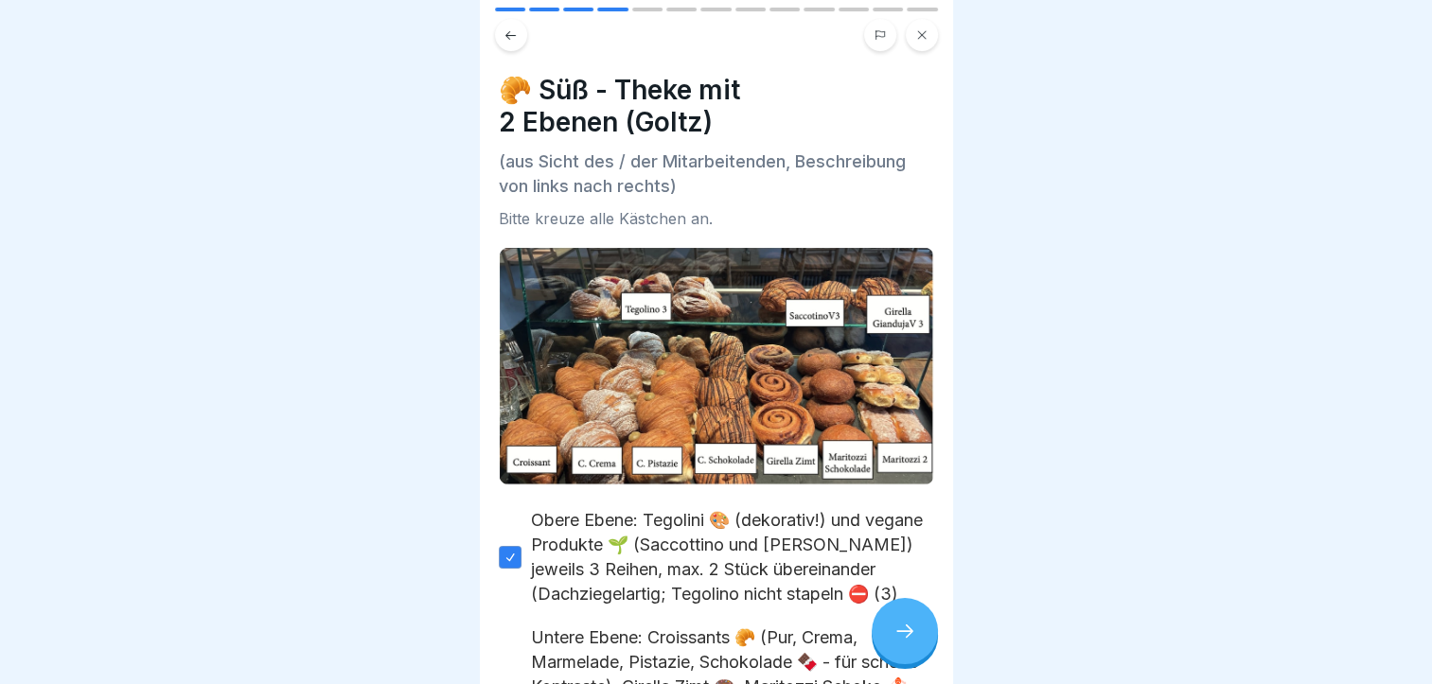
click at [888, 637] on div at bounding box center [905, 631] width 66 height 66
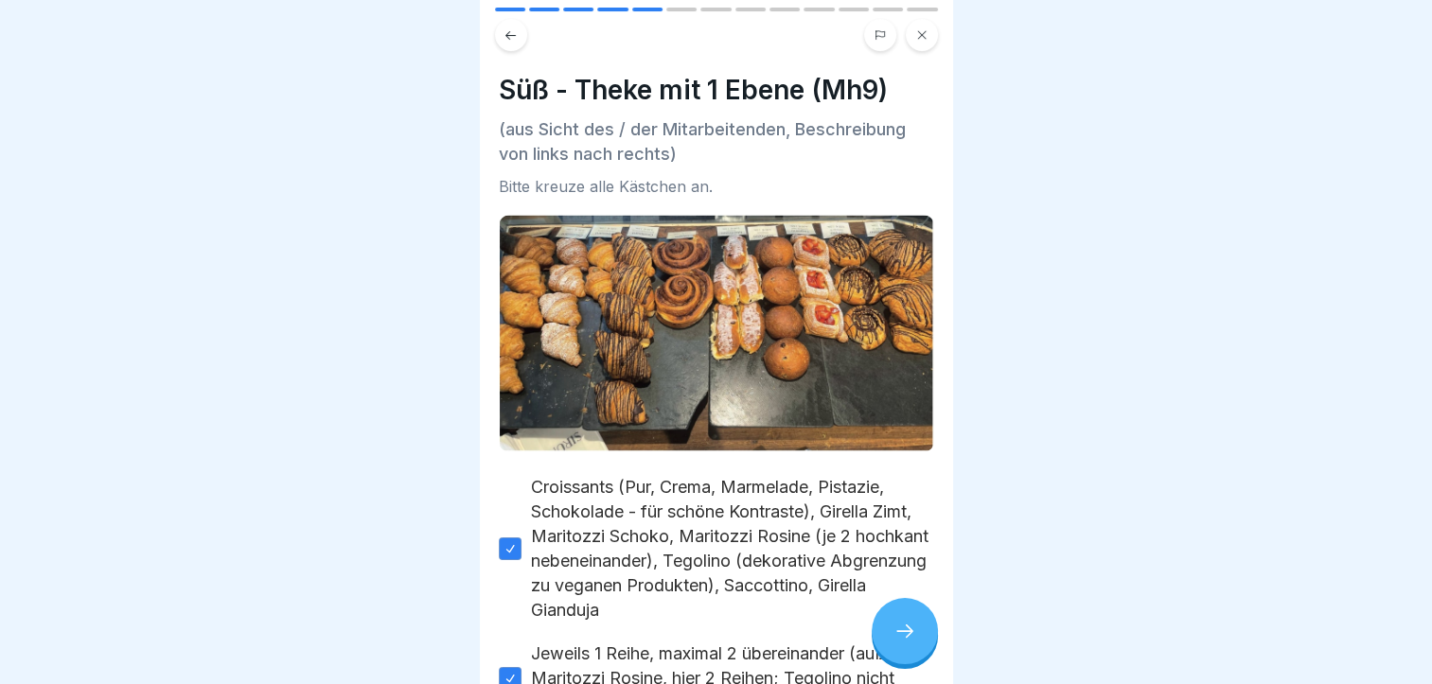
click at [888, 637] on div at bounding box center [905, 631] width 66 height 66
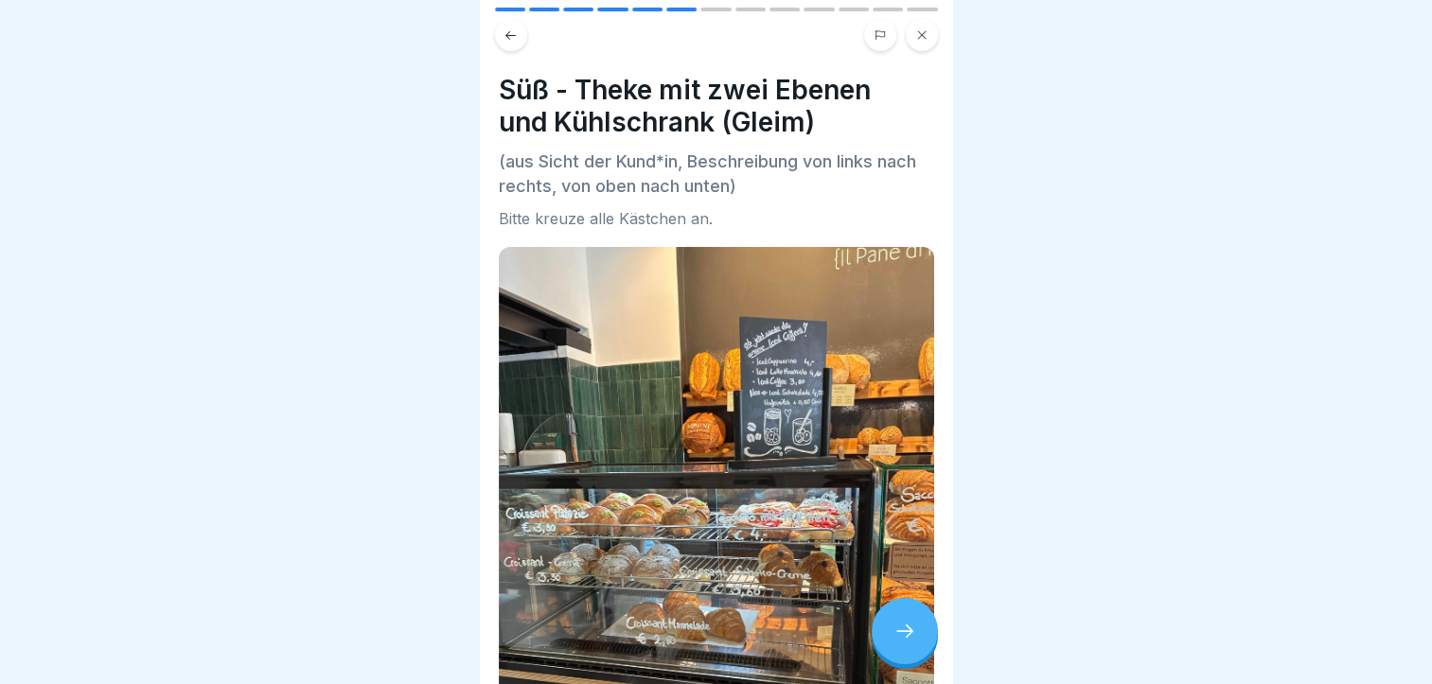
click at [888, 637] on div at bounding box center [905, 631] width 66 height 66
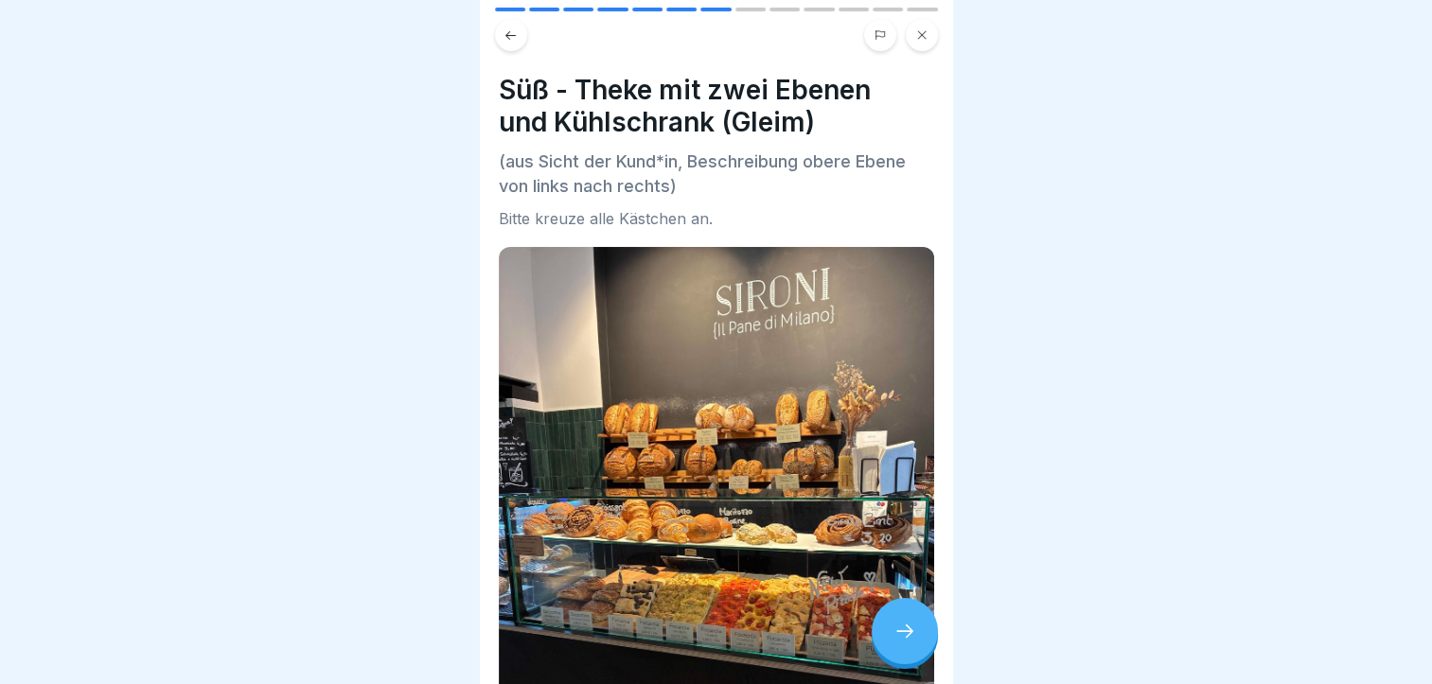
click at [888, 637] on div at bounding box center [905, 631] width 66 height 66
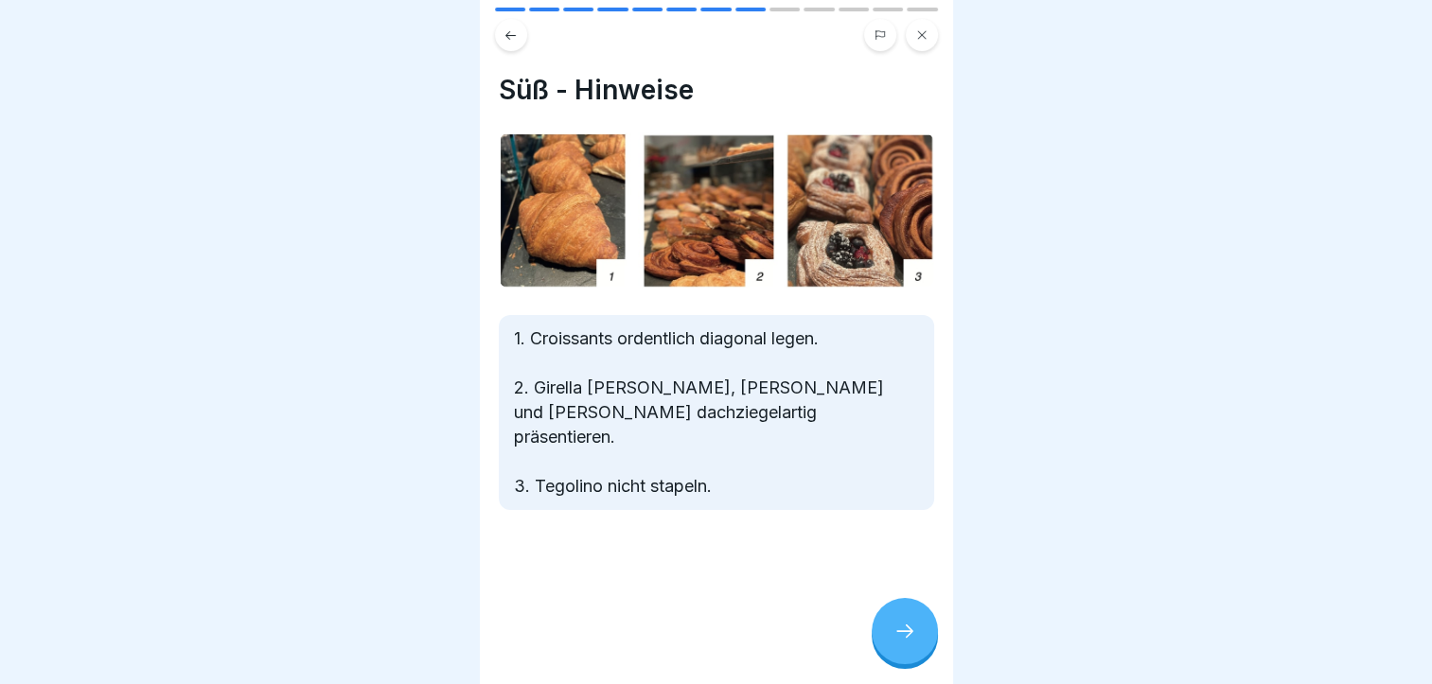
click at [888, 637] on div at bounding box center [905, 631] width 66 height 66
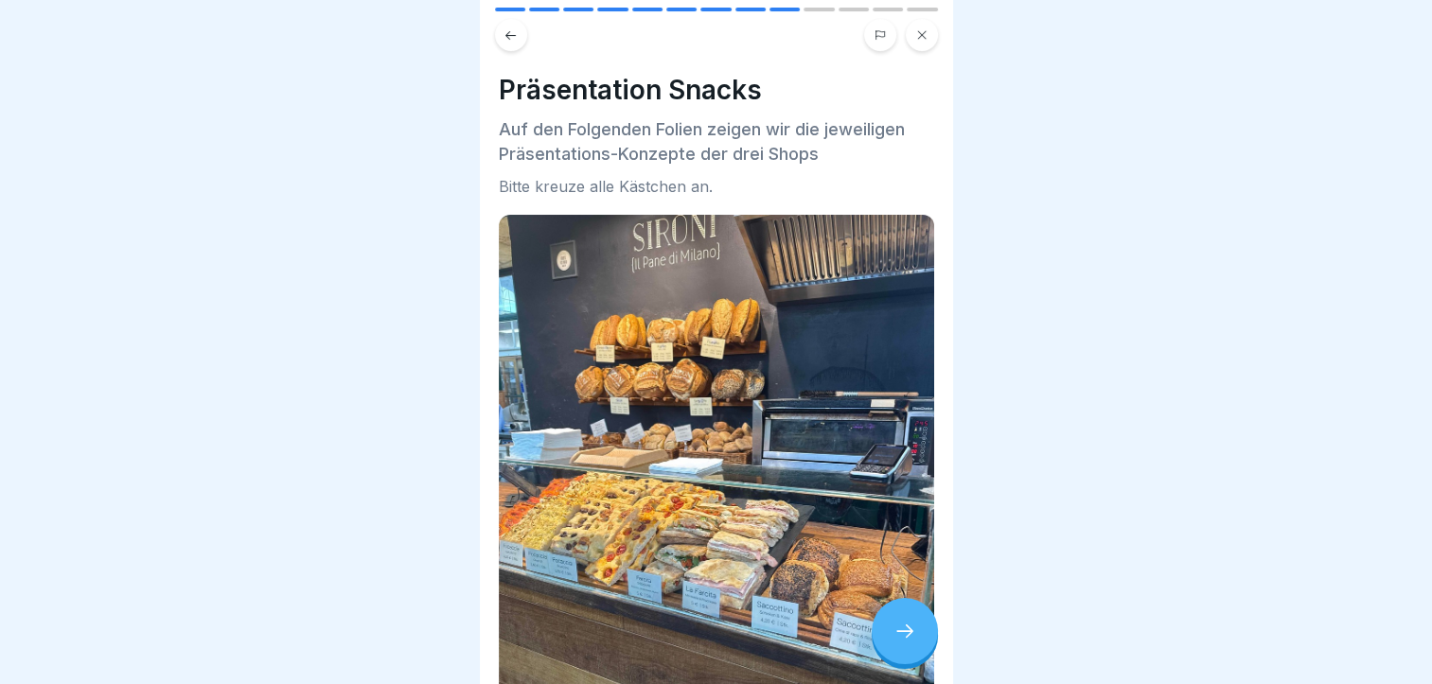
click at [888, 637] on div at bounding box center [905, 631] width 66 height 66
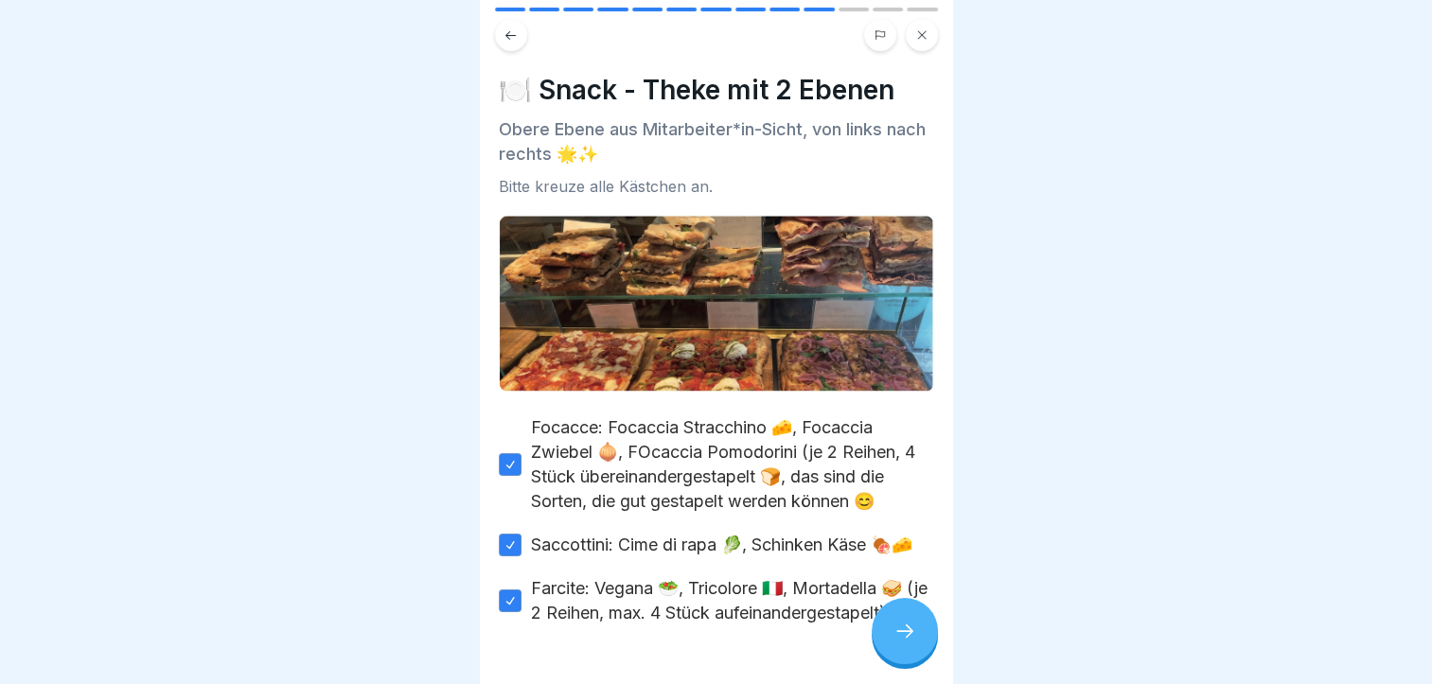
click at [888, 637] on div at bounding box center [905, 631] width 66 height 66
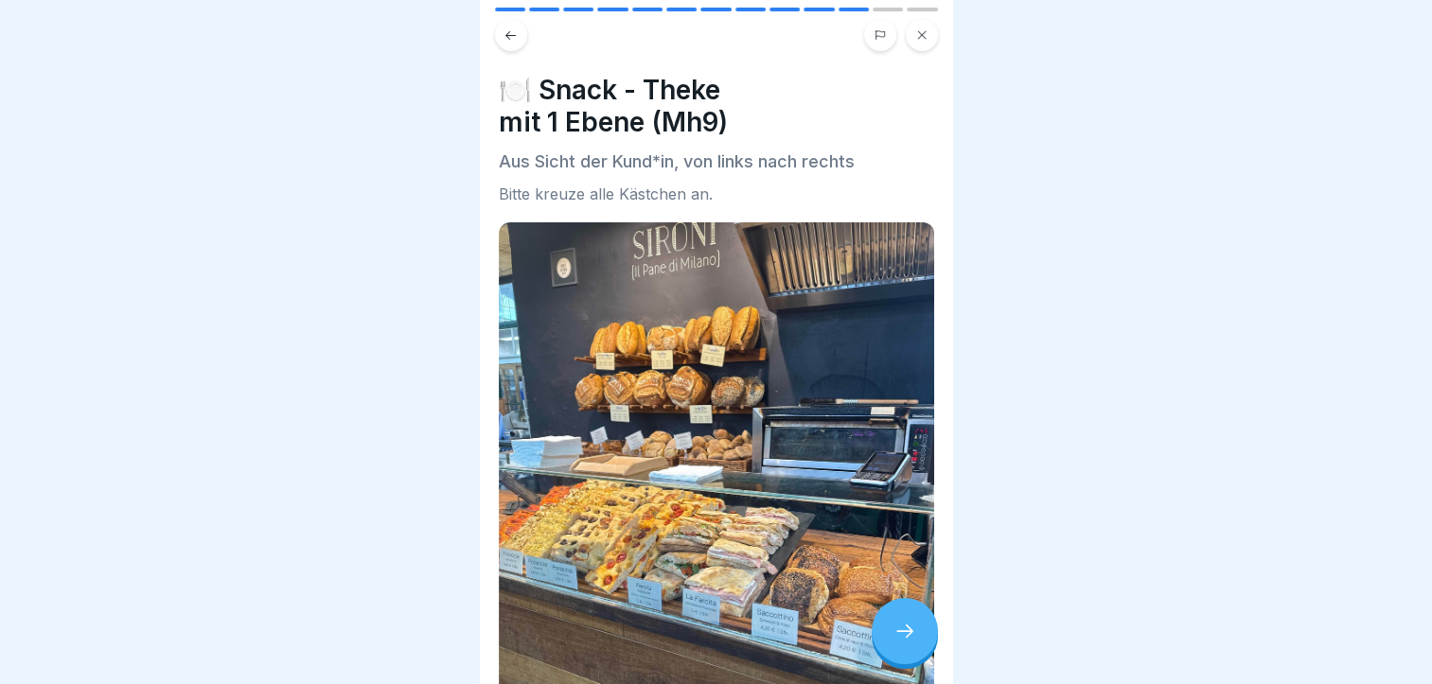
click at [888, 637] on div at bounding box center [905, 631] width 66 height 66
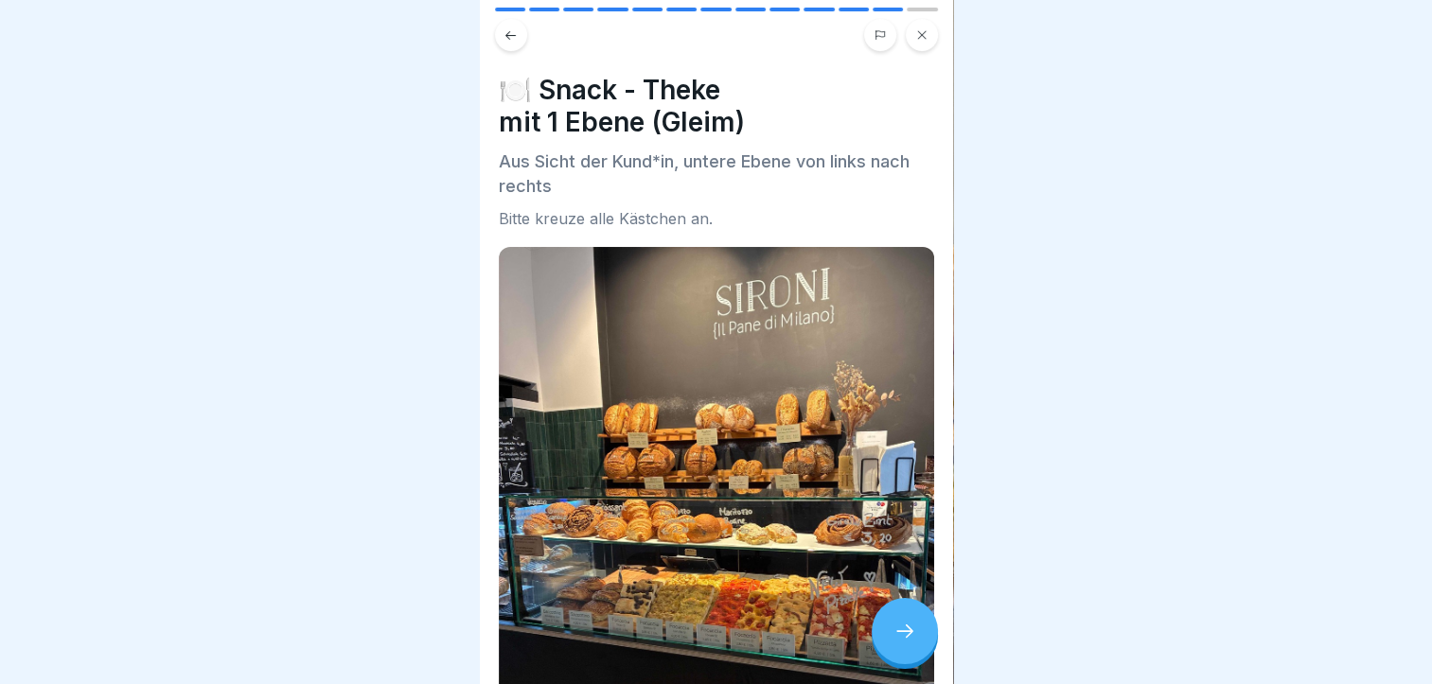
click at [888, 637] on div at bounding box center [905, 631] width 66 height 66
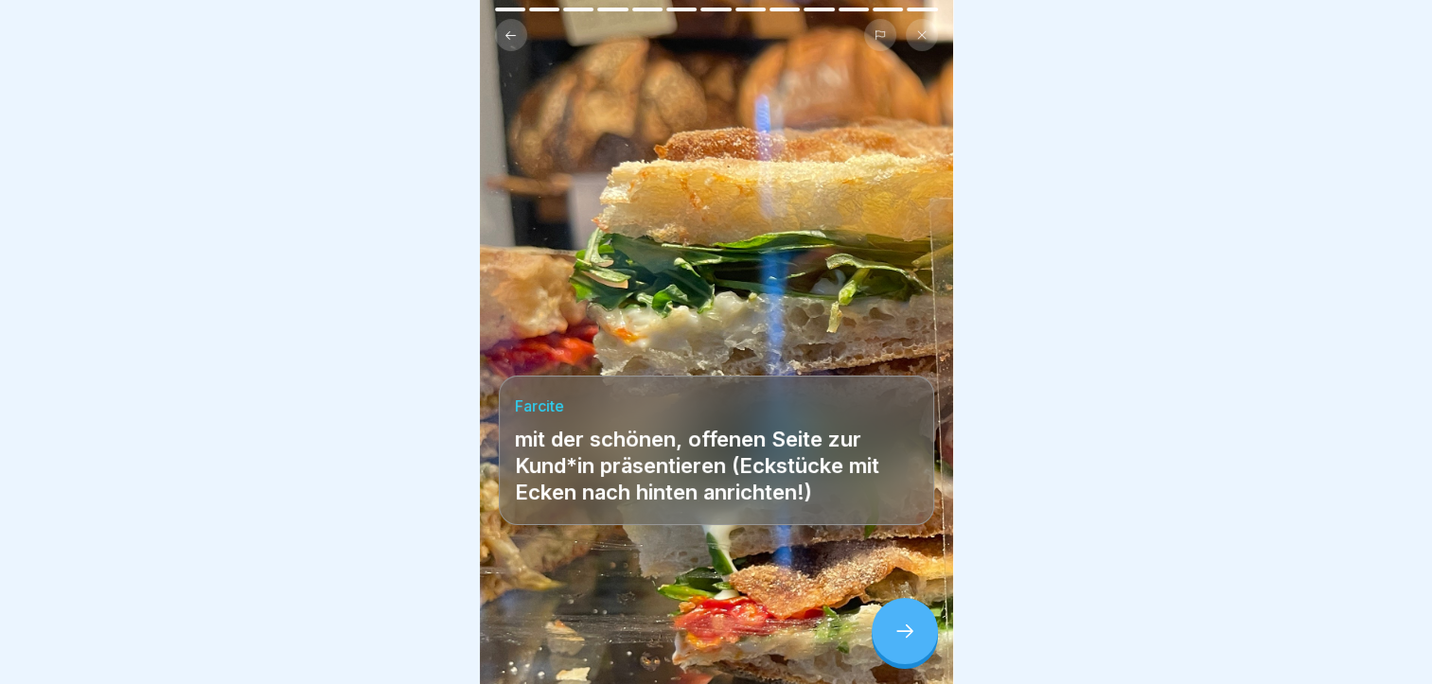
click at [888, 637] on div at bounding box center [905, 631] width 66 height 66
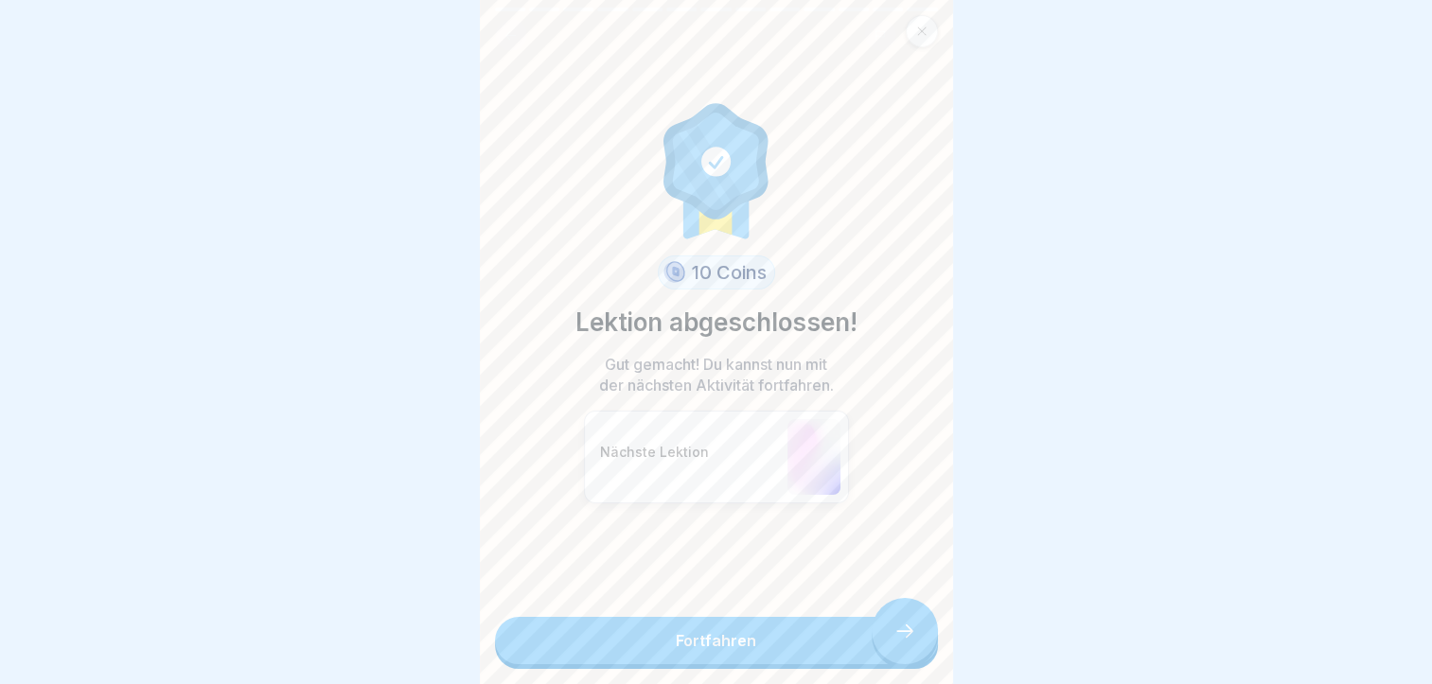
click at [888, 637] on link "Fortfahren" at bounding box center [716, 640] width 443 height 47
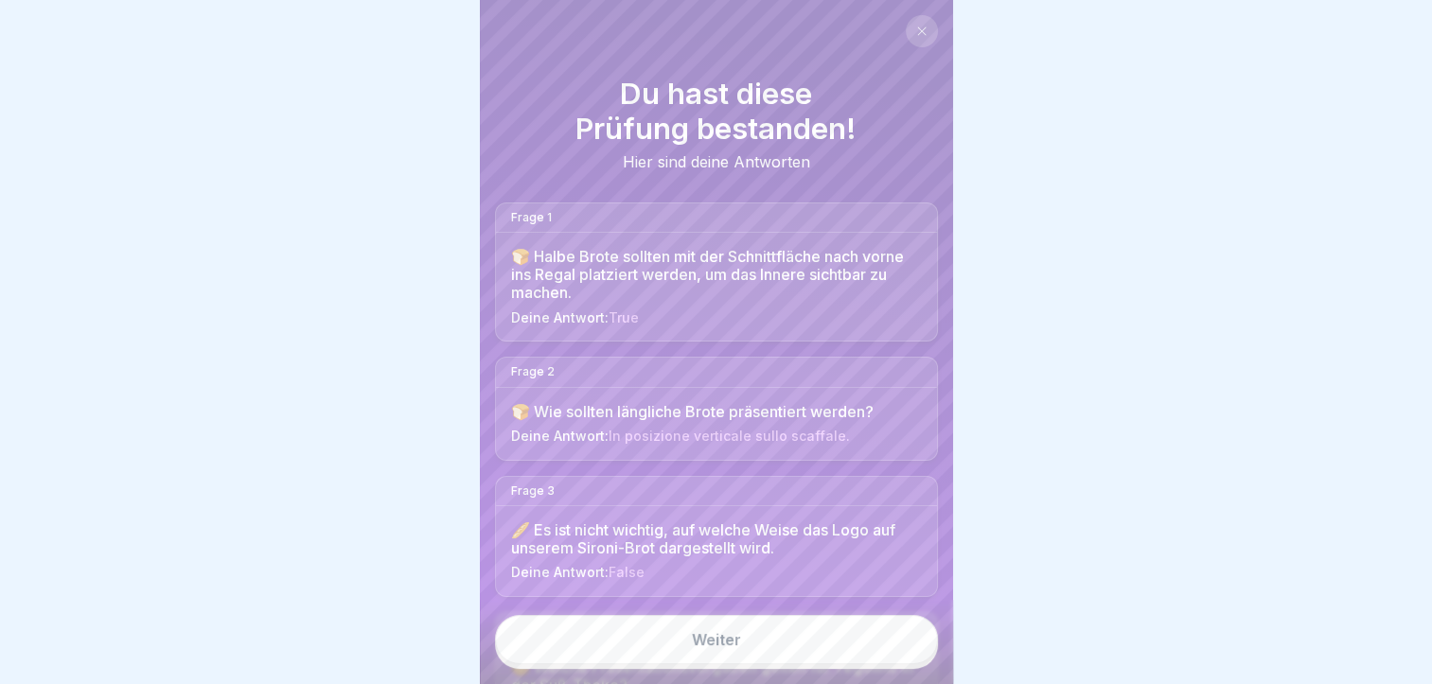
click at [888, 637] on link "Weiter" at bounding box center [716, 639] width 443 height 49
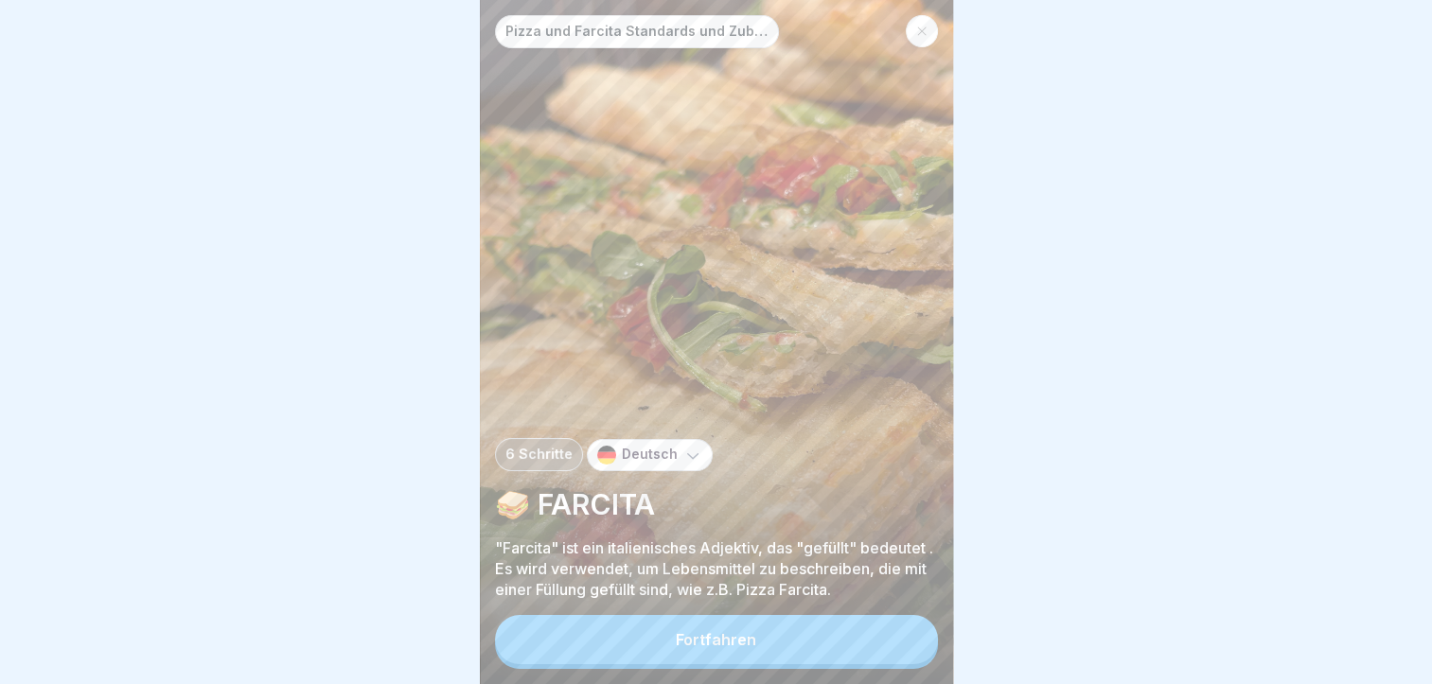
click at [884, 640] on button "Fortfahren" at bounding box center [716, 639] width 443 height 49
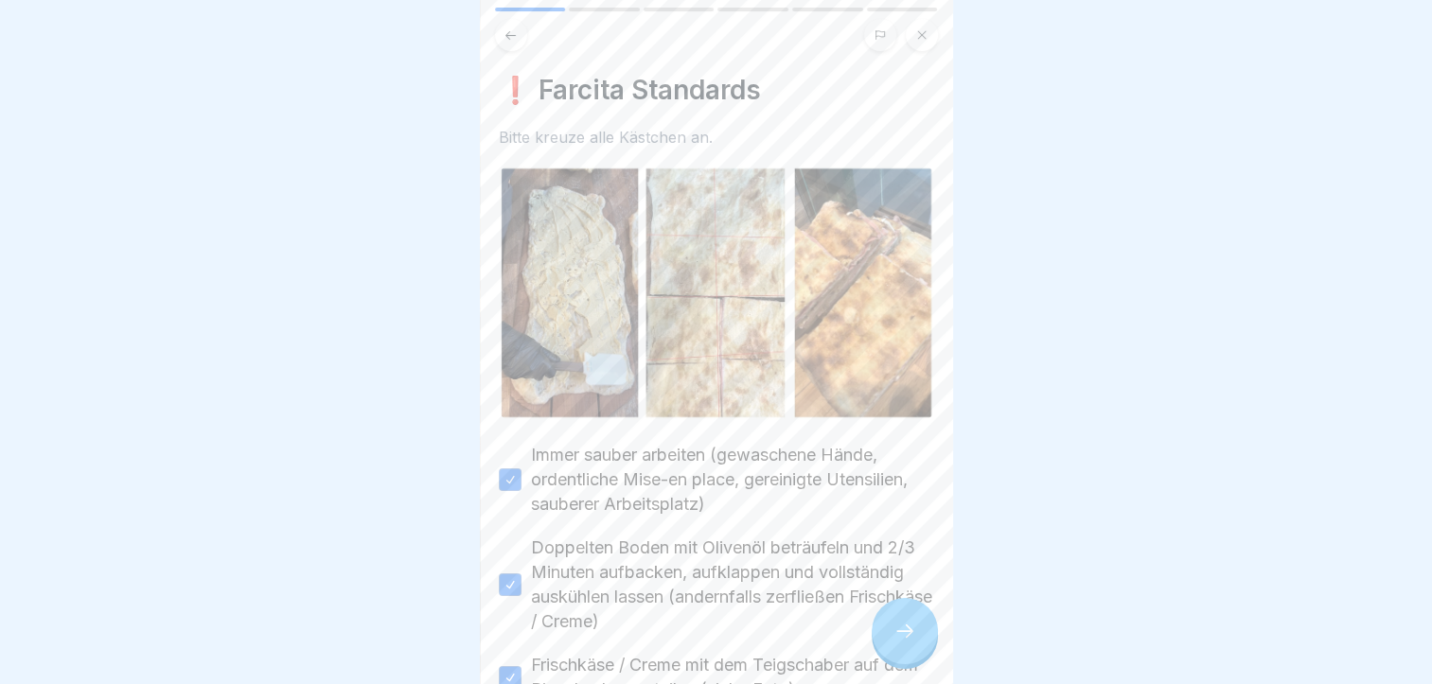
click at [517, 28] on icon at bounding box center [511, 35] width 14 height 14
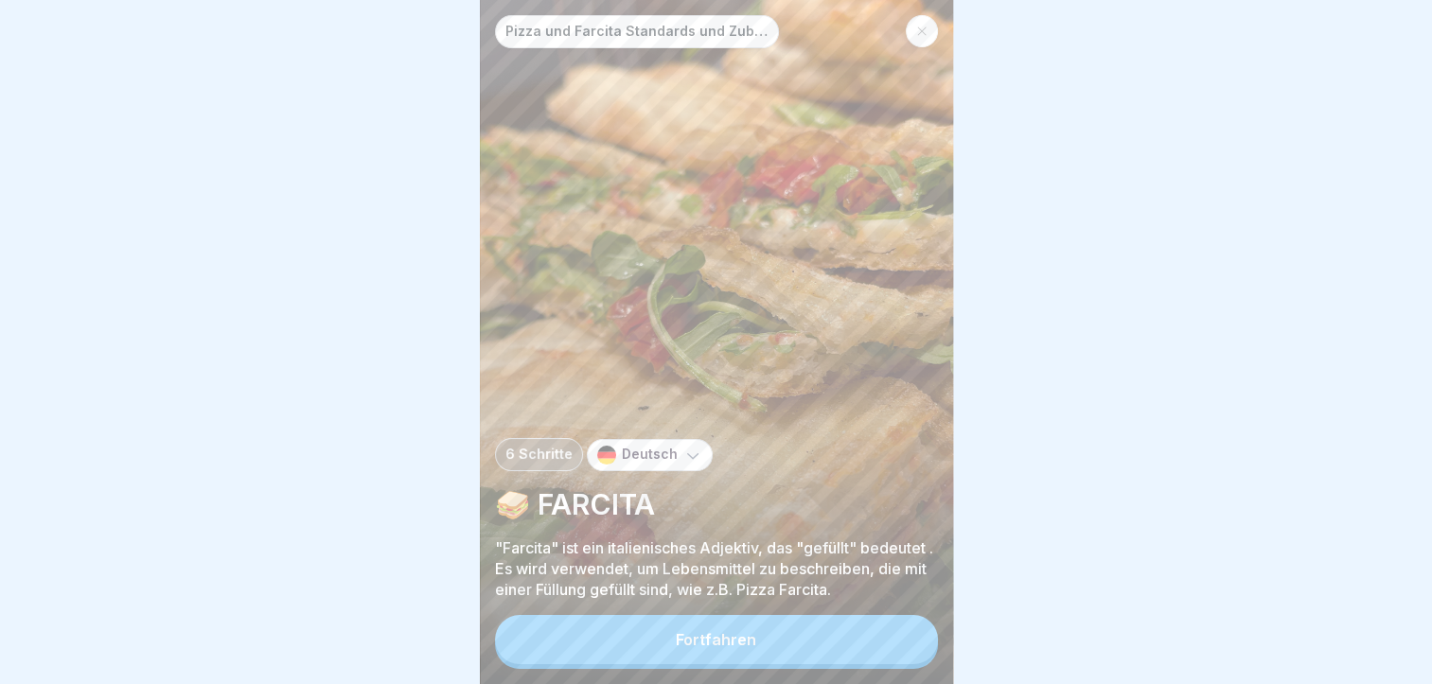
click at [916, 32] on icon at bounding box center [921, 31] width 11 height 11
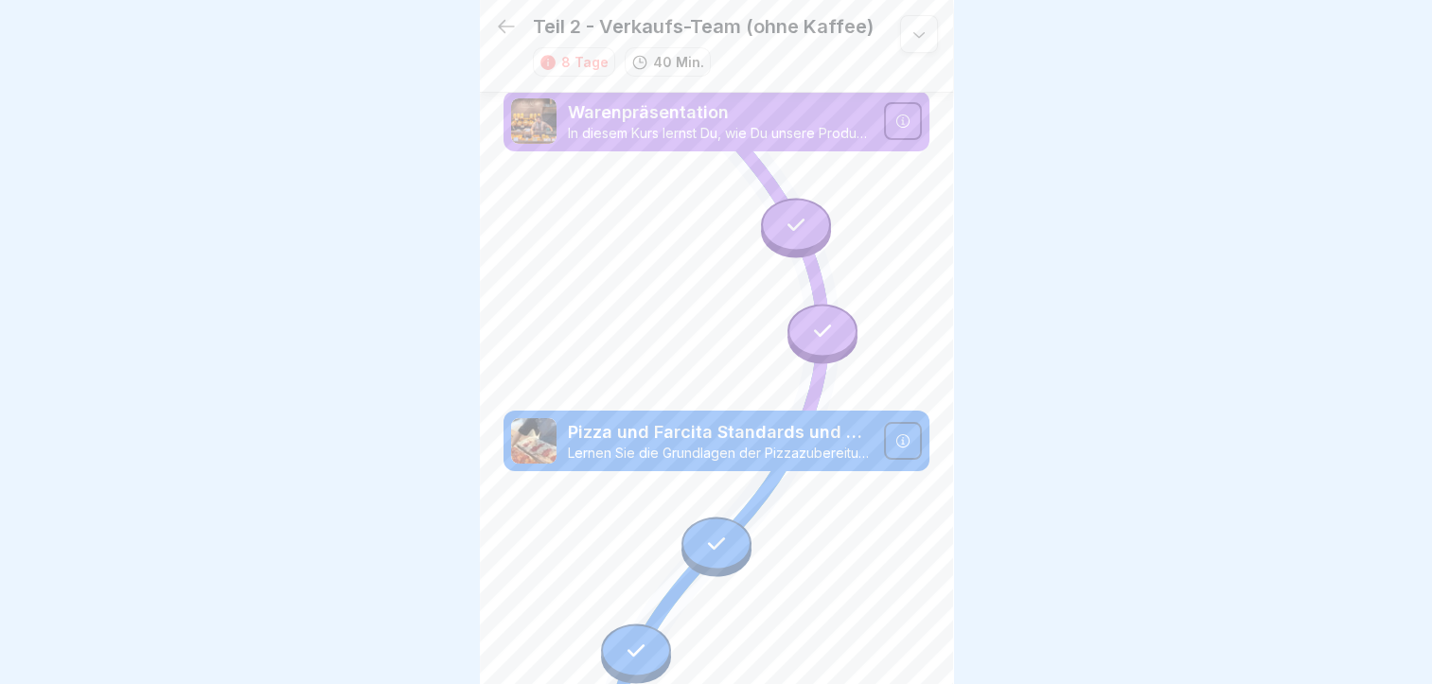
click at [512, 27] on icon at bounding box center [506, 26] width 17 height 13
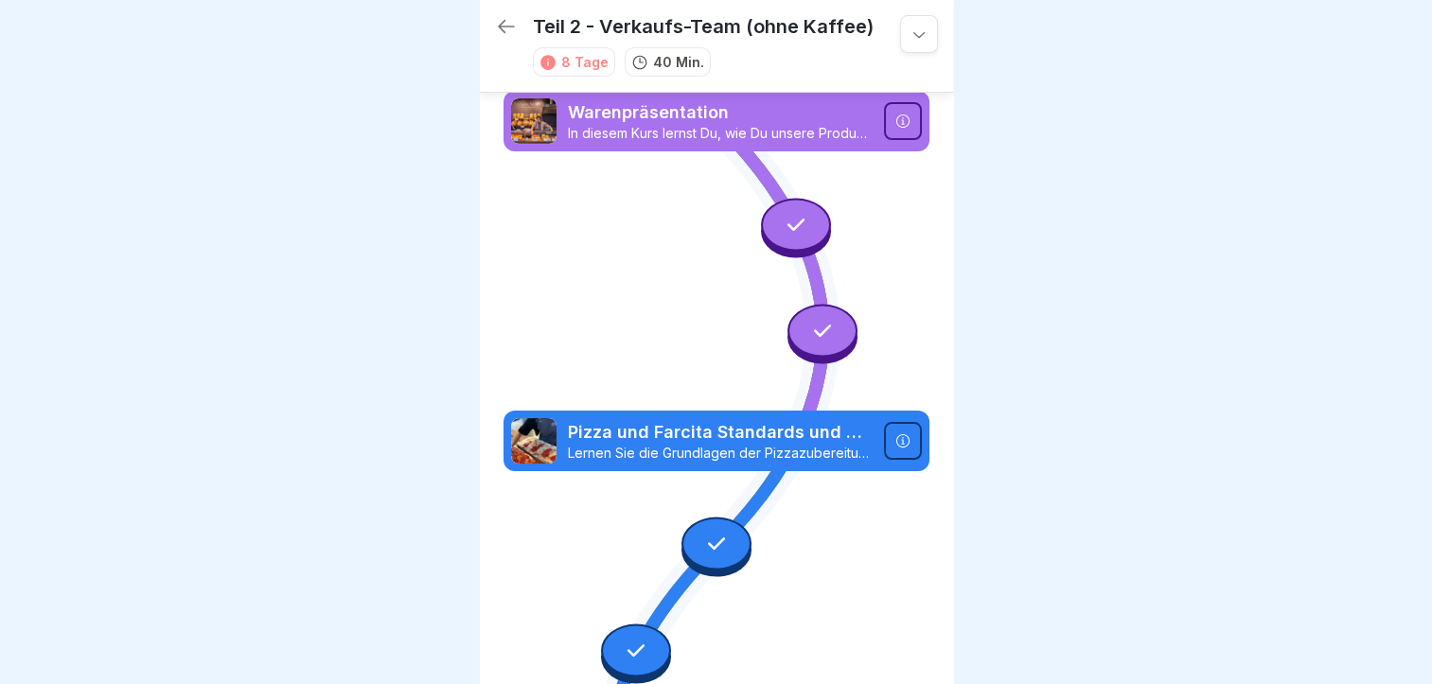
click at [807, 339] on div at bounding box center [823, 331] width 70 height 53
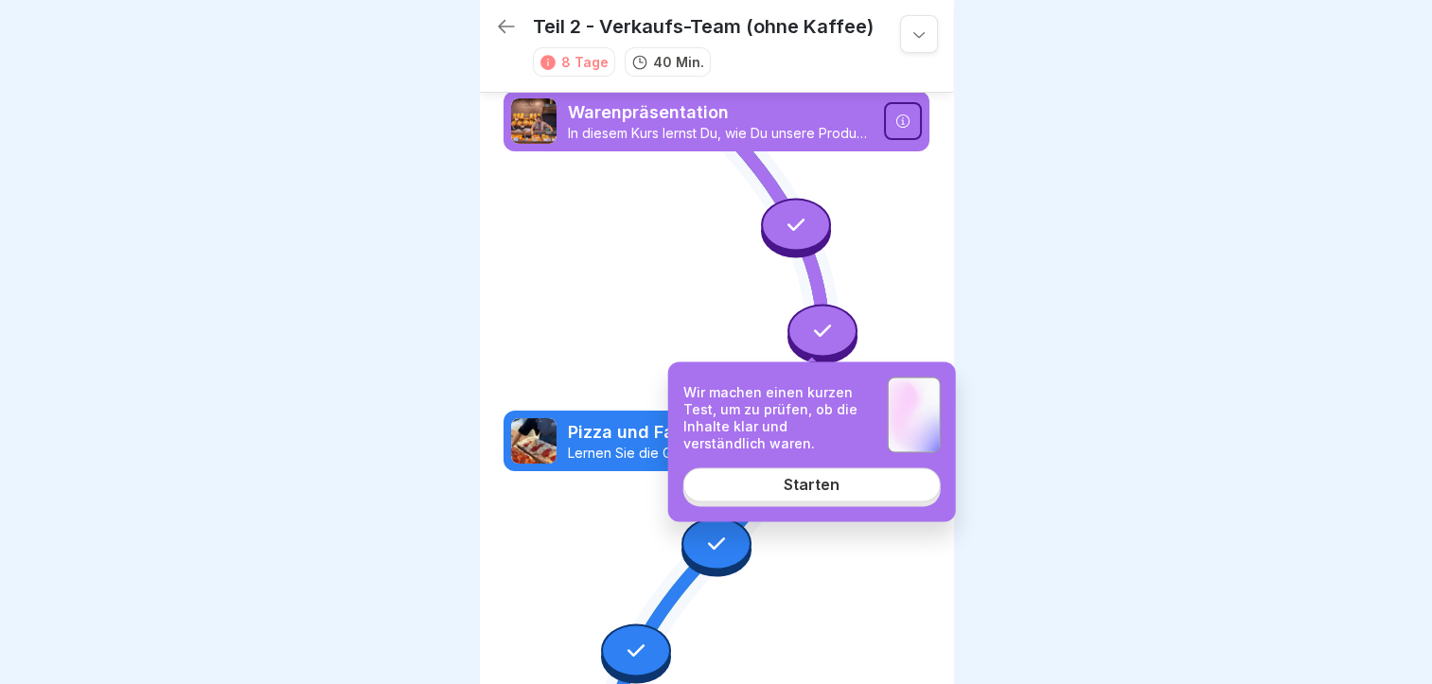
click at [784, 473] on link "Starten" at bounding box center [811, 485] width 257 height 34
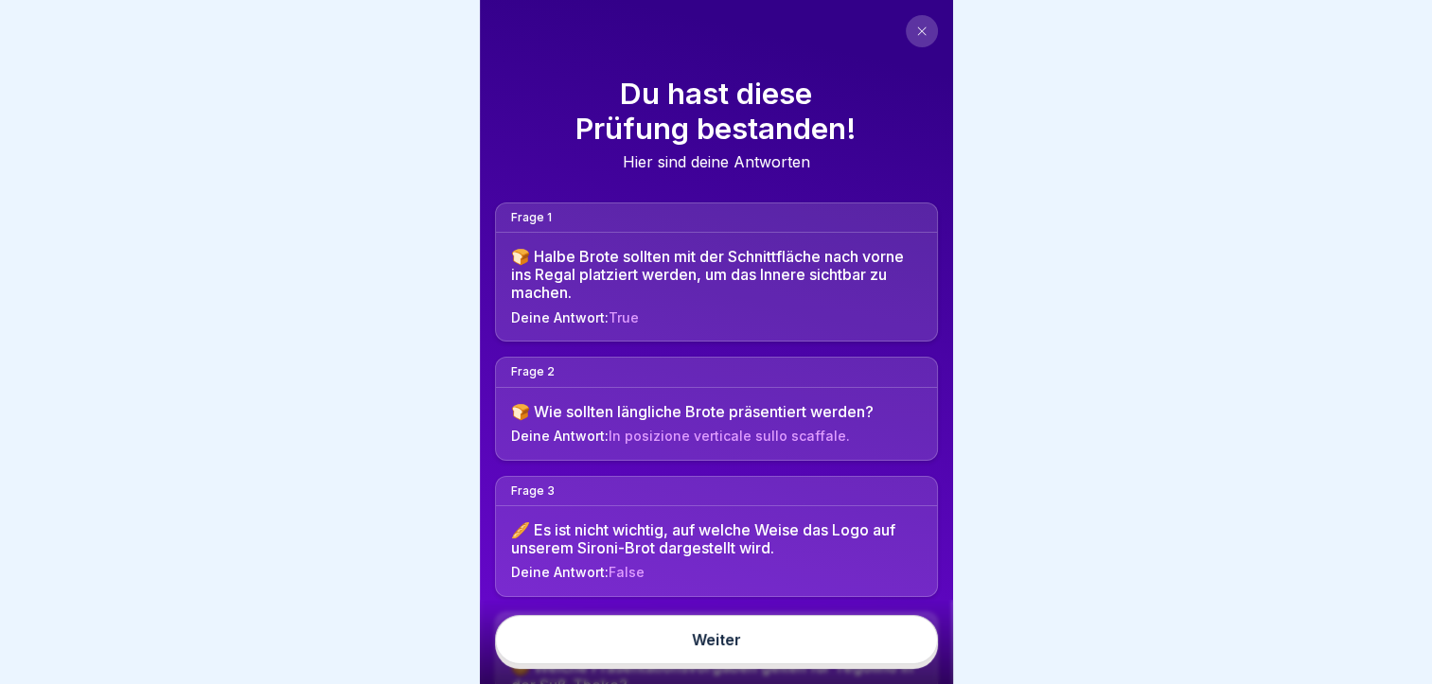
click at [855, 642] on link "Weiter" at bounding box center [716, 639] width 443 height 49
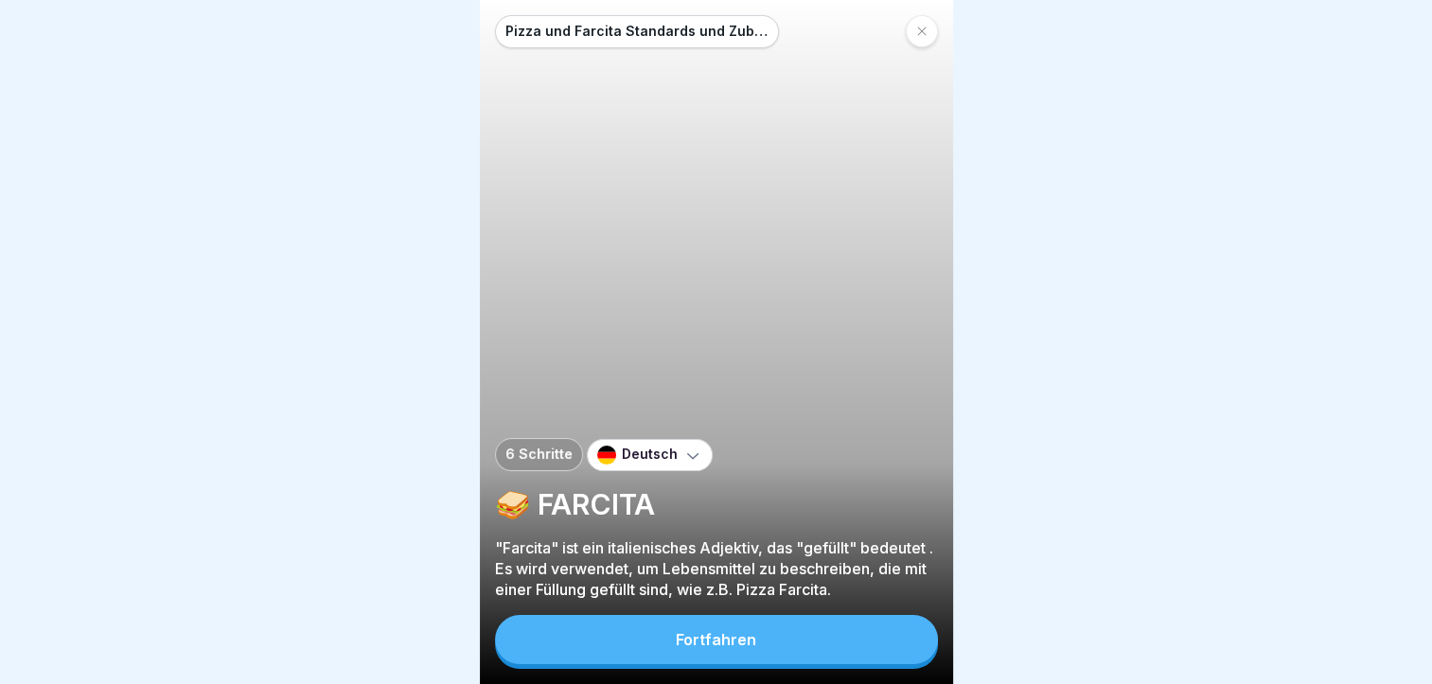
click at [923, 19] on div at bounding box center [922, 31] width 32 height 32
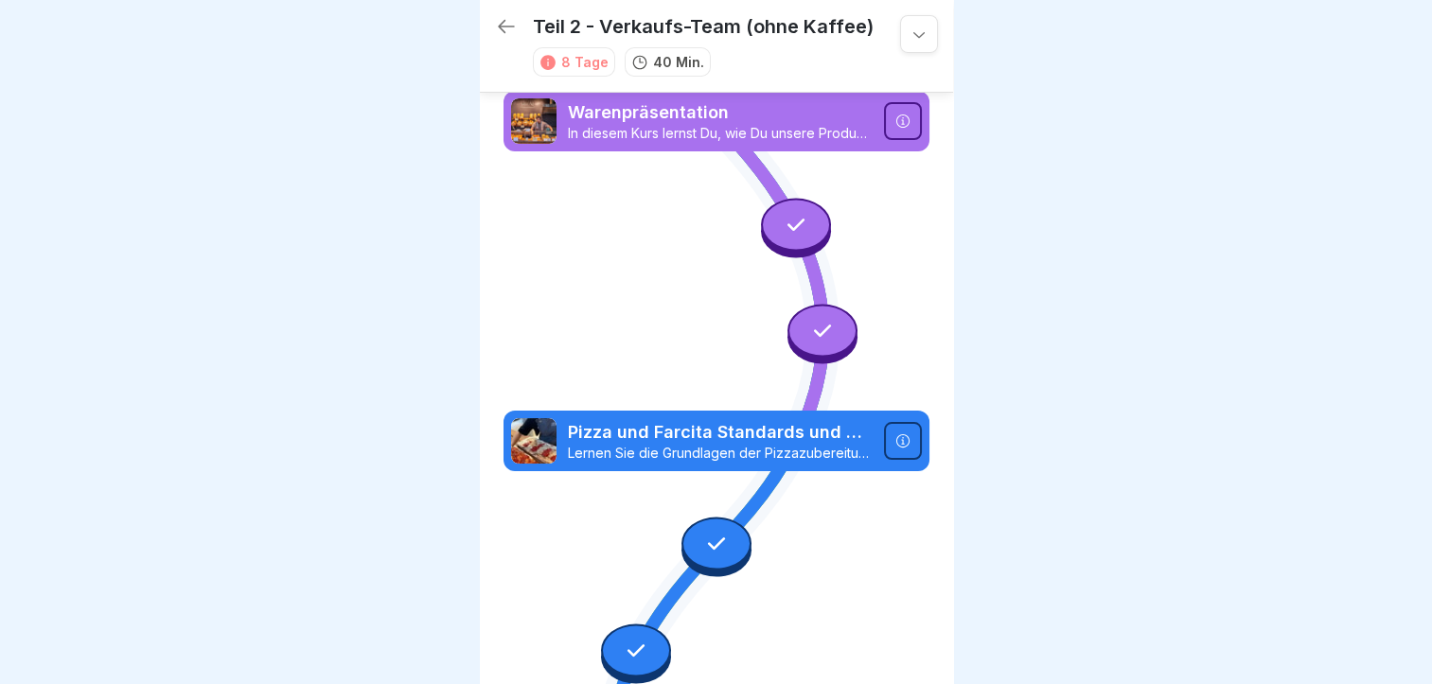
drag, startPoint x: 1395, startPoint y: 470, endPoint x: 1436, endPoint y: 747, distance: 279.4
click at [1431, 683] on html "Teil 2 - Verkaufs-Team (ohne Kaffee) 8 Tage 40 Min. Warenpräsentation In diesem…" at bounding box center [716, 342] width 1432 height 684
click at [505, 28] on icon at bounding box center [506, 26] width 23 height 23
